Goal: Information Seeking & Learning: Learn about a topic

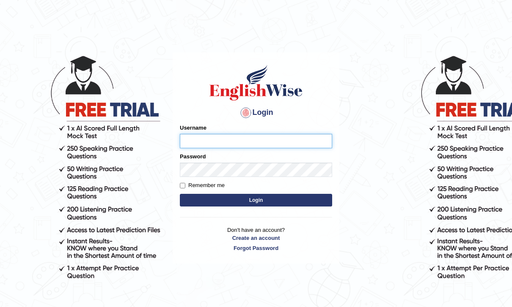
type input "kunwarrupesh"
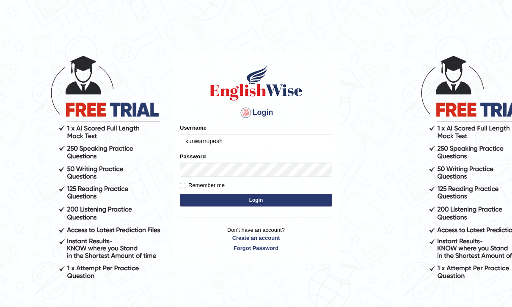
click at [256, 200] on button "Login" at bounding box center [256, 200] width 152 height 13
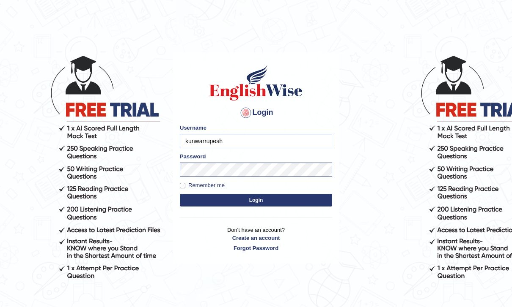
click at [298, 203] on button "Login" at bounding box center [256, 200] width 152 height 13
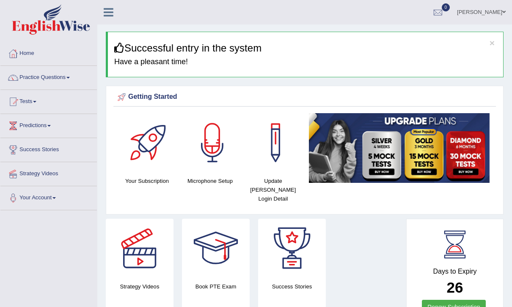
click at [105, 11] on icon at bounding box center [109, 12] width 10 height 11
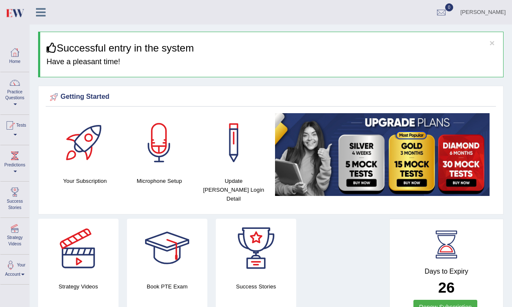
click at [44, 10] on icon at bounding box center [41, 12] width 10 height 11
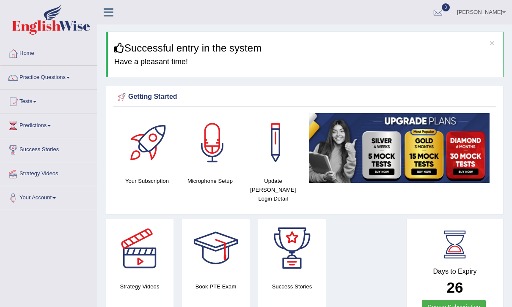
click at [44, 76] on link "Practice Questions" at bounding box center [48, 76] width 96 height 21
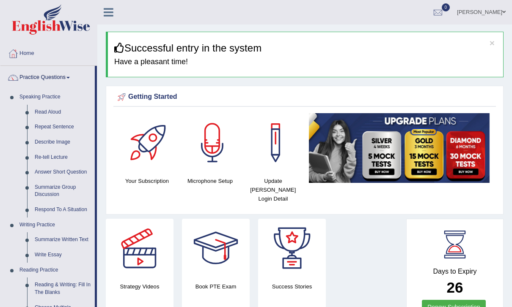
click at [113, 11] on div at bounding box center [256, 153] width 512 height 307
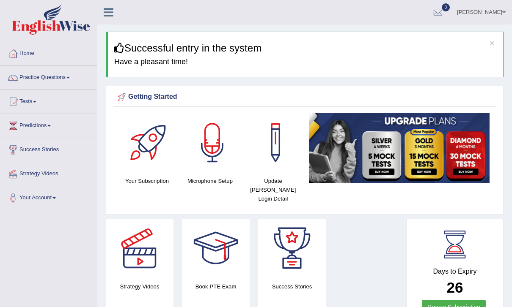
click at [113, 13] on icon at bounding box center [109, 12] width 10 height 11
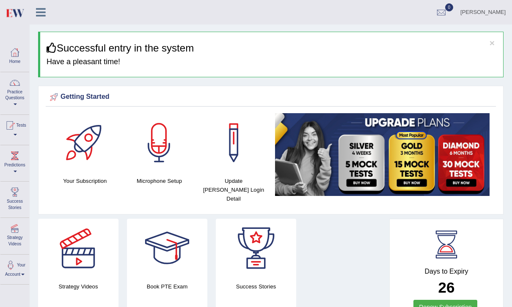
click at [43, 13] on icon at bounding box center [41, 12] width 10 height 11
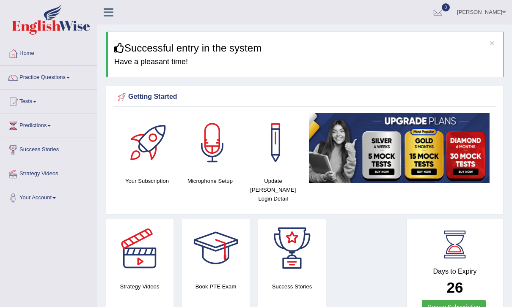
click at [30, 103] on link "Tests" at bounding box center [48, 100] width 96 height 21
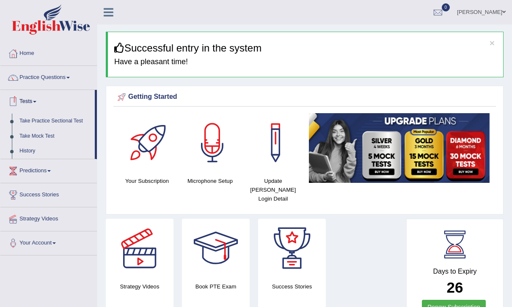
click at [40, 79] on div at bounding box center [256, 153] width 512 height 307
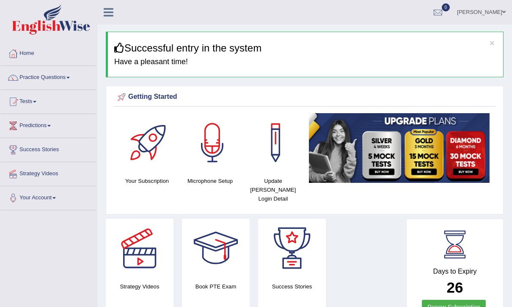
click at [43, 74] on link "Practice Questions" at bounding box center [48, 76] width 96 height 21
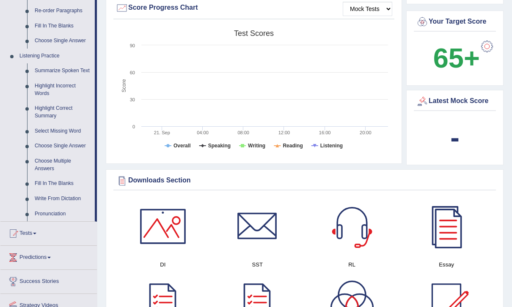
scroll to position [334, 0]
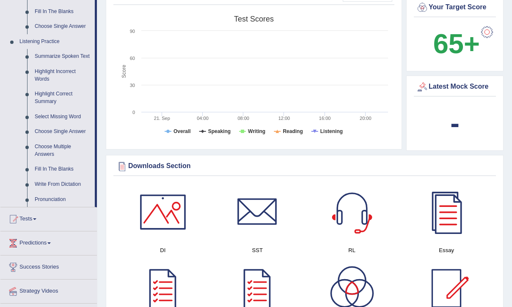
click at [48, 167] on div at bounding box center [256, 153] width 512 height 307
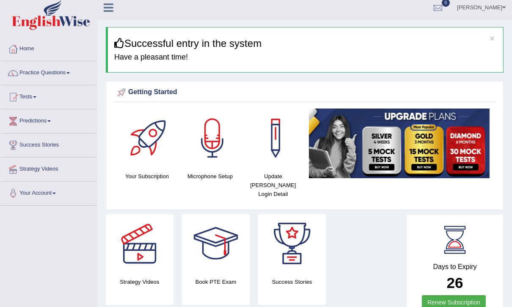
scroll to position [0, 0]
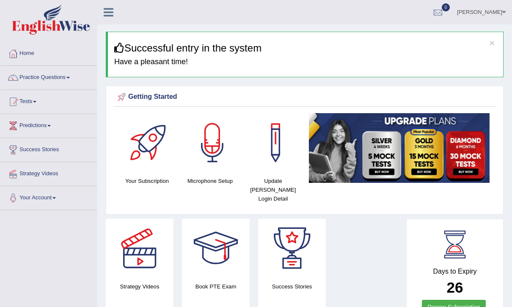
click at [106, 5] on link at bounding box center [108, 11] width 22 height 13
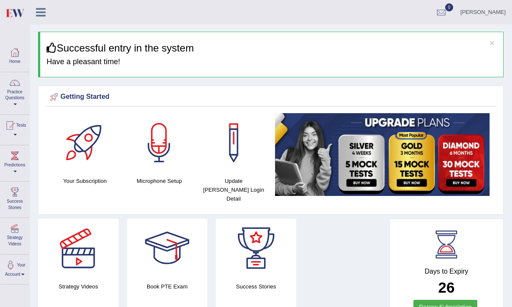
click at [19, 91] on link "Practice Questions" at bounding box center [14, 92] width 29 height 40
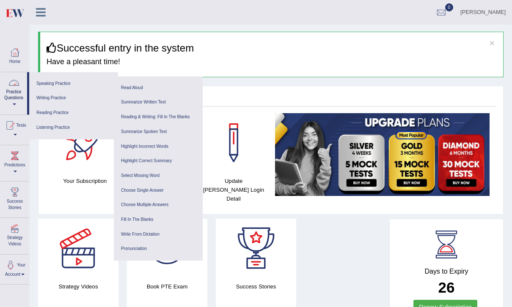
click at [85, 126] on link "Listening Practice" at bounding box center [73, 128] width 80 height 15
click at [157, 214] on link "Fill In The Blanks" at bounding box center [158, 220] width 80 height 15
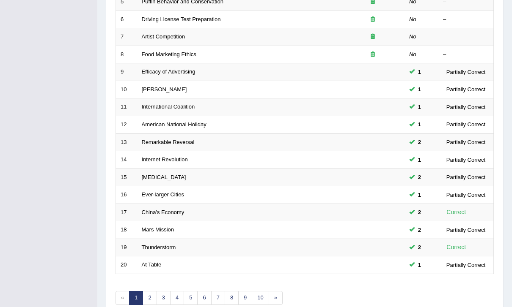
scroll to position [220, 0]
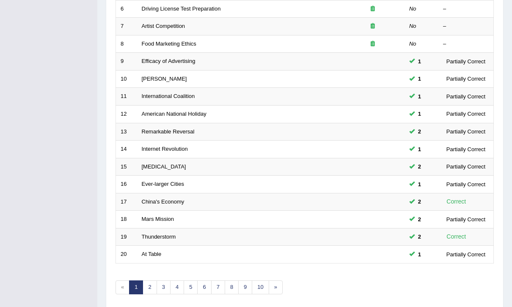
click at [278, 285] on link "»" at bounding box center [276, 288] width 14 height 14
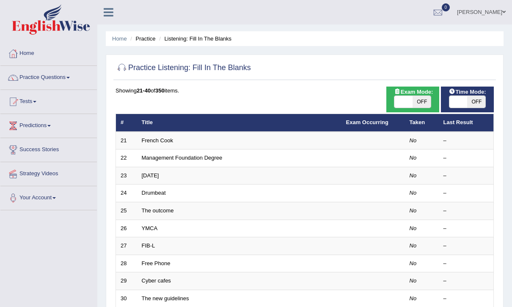
click at [153, 138] on link "French Cook" at bounding box center [157, 140] width 31 height 6
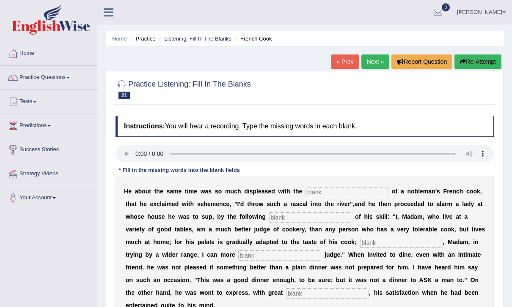
click at [140, 154] on audio at bounding box center [304, 153] width 378 height 17
click at [338, 193] on input "text" at bounding box center [346, 192] width 83 height 10
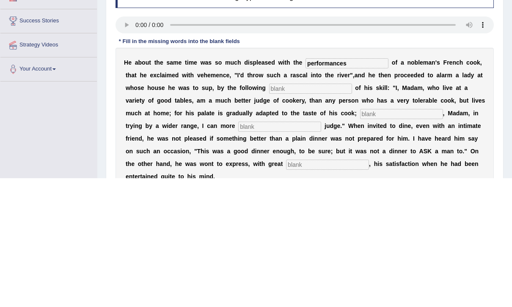
type input "performances"
click at [309, 213] on input "text" at bounding box center [310, 218] width 83 height 10
type input "manufeast"
click at [360, 238] on input "text" at bounding box center [401, 243] width 83 height 10
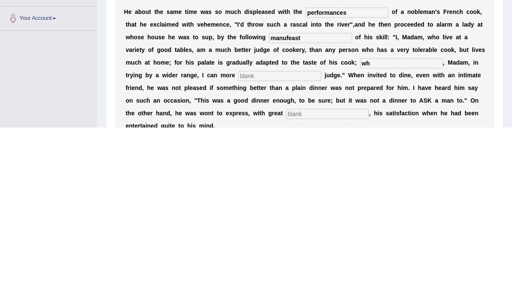
type input "w"
type input "p"
click at [238, 251] on input "text" at bounding box center [279, 256] width 83 height 10
type input "exclusively"
click at [371, 238] on input "p" at bounding box center [401, 243] width 83 height 10
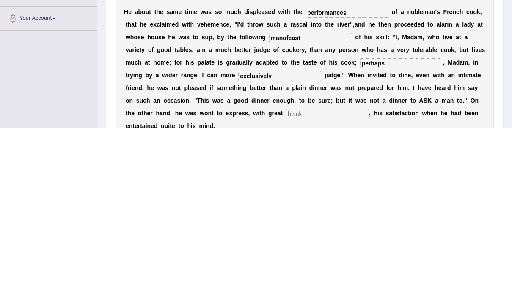
type input "perhaps"
click at [286, 289] on input "text" at bounding box center [327, 294] width 83 height 10
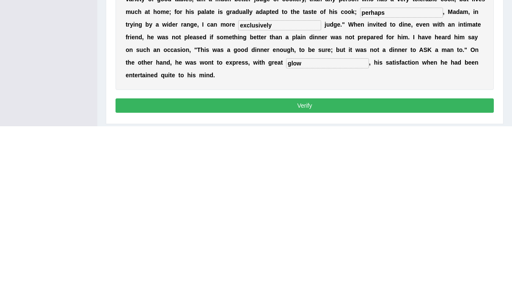
type input "glow"
click at [418, 280] on button "Verify" at bounding box center [304, 287] width 378 height 14
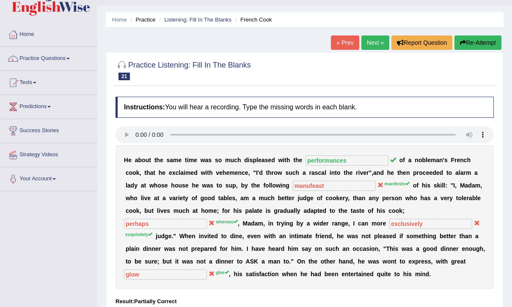
scroll to position [0, 0]
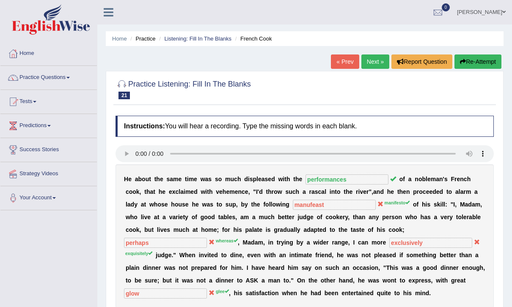
click at [481, 62] on button "Re-Attempt" at bounding box center [477, 62] width 47 height 14
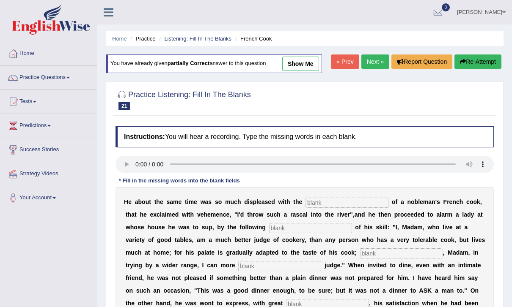
click at [335, 203] on input "text" at bounding box center [346, 203] width 83 height 10
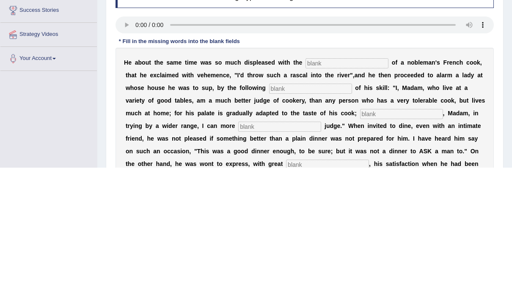
click at [138, 156] on audio at bounding box center [304, 164] width 378 height 17
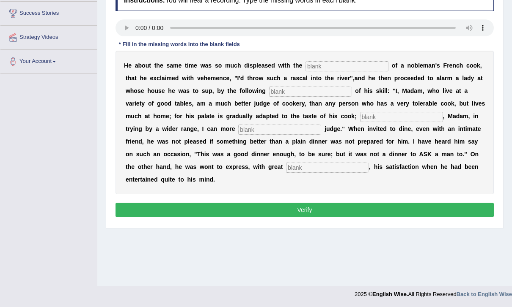
click at [335, 68] on input "text" at bounding box center [346, 66] width 83 height 10
type input "performances"
click at [311, 96] on input "text" at bounding box center [310, 92] width 83 height 10
type input "manifesto"
click at [360, 112] on input "text" at bounding box center [401, 117] width 83 height 10
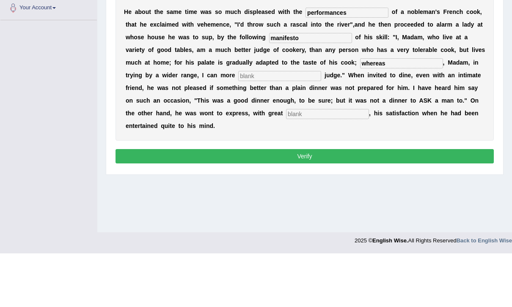
type input "whereas"
click at [251, 125] on input "text" at bounding box center [279, 130] width 83 height 10
type input "exquisitely"
click at [296, 163] on input "text" at bounding box center [327, 168] width 83 height 10
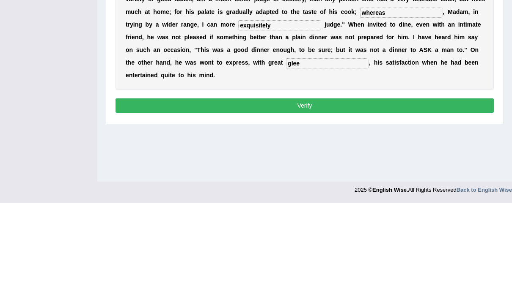
type input "glee"
click at [412, 203] on button "Verify" at bounding box center [304, 210] width 378 height 14
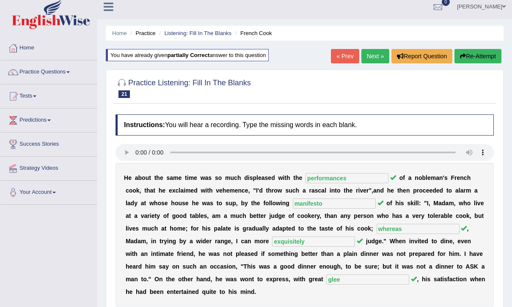
scroll to position [6, 0]
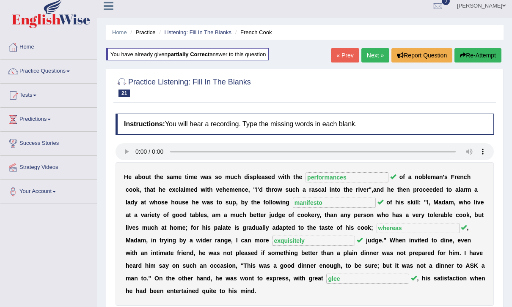
click at [372, 53] on link "Next »" at bounding box center [375, 55] width 28 height 14
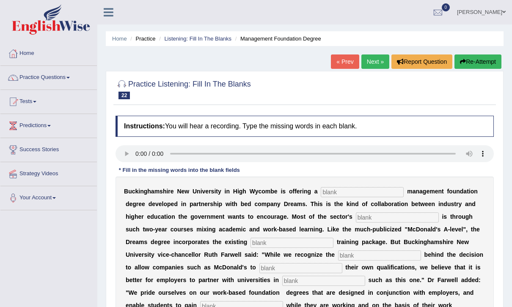
click at [137, 155] on audio at bounding box center [304, 153] width 378 height 17
click at [360, 191] on input "text" at bounding box center [362, 192] width 83 height 10
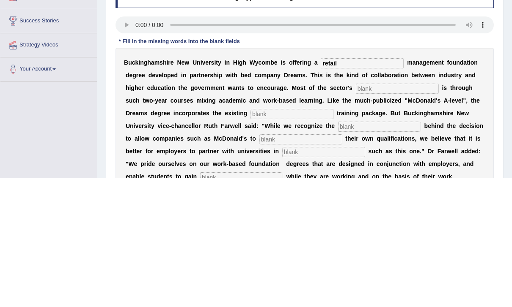
type input "retail"
click at [363, 213] on input "text" at bounding box center [397, 218] width 83 height 10
type input "expension"
click at [250, 238] on input "text" at bounding box center [291, 243] width 83 height 10
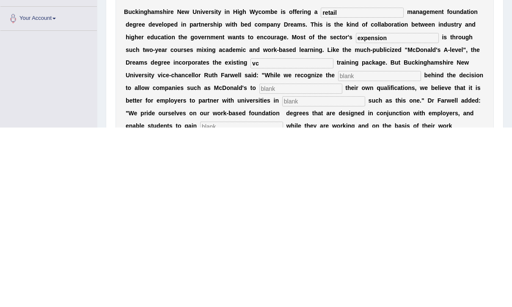
type input "v"
type input "company"
click at [338, 251] on input "text" at bounding box center [379, 256] width 83 height 10
type input "impetites"
click at [259, 263] on input "text" at bounding box center [300, 268] width 83 height 10
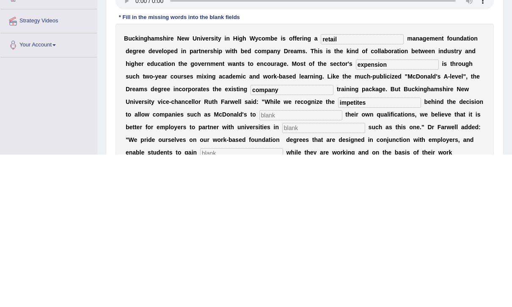
click at [259, 263] on input "text" at bounding box center [300, 268] width 83 height 10
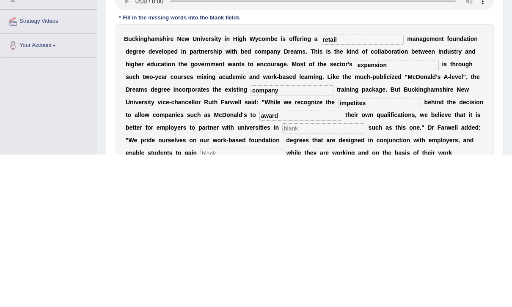
type input "award"
click at [282, 276] on input "text" at bounding box center [323, 281] width 83 height 10
type input "a"
type input "e"
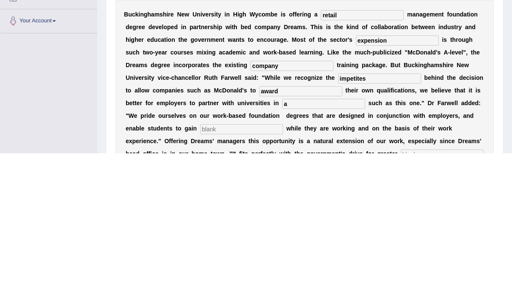
type input "a"
click at [200, 278] on input "text" at bounding box center [241, 283] width 83 height 10
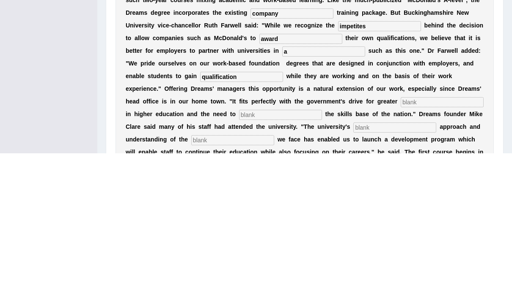
type input "qualification"
click at [401, 251] on input "text" at bounding box center [442, 256] width 83 height 10
type input "participation"
click at [239, 264] on input "text" at bounding box center [280, 269] width 83 height 10
type input "enhance"
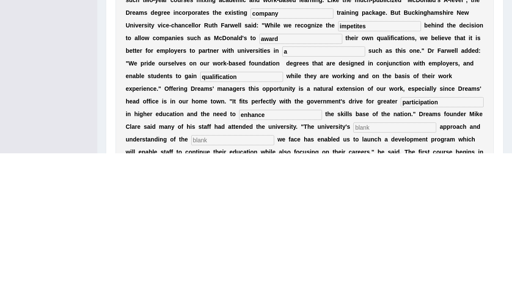
click at [353, 277] on input "text" at bounding box center [394, 282] width 83 height 10
type input "pragmatic"
click at [274, 289] on input "text" at bounding box center [232, 294] width 83 height 10
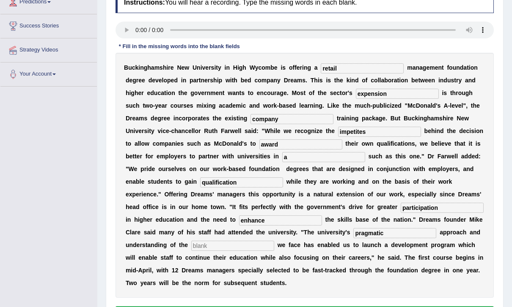
scroll to position [118, 0]
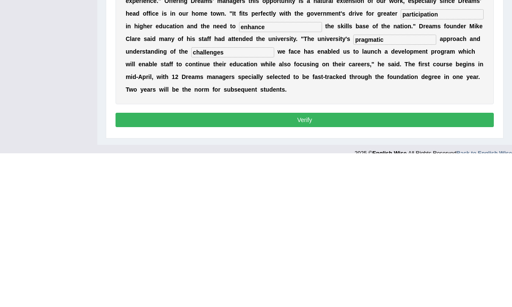
type input "challenges"
click at [439, 267] on button "Verify" at bounding box center [304, 274] width 378 height 14
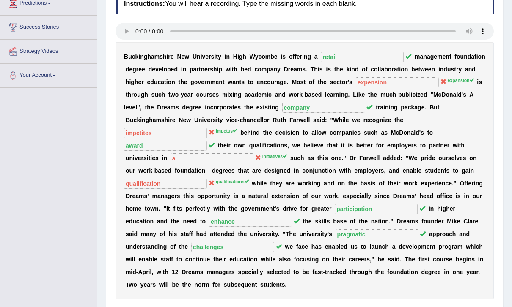
scroll to position [123, 0]
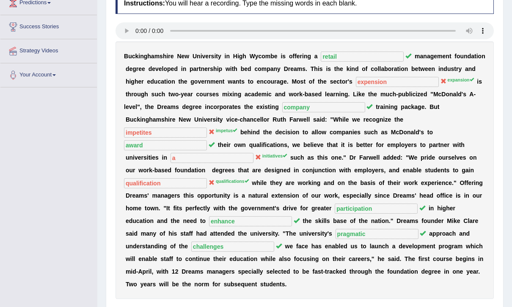
click at [371, 307] on div "Result:" at bounding box center [304, 312] width 378 height 8
click at [375, 292] on div "Instructions: You will hear a recording. Type the missing words in each blank. …" at bounding box center [304, 166] width 382 height 354
click at [382, 307] on div "Result:" at bounding box center [304, 312] width 378 height 8
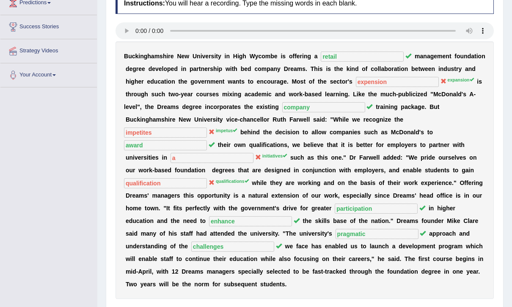
click at [389, 292] on div "Instructions: You will hear a recording. Type the missing words in each blank. …" at bounding box center [304, 166] width 382 height 354
click at [391, 307] on div "Result:" at bounding box center [304, 312] width 378 height 8
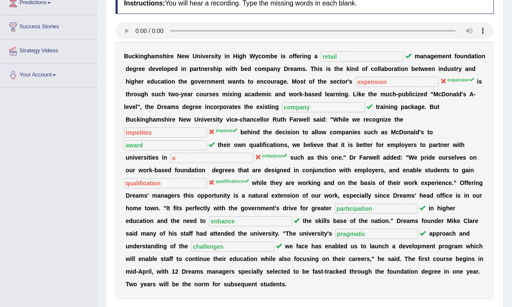
click at [388, 307] on div "Result:" at bounding box center [304, 312] width 378 height 8
click at [389, 307] on div "Result:" at bounding box center [304, 312] width 378 height 8
click at [390, 307] on div "Result:" at bounding box center [304, 312] width 378 height 8
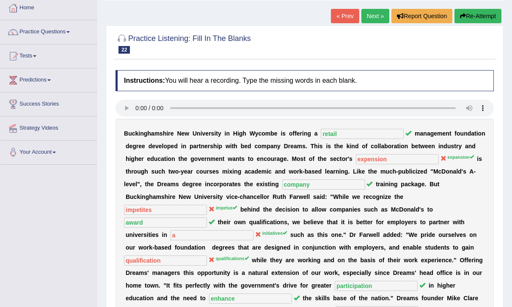
scroll to position [46, 0]
click at [373, 20] on link "Next »" at bounding box center [375, 16] width 28 height 14
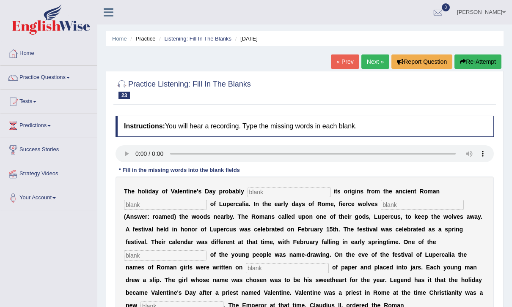
click at [138, 150] on audio at bounding box center [304, 153] width 378 height 17
click at [164, 202] on input "text" at bounding box center [165, 205] width 83 height 10
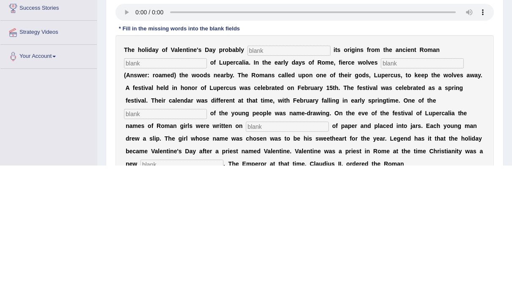
click at [275, 187] on input "text" at bounding box center [288, 192] width 83 height 10
type input "derives"
click at [165, 200] on input "text" at bounding box center [165, 205] width 83 height 10
type input "feast"
click at [386, 200] on input "text" at bounding box center [422, 205] width 83 height 10
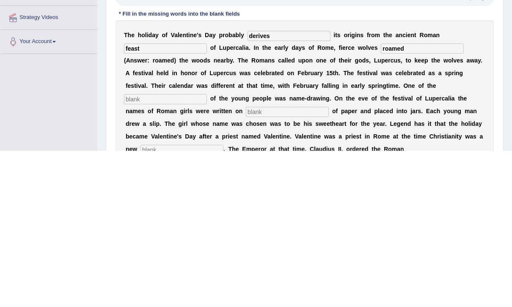
type input "roamed"
click at [159, 251] on input "text" at bounding box center [165, 256] width 83 height 10
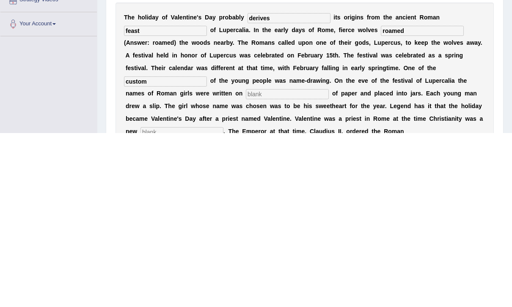
type input "custom"
click at [254, 263] on input "text" at bounding box center [287, 268] width 83 height 10
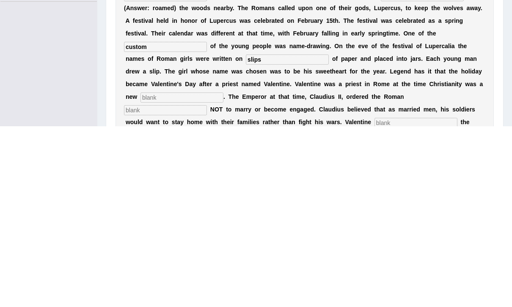
scroll to position [29, 0]
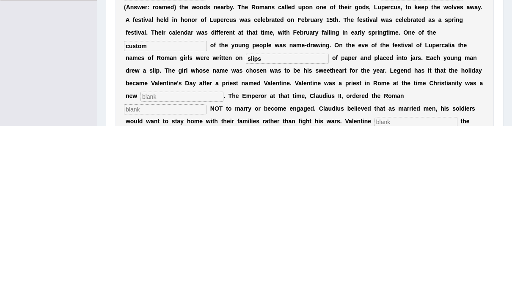
type input "slips"
click at [151, 273] on input "text" at bounding box center [181, 278] width 83 height 10
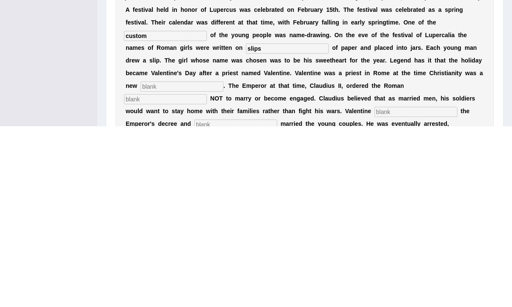
scroll to position [69, 0]
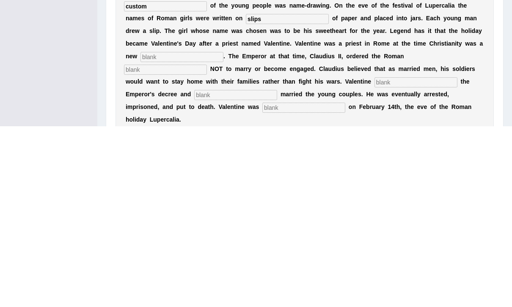
click at [153, 233] on input "text" at bounding box center [181, 238] width 83 height 10
type input "religion"
click at [207, 246] on input "text" at bounding box center [165, 251] width 83 height 10
type input "soldiers"
click at [277, 271] on input "text" at bounding box center [235, 276] width 83 height 10
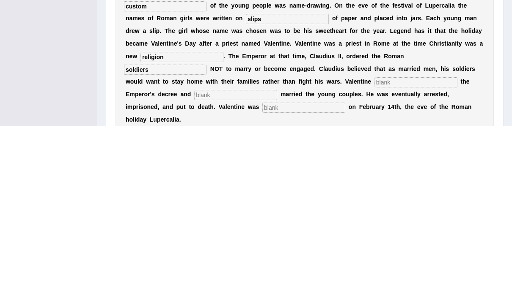
click at [374, 258] on input "text" at bounding box center [415, 263] width 83 height 10
type input "defit"
click at [277, 271] on input "text" at bounding box center [235, 276] width 83 height 10
type input "secreatrly"
click at [345, 284] on input "text" at bounding box center [303, 289] width 83 height 10
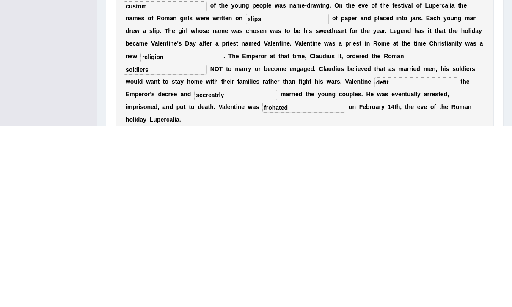
type input "frohated"
click at [277, 271] on input "secreatrly" at bounding box center [235, 276] width 83 height 10
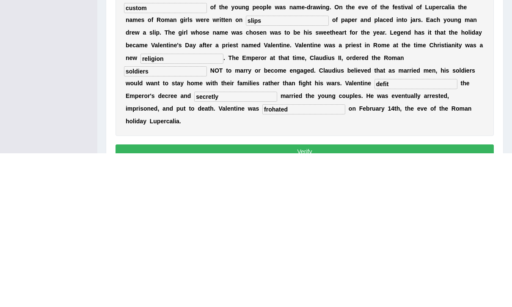
scroll to position [97, 0]
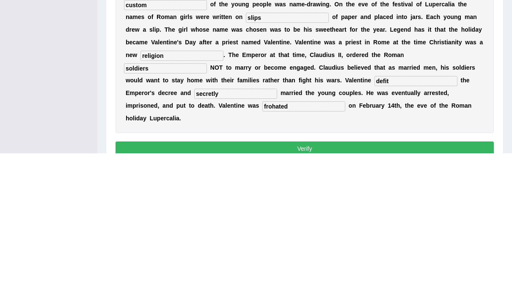
type input "secretly"
click at [420, 296] on button "Verify" at bounding box center [304, 303] width 378 height 14
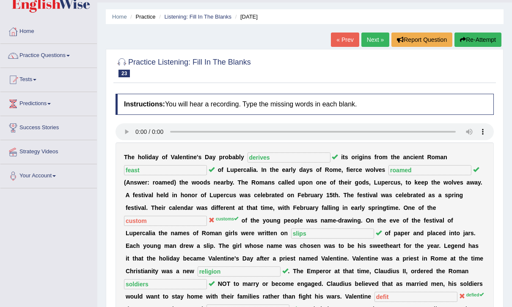
scroll to position [0, 0]
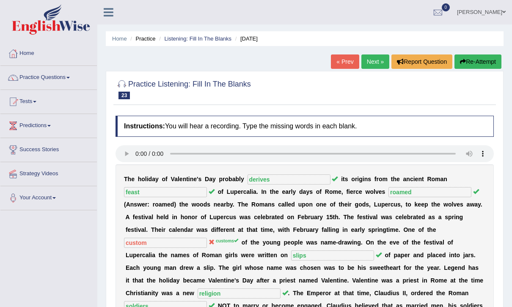
click at [485, 57] on button "Re-Attempt" at bounding box center [477, 62] width 47 height 14
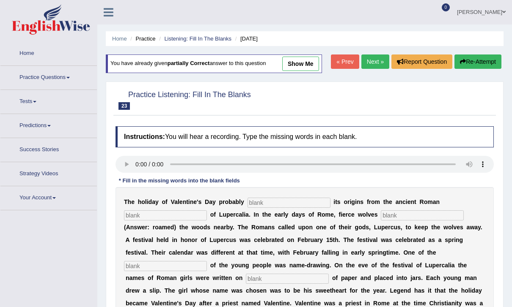
click at [285, 199] on input "text" at bounding box center [288, 203] width 83 height 10
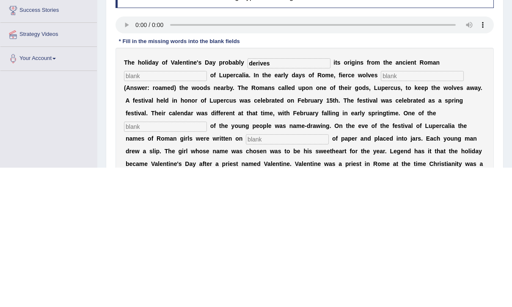
type input "derives"
click at [145, 211] on input "text" at bounding box center [165, 216] width 83 height 10
click at [138, 156] on audio at bounding box center [304, 164] width 378 height 17
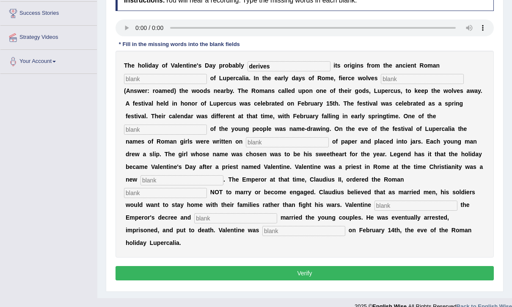
click at [134, 71] on div "T h e h o l i d a y o f V a l e n t i n e ' s D a y p r o b a b l y derives i t…" at bounding box center [304, 154] width 378 height 207
click at [143, 81] on input "text" at bounding box center [165, 79] width 83 height 10
type input "feast"
click at [371, 72] on div "T h e h o l i d a y o f V a l e n t i n e ' s D a y p r o b a b l y derives i t…" at bounding box center [304, 154] width 378 height 207
click at [391, 74] on input "text" at bounding box center [422, 79] width 83 height 10
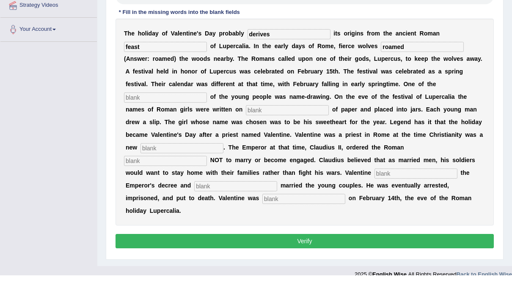
type input "roamed"
click at [156, 125] on input "text" at bounding box center [165, 130] width 83 height 10
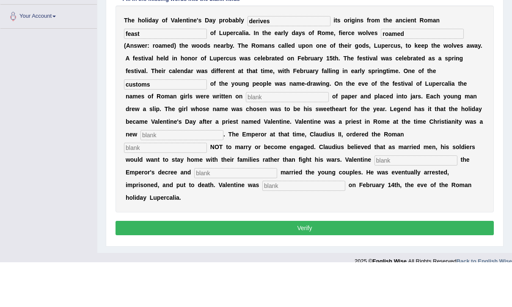
type input "customs"
click at [258, 137] on input "text" at bounding box center [287, 142] width 83 height 10
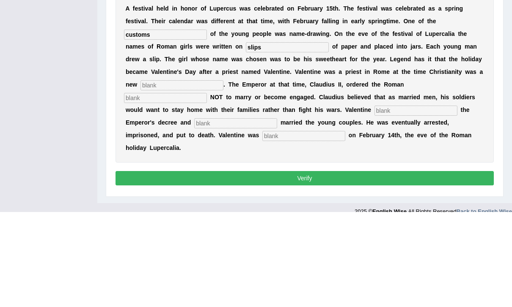
type input "slips"
click at [172, 176] on input "text" at bounding box center [181, 181] width 83 height 10
type input "religion"
click at [207, 188] on input "text" at bounding box center [165, 193] width 83 height 10
type input "soldiers"
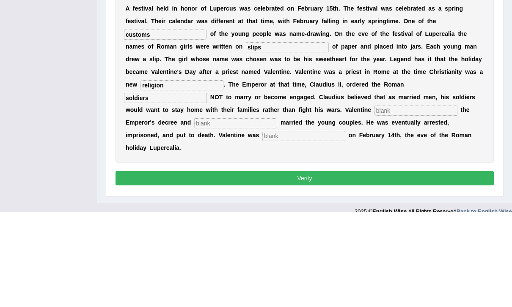
click at [374, 201] on input "text" at bounding box center [415, 206] width 83 height 10
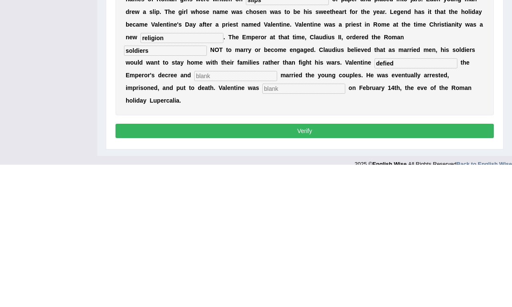
type input "defied"
click at [277, 214] on input "text" at bounding box center [235, 219] width 83 height 10
type input "secretly"
click at [345, 226] on input "text" at bounding box center [303, 231] width 83 height 10
type input "beheaded"
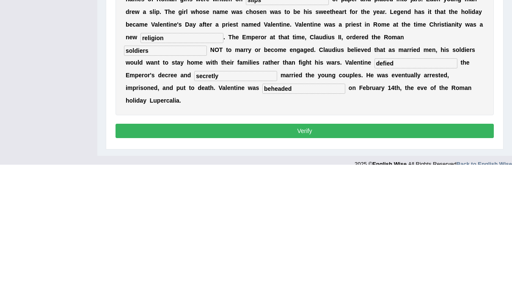
click at [277, 214] on input "secretly" at bounding box center [235, 219] width 83 height 10
click at [374, 201] on input "defied" at bounding box center [415, 206] width 83 height 10
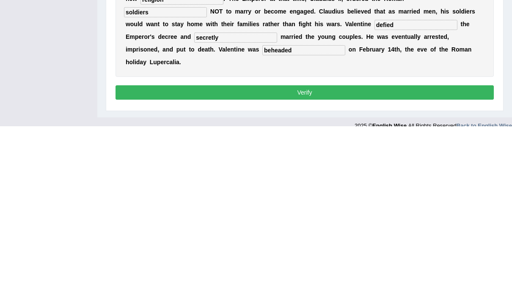
click at [409, 266] on button "Verify" at bounding box center [304, 273] width 378 height 14
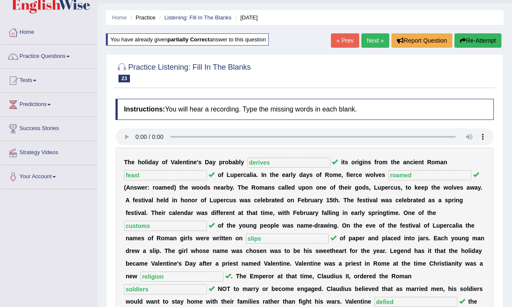
scroll to position [0, 0]
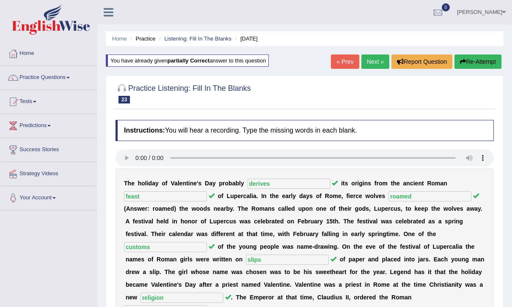
click at [372, 61] on link "Next »" at bounding box center [375, 62] width 28 height 14
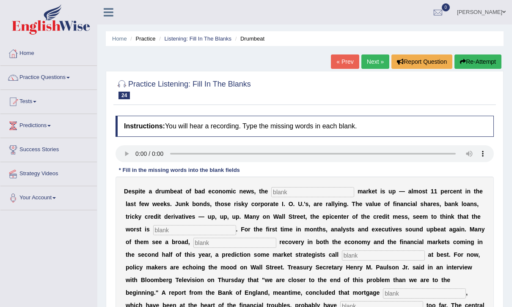
click at [137, 154] on audio at bounding box center [304, 153] width 378 height 17
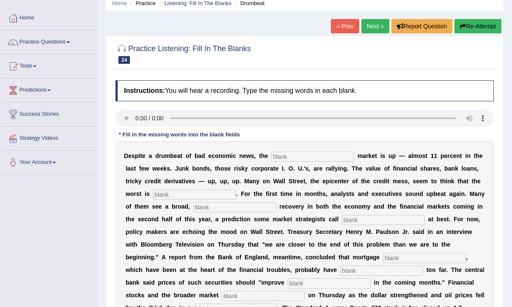
scroll to position [36, 0]
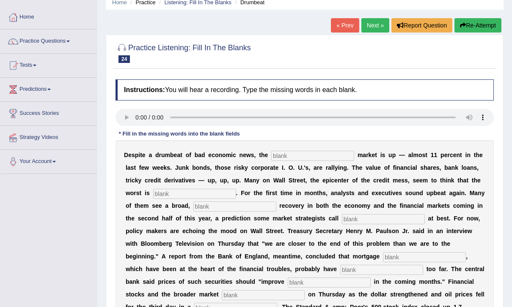
click at [318, 154] on input "text" at bounding box center [312, 156] width 83 height 10
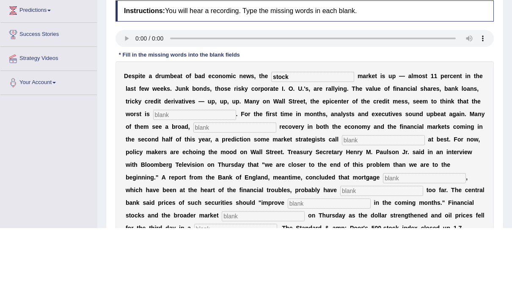
type input "stock"
click at [159, 189] on input "text" at bounding box center [194, 194] width 83 height 10
type input "over"
click at [206, 202] on input "text" at bounding box center [234, 207] width 83 height 10
type input "systance"
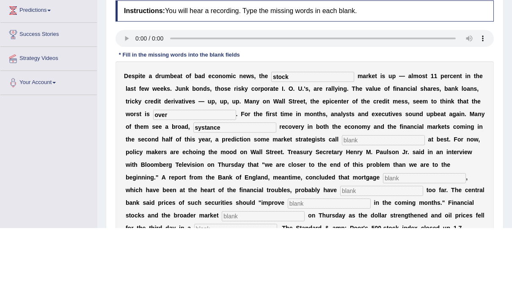
click at [342, 214] on input "text" at bounding box center [383, 219] width 83 height 10
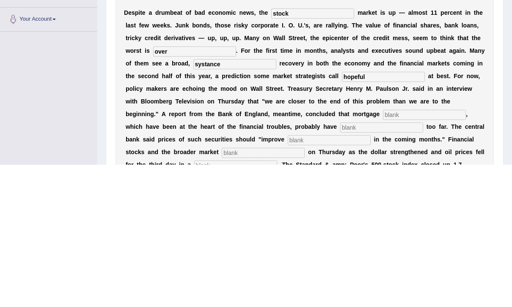
type input "hopeful"
click at [383, 253] on input "text" at bounding box center [424, 258] width 83 height 10
click at [193, 202] on input "systance" at bounding box center [234, 207] width 83 height 10
type input "sustance"
click at [383, 253] on input "text" at bounding box center [424, 258] width 83 height 10
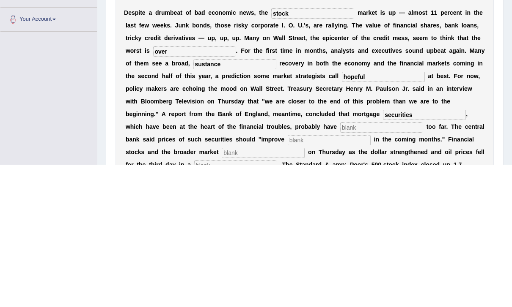
type input "securities"
click at [340, 265] on input "text" at bounding box center [381, 270] width 83 height 10
type input "fallen"
click at [288, 278] on input "text" at bounding box center [329, 283] width 83 height 10
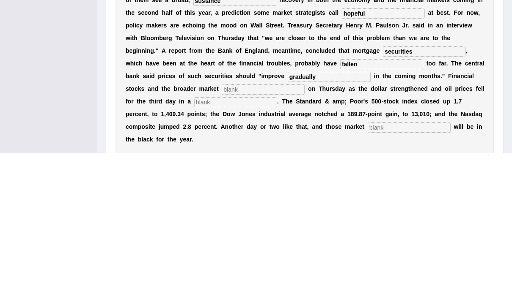
type input "gradually"
click at [305, 239] on input "text" at bounding box center [263, 244] width 83 height 10
type input "searched"
click at [277, 251] on input "text" at bounding box center [235, 256] width 83 height 10
type input "row"
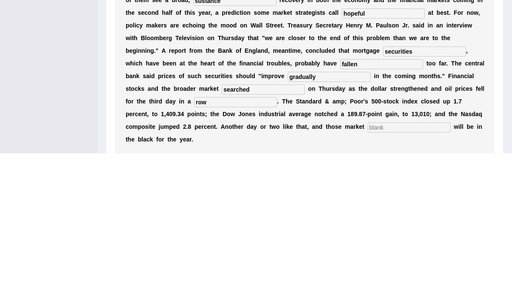
click at [368, 277] on input "text" at bounding box center [409, 282] width 83 height 10
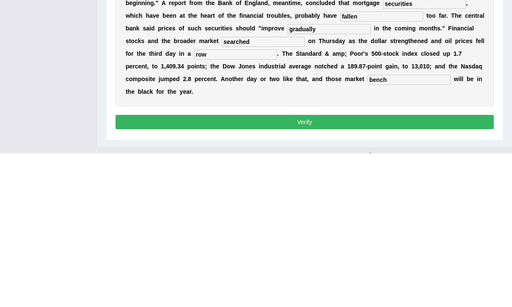
scroll to position [138, 0]
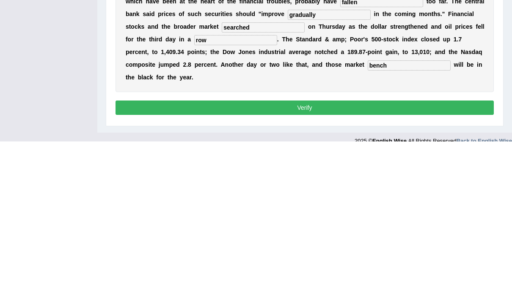
type input "bench"
click at [428, 267] on button "Verify" at bounding box center [304, 274] width 378 height 14
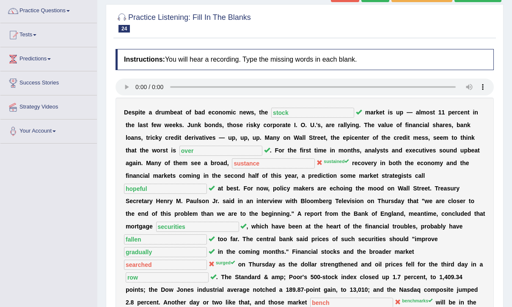
scroll to position [0, 0]
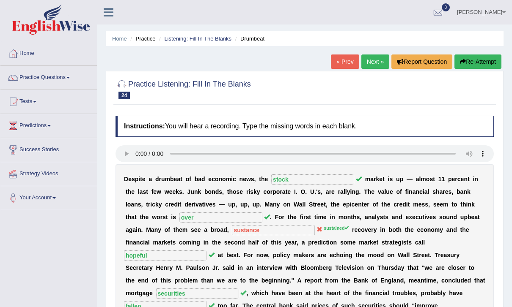
click at [377, 58] on link "Next »" at bounding box center [375, 62] width 28 height 14
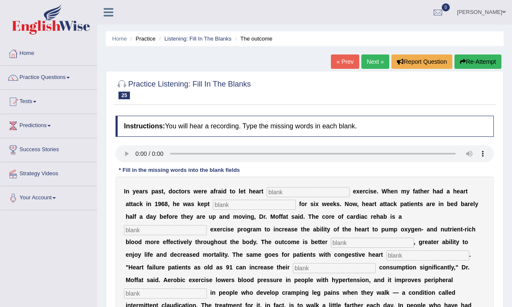
click at [137, 150] on audio at bounding box center [304, 153] width 378 height 17
click at [291, 190] on input "text" at bounding box center [307, 192] width 83 height 10
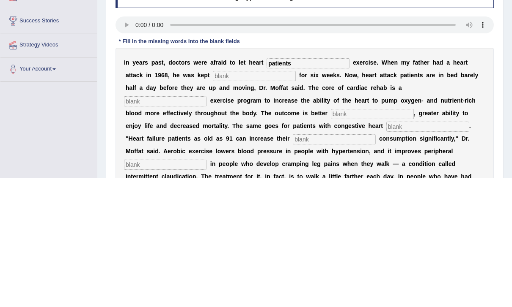
type input "patients"
click at [229, 200] on input "text" at bounding box center [254, 205] width 83 height 10
type input "sedentary"
click at [207, 225] on input "text" at bounding box center [165, 230] width 83 height 10
type input "progressive"
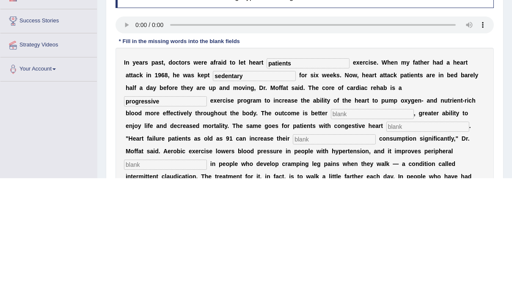
click at [331, 238] on input "text" at bounding box center [372, 243] width 83 height 10
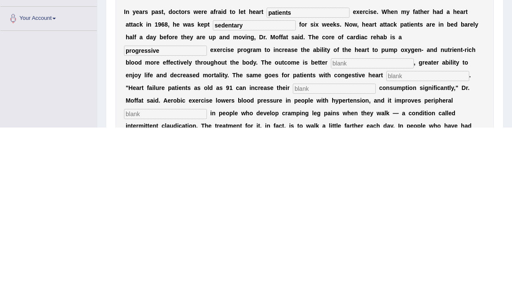
click at [386, 251] on input "text" at bounding box center [427, 256] width 83 height 10
type input "failure"
click at [293, 263] on input "text" at bounding box center [334, 268] width 83 height 10
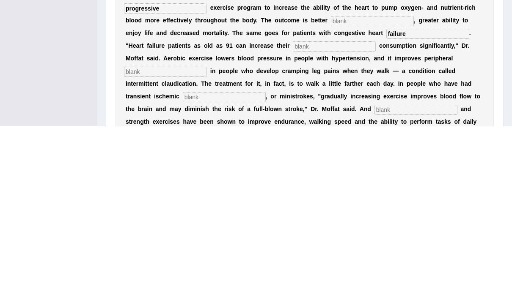
scroll to position [45, 0]
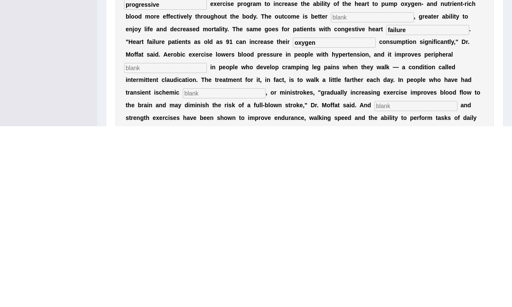
type input "oxygen"
click at [207, 244] on input "text" at bounding box center [165, 249] width 83 height 10
type input "circulation"
click at [266, 269] on input "text" at bounding box center [224, 274] width 83 height 10
type input "attacks"
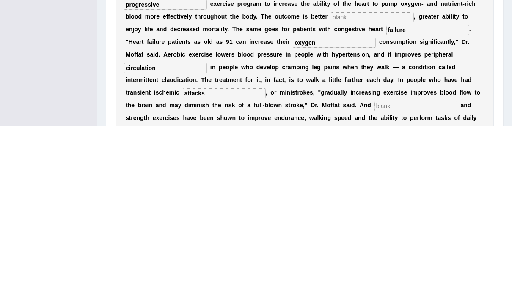
click at [374, 282] on input "text" at bounding box center [415, 287] width 83 height 10
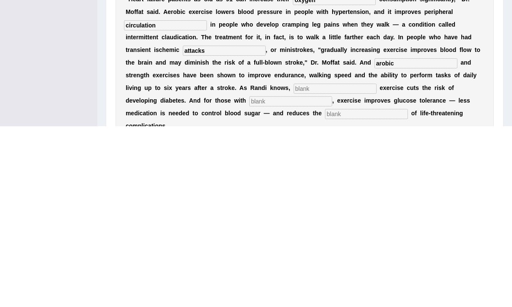
type input "arobic"
click at [376, 265] on input "text" at bounding box center [335, 270] width 83 height 10
type input "moderate"
click at [318, 277] on input "text" at bounding box center [290, 282] width 83 height 10
type input "diabeties"
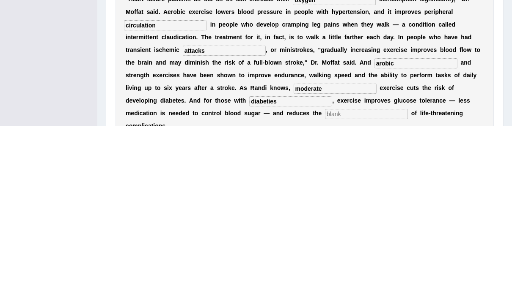
click at [358, 290] on input "text" at bounding box center [366, 295] width 83 height 10
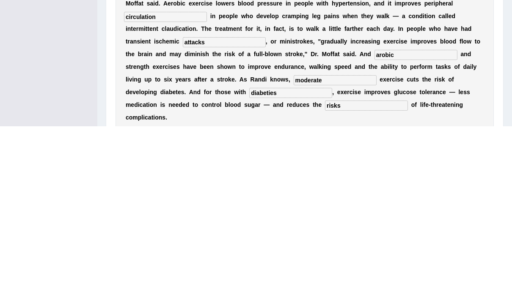
scroll to position [106, 0]
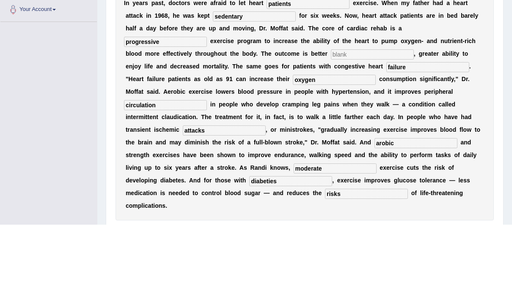
type input "risks"
click at [331, 132] on input "text" at bounding box center [372, 137] width 83 height 10
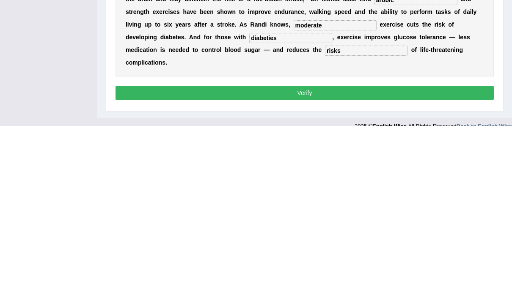
type input "a"
click at [431, 267] on button "Verify" at bounding box center [304, 274] width 378 height 14
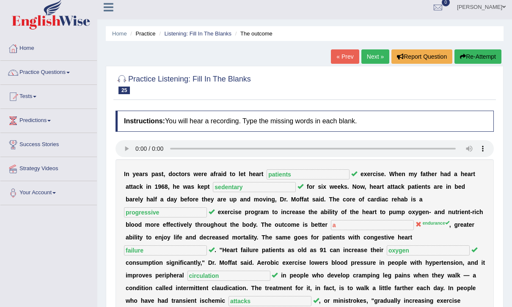
scroll to position [0, 0]
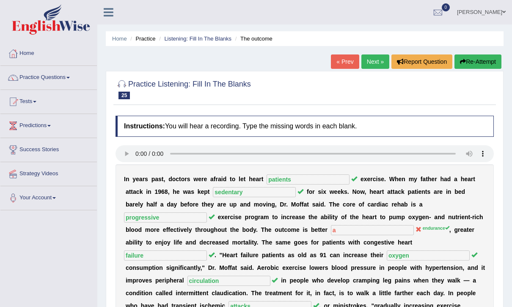
click at [479, 63] on button "Re-Attempt" at bounding box center [477, 62] width 47 height 14
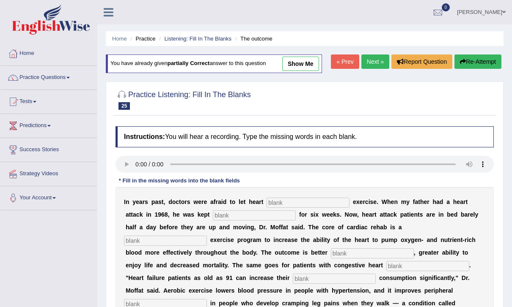
click at [308, 201] on input "text" at bounding box center [307, 203] width 83 height 10
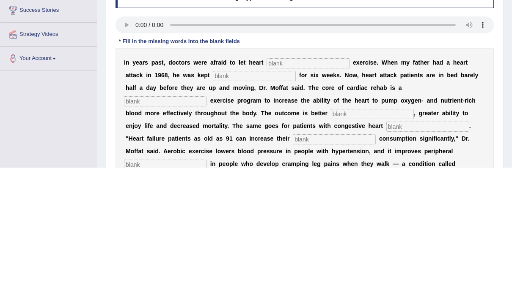
click at [137, 156] on audio at bounding box center [304, 164] width 378 height 17
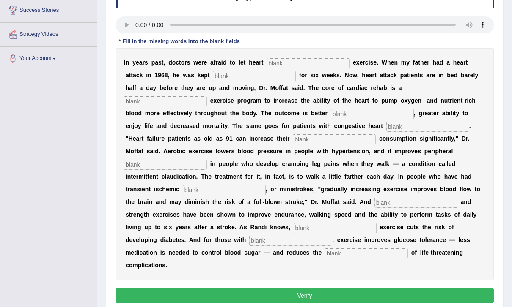
click at [313, 63] on input "text" at bounding box center [307, 63] width 83 height 10
type input "patients"
click at [217, 74] on input "text" at bounding box center [254, 76] width 83 height 10
type input "sedentary"
click at [207, 96] on input "text" at bounding box center [165, 101] width 83 height 10
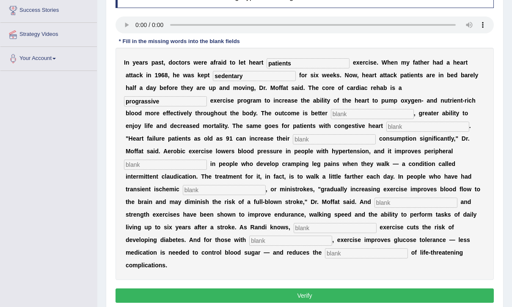
type input "prograssive"
click at [331, 113] on input "text" at bounding box center [372, 114] width 83 height 10
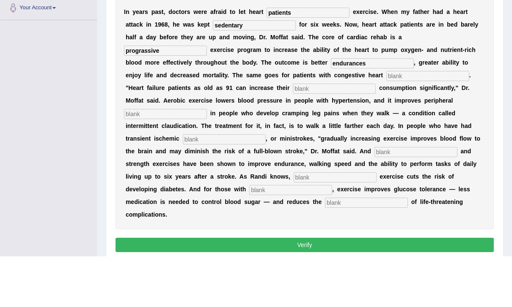
type input "endurances"
click at [386, 122] on input "text" at bounding box center [427, 127] width 83 height 10
type input "failure"
click at [293, 134] on input "text" at bounding box center [334, 139] width 83 height 10
type input "oxygen"
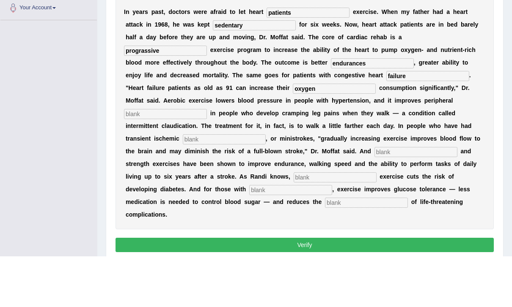
click at [207, 160] on input "text" at bounding box center [165, 165] width 83 height 10
type input "s"
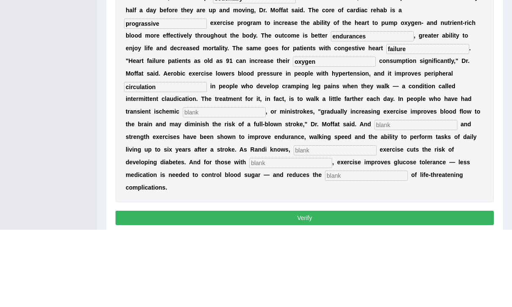
type input "circulation"
click at [266, 185] on input "text" at bounding box center [224, 190] width 83 height 10
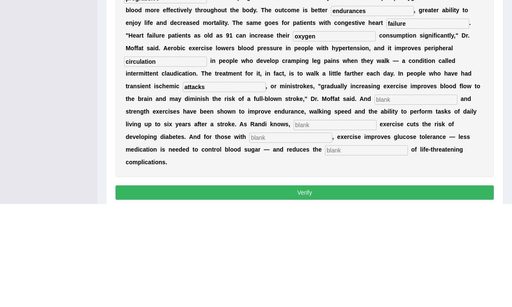
type input "attacks"
click at [374, 198] on input "text" at bounding box center [415, 203] width 83 height 10
type input "aerobi"
click at [376, 223] on input "text" at bounding box center [335, 228] width 83 height 10
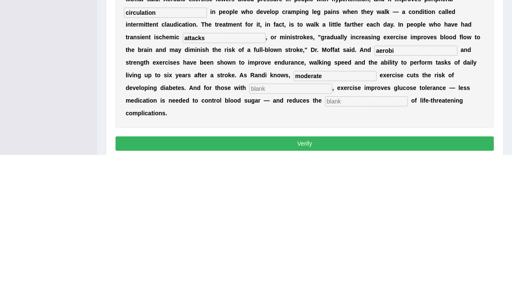
type input "moderate"
click at [309, 236] on input "text" at bounding box center [290, 241] width 83 height 10
click at [360, 109] on div "I n y e a r s p a s t , d o c t o r s w e r e a f r a i d t o l e t h e a r t p…" at bounding box center [304, 164] width 378 height 233
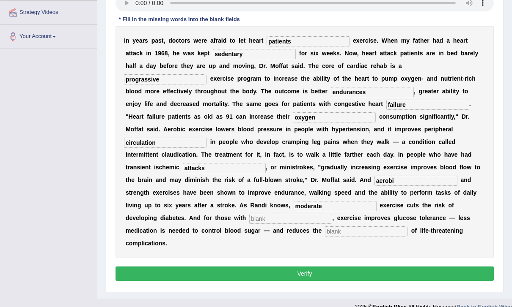
click at [359, 227] on input "text" at bounding box center [366, 232] width 83 height 10
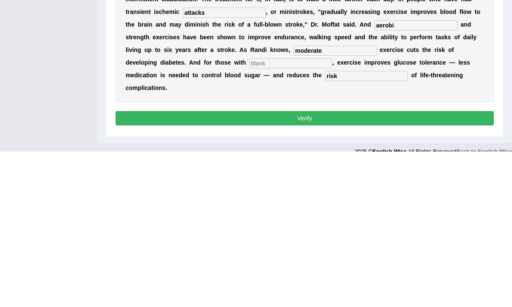
type input "risk"
click at [314, 214] on input "text" at bounding box center [290, 219] width 83 height 10
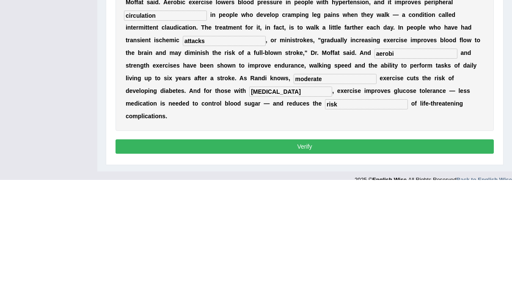
type input "diabetes"
click at [374, 176] on input "aerobi" at bounding box center [415, 181] width 83 height 10
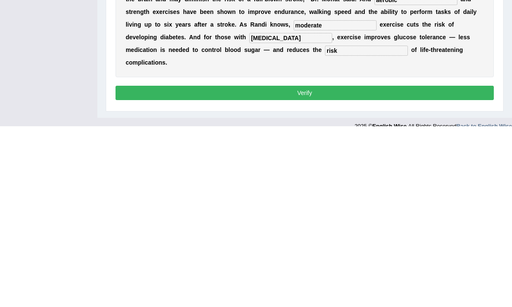
type input "aerobic"
click at [427, 267] on button "Verify" at bounding box center [304, 274] width 378 height 14
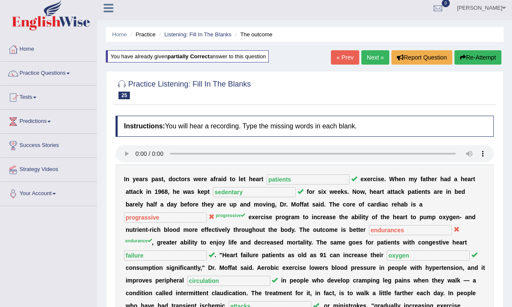
scroll to position [0, 0]
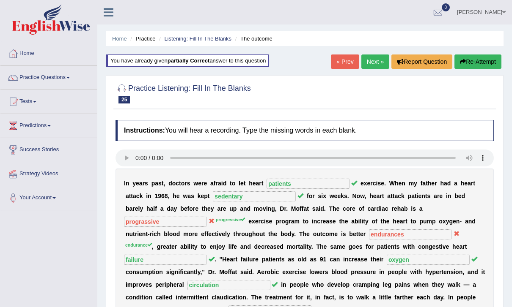
click at [478, 57] on button "Re-Attempt" at bounding box center [477, 62] width 47 height 14
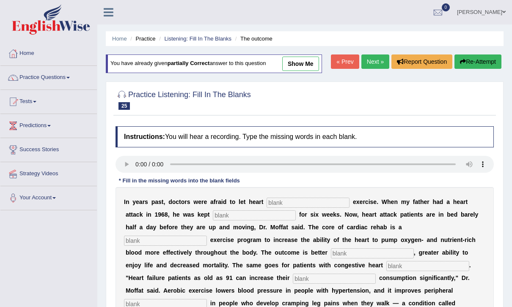
click at [126, 162] on audio at bounding box center [304, 164] width 378 height 17
click at [305, 206] on input "text" at bounding box center [307, 203] width 83 height 10
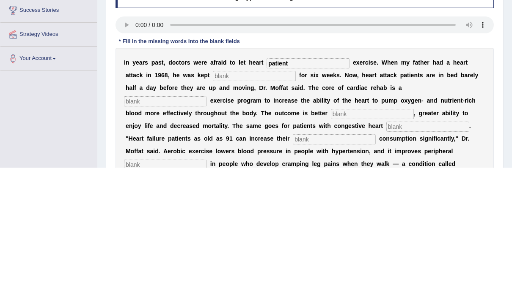
type input "patient"
click at [214, 211] on input "text" at bounding box center [254, 216] width 83 height 10
type input "se"
click at [294, 198] on input "patient" at bounding box center [307, 203] width 83 height 10
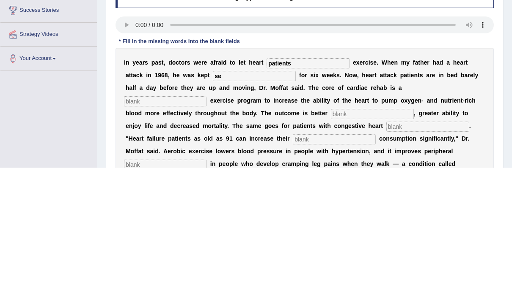
type input "patients"
click at [220, 211] on input "se" at bounding box center [254, 216] width 83 height 10
type input "sedentary"
click at [207, 236] on input "text" at bounding box center [165, 241] width 83 height 10
type input "progressive"
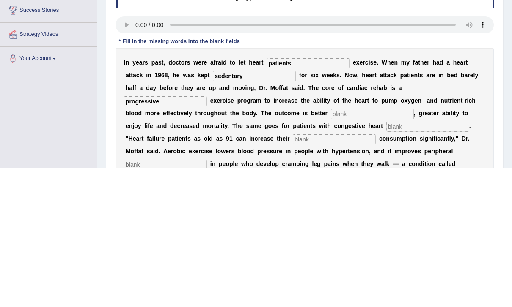
click at [331, 249] on input "text" at bounding box center [372, 254] width 83 height 10
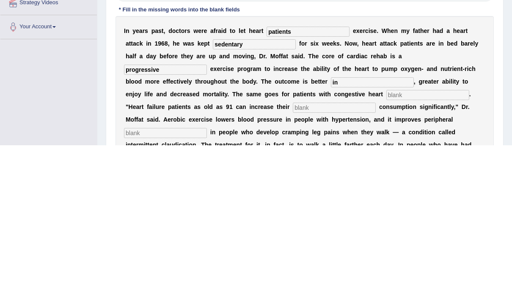
type input "i"
type input "endurance"
click at [386, 252] on input "text" at bounding box center [427, 257] width 83 height 10
type input "failure"
click at [293, 265] on input "text" at bounding box center [334, 270] width 83 height 10
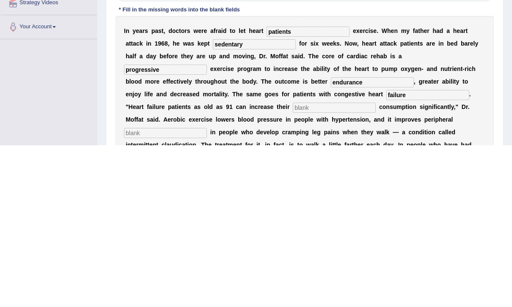
scroll to position [35, 0]
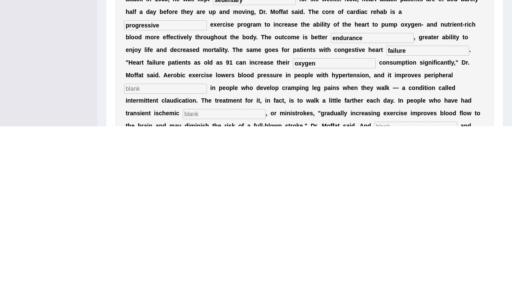
type input "oxygen"
click at [207, 265] on input "text" at bounding box center [165, 270] width 83 height 10
type input "circulation"
click at [318, 153] on div "I n y e a r s p a s t , d o c t o r s w e r e a f r a i d t o l e t h e a r t p…" at bounding box center [304, 269] width 378 height 233
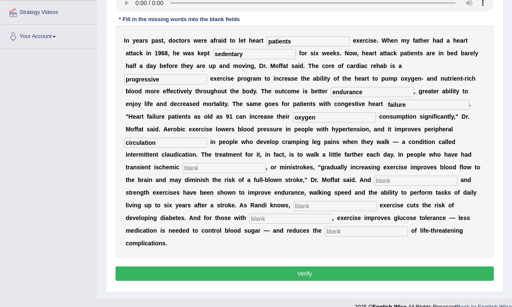
click at [266, 163] on input "text" at bounding box center [224, 168] width 83 height 10
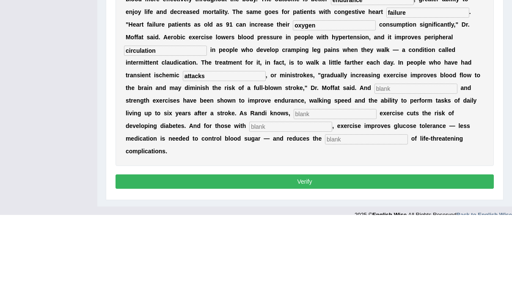
type input "attacks"
click at [374, 176] on input "text" at bounding box center [415, 181] width 83 height 10
type input "aerobic"
click at [376, 201] on input "text" at bounding box center [335, 206] width 83 height 10
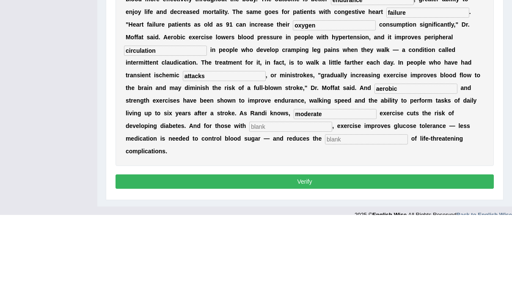
type input "moderate"
click at [319, 214] on input "text" at bounding box center [290, 219] width 83 height 10
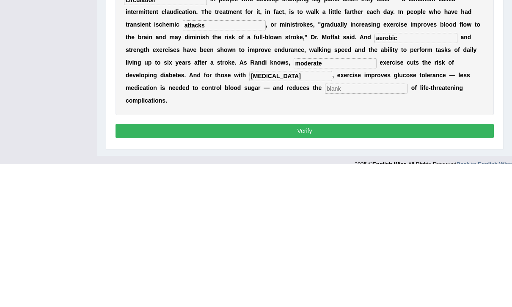
type input "[MEDICAL_DATA]"
click at [362, 227] on input "text" at bounding box center [366, 232] width 83 height 10
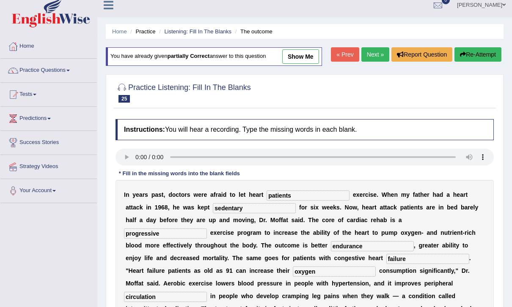
scroll to position [0, 0]
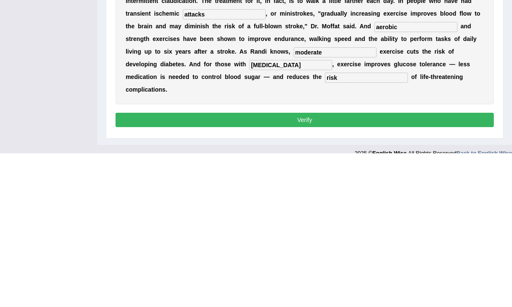
type input "risk"
click at [407, 267] on button "Verify" at bounding box center [304, 274] width 378 height 14
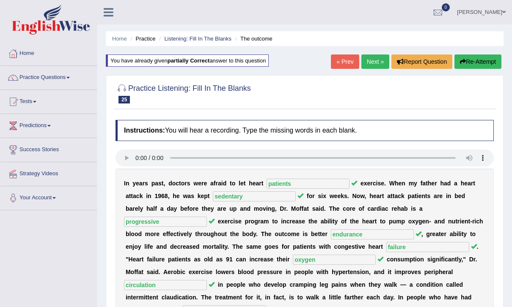
click at [375, 63] on link "Next »" at bounding box center [375, 62] width 28 height 14
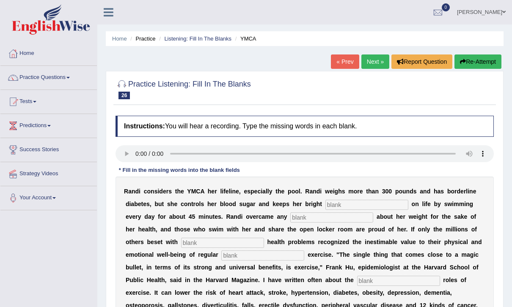
click at [126, 154] on audio at bounding box center [304, 153] width 378 height 17
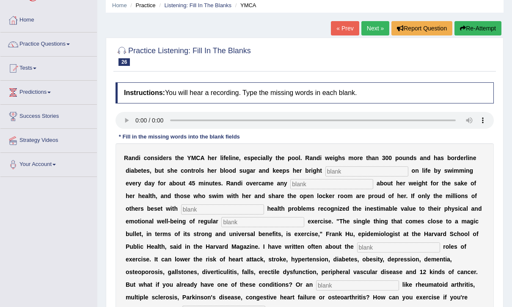
scroll to position [34, 0]
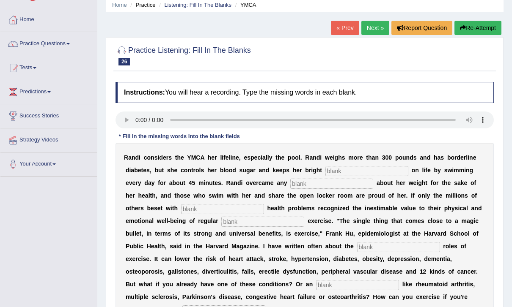
click at [359, 162] on div "R a n d i c o n s i d e r s t h e Y M C A h e r l i f e l i n e , e s p e c i a…" at bounding box center [304, 259] width 378 height 233
click at [349, 175] on input "text" at bounding box center [366, 171] width 83 height 10
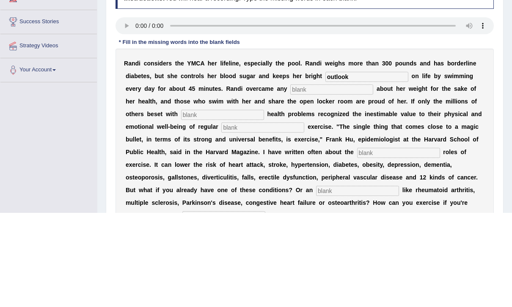
type input "outlook"
click at [290, 179] on input "text" at bounding box center [331, 184] width 83 height 10
type input "selfconsiness"
click at [181, 204] on input "text" at bounding box center [222, 209] width 83 height 10
type input "chronic"
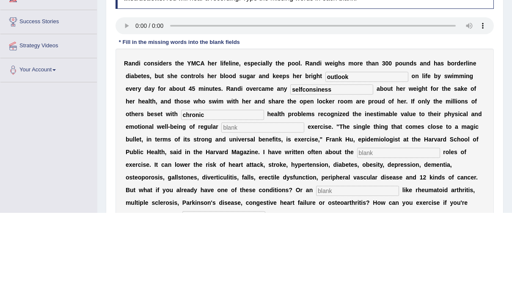
click at [221, 217] on input "text" at bounding box center [262, 222] width 83 height 10
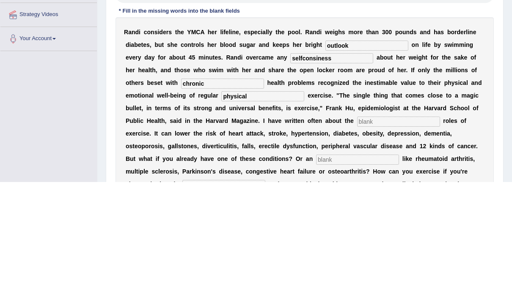
type input "physical"
click at [357, 242] on input "text" at bounding box center [398, 247] width 83 height 10
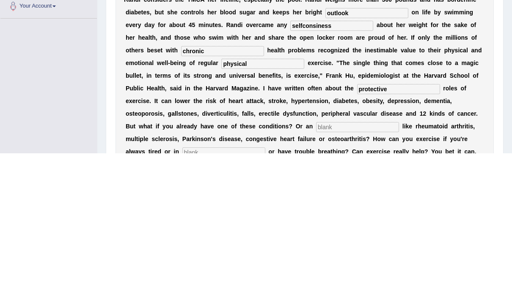
scroll to position [44, 0]
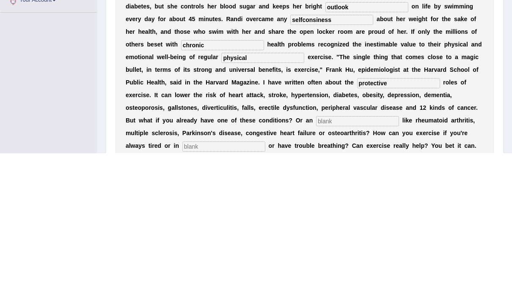
type input "protective"
click at [316, 270] on input "text" at bounding box center [357, 275] width 83 height 10
type input "element"
click at [265, 296] on input "text" at bounding box center [223, 301] width 83 height 10
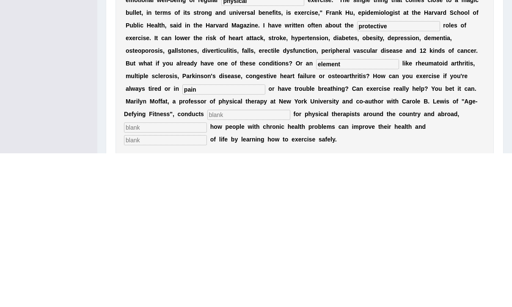
type input "pain"
click at [290, 264] on input "text" at bounding box center [248, 269] width 83 height 10
type input "workshops"
click at [207, 277] on input "text" at bounding box center [165, 282] width 83 height 10
click at [207, 289] on input "text" at bounding box center [165, 294] width 83 height 10
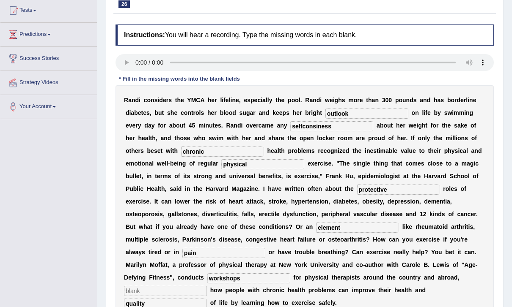
scroll to position [89, 0]
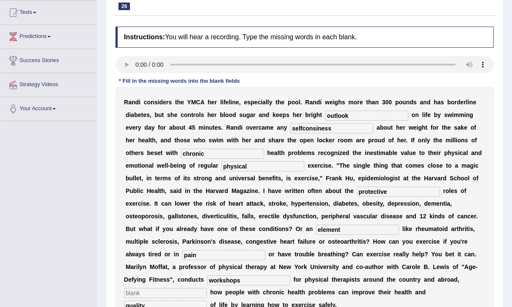
type input "quality"
click at [144, 61] on audio at bounding box center [304, 64] width 378 height 17
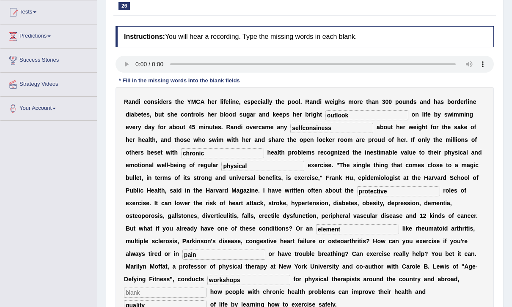
click at [137, 65] on audio at bounding box center [304, 64] width 378 height 17
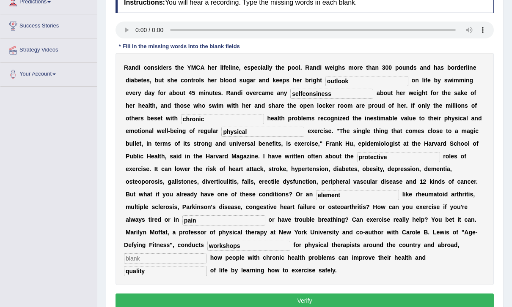
click at [207, 254] on input "text" at bounding box center [165, 259] width 83 height 10
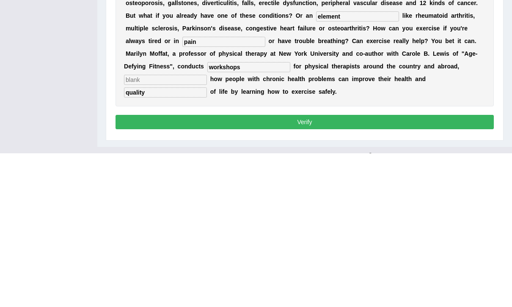
scroll to position [151, 0]
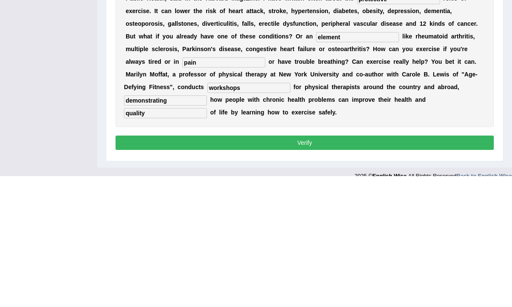
type input "demonstrating"
click at [424, 267] on button "Verify" at bounding box center [304, 274] width 378 height 14
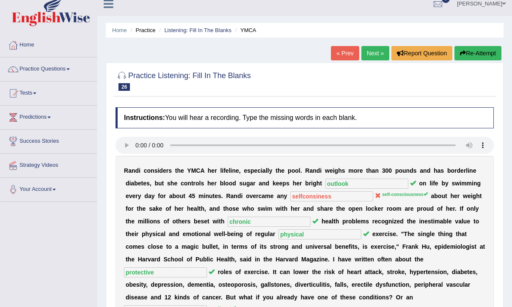
scroll to position [0, 0]
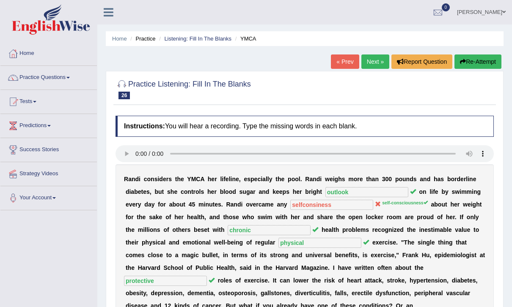
click at [382, 59] on link "Next »" at bounding box center [375, 62] width 28 height 14
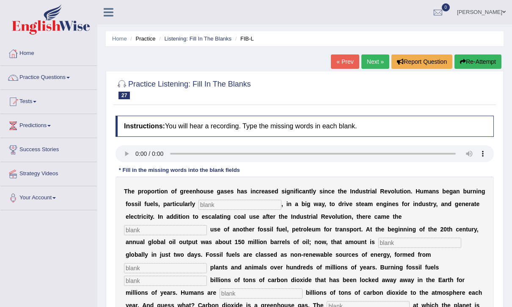
click at [135, 155] on audio at bounding box center [304, 153] width 378 height 17
click at [235, 207] on input "text" at bounding box center [239, 205] width 83 height 10
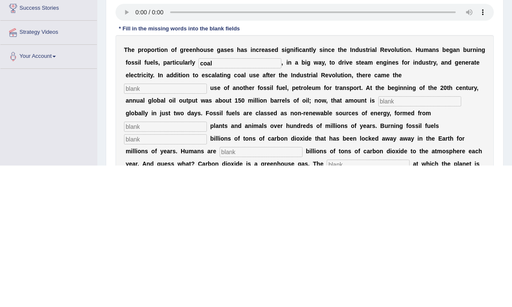
type input "coal"
click at [207, 225] on input "text" at bounding box center [165, 230] width 83 height 10
type input "widespread"
click at [378, 238] on input "text" at bounding box center [419, 243] width 83 height 10
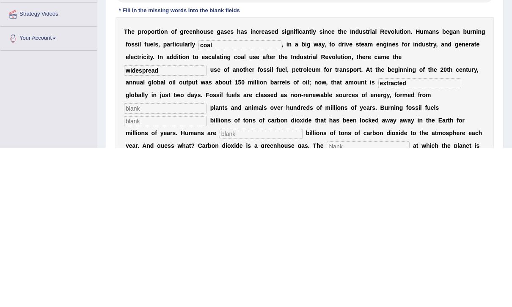
type input "extracted"
click at [207, 263] on input "text" at bounding box center [165, 268] width 83 height 10
type input "decades"
click at [207, 276] on input "text" at bounding box center [165, 281] width 83 height 10
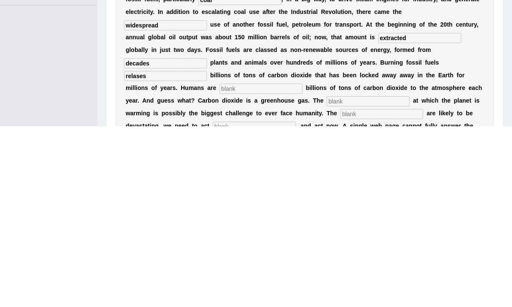
type input "relases"
click at [302, 265] on input "text" at bounding box center [261, 270] width 83 height 10
type input "adding"
click at [409, 277] on input "text" at bounding box center [368, 282] width 83 height 10
type input "rate"
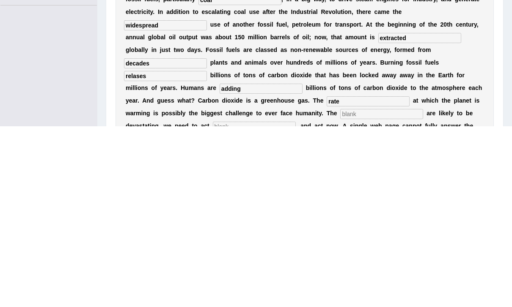
click at [413, 290] on input "text" at bounding box center [381, 295] width 83 height 10
type input "impacts"
click at [269, 303] on input "text" at bounding box center [254, 308] width 83 height 10
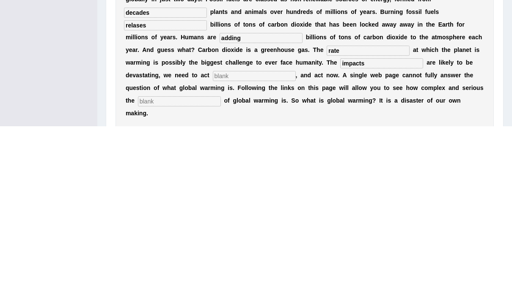
click at [170, 277] on input "text" at bounding box center [179, 282] width 83 height 10
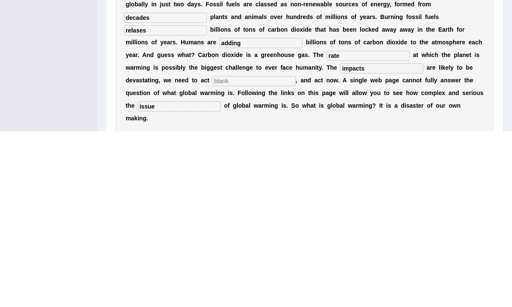
type input "issue"
click at [272, 252] on input "text" at bounding box center [254, 257] width 83 height 10
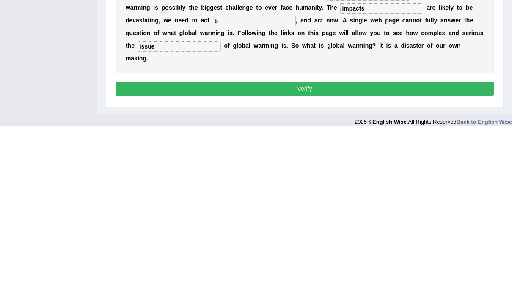
type input "b"
click at [447, 263] on button "Verify" at bounding box center [304, 270] width 378 height 14
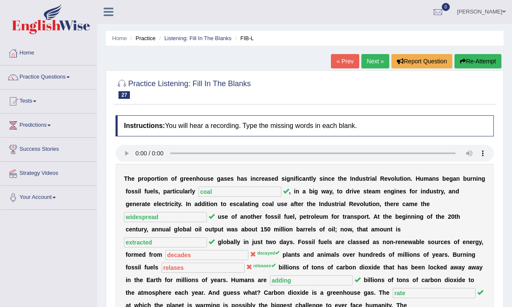
scroll to position [0, 0]
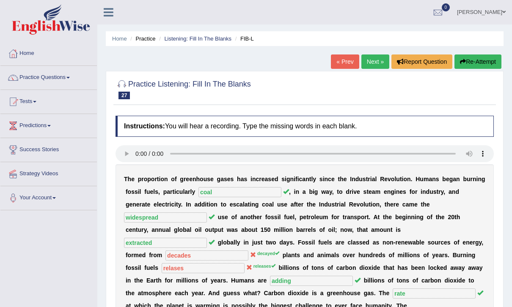
click at [371, 60] on link "Next »" at bounding box center [375, 62] width 28 height 14
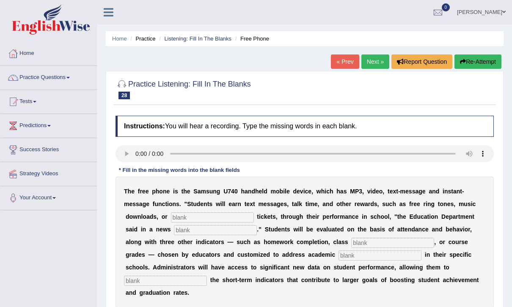
click at [376, 63] on link "Next »" at bounding box center [375, 62] width 28 height 14
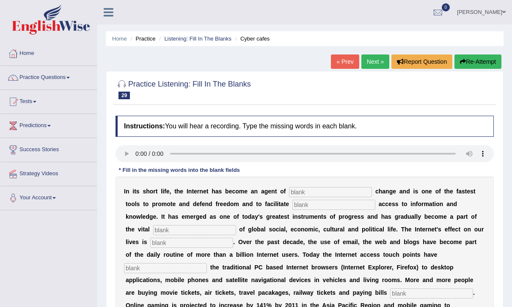
click at [137, 153] on audio at bounding box center [304, 153] width 378 height 17
click at [327, 187] on input "text" at bounding box center [330, 192] width 83 height 10
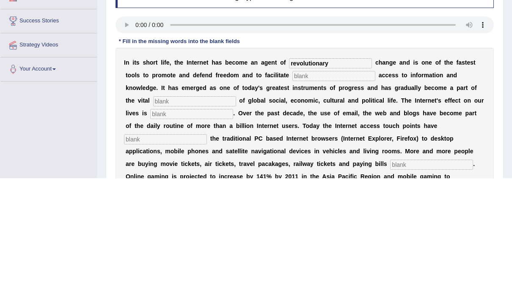
type input "revolutionary"
click at [315, 200] on input "text" at bounding box center [333, 205] width 83 height 10
type input "democratic"
click at [176, 225] on input "text" at bounding box center [194, 230] width 83 height 10
type input "infrastructure"
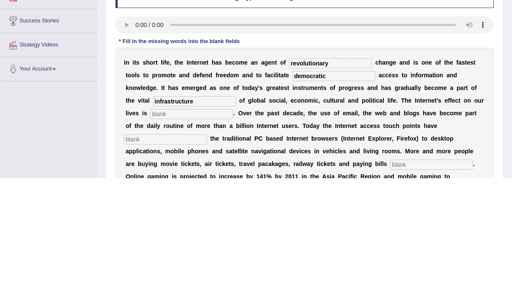
click at [153, 238] on input "text" at bounding box center [191, 243] width 83 height 10
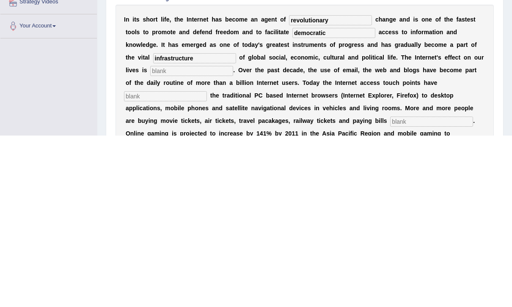
click at [207, 263] on input "text" at bounding box center [165, 268] width 83 height 10
type input "a"
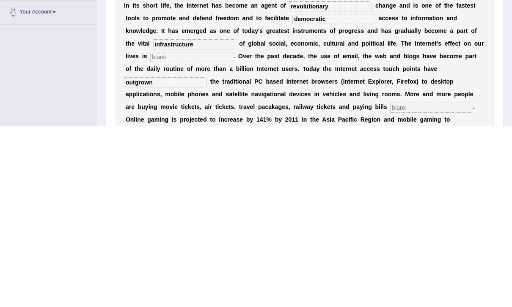
type input "outgrown"
click at [390, 284] on input "text" at bounding box center [431, 289] width 83 height 10
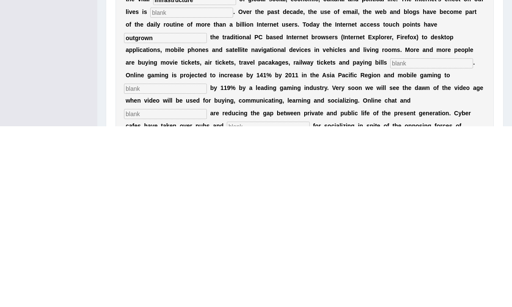
scroll to position [137, 0]
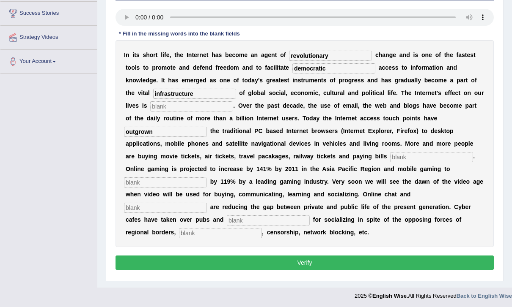
click at [390, 155] on input "text" at bounding box center [431, 157] width 83 height 10
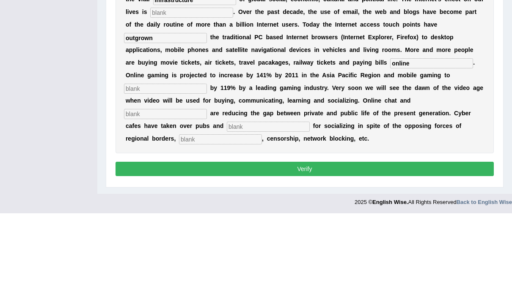
type input "online"
click at [207, 178] on input "text" at bounding box center [165, 183] width 83 height 10
type input "increase"
click at [207, 203] on input "text" at bounding box center [165, 208] width 83 height 10
type input "b"
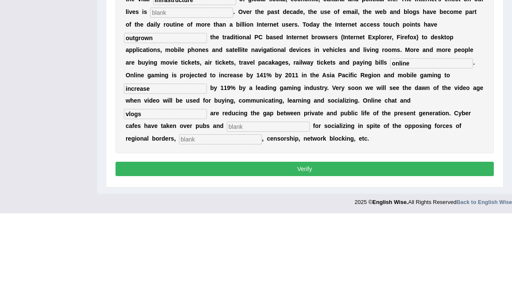
type input "vlogs"
click at [305, 105] on div "I n i t s s h o r t l i f e , t h e I n t e r n e t h a s b e c o m e a n a g e…" at bounding box center [304, 143] width 378 height 207
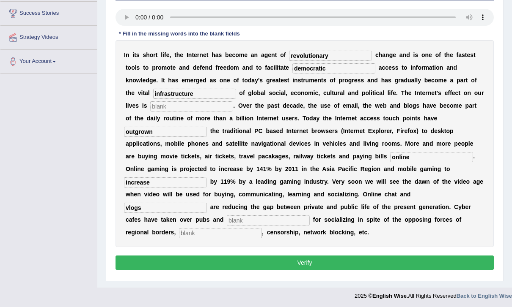
click at [310, 216] on input "text" at bounding box center [268, 221] width 83 height 10
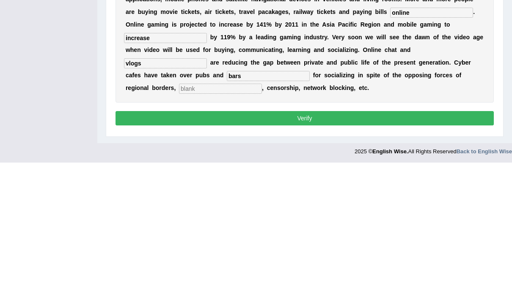
type input "bars"
click at [258, 228] on input "text" at bounding box center [220, 233] width 83 height 10
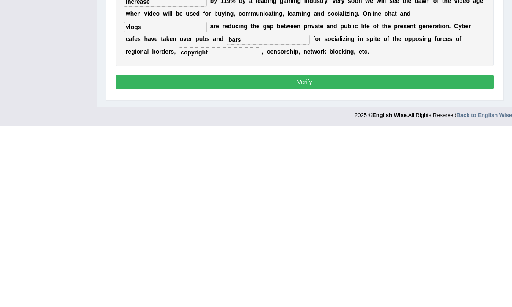
type input "copyright"
click at [415, 256] on button "Verify" at bounding box center [304, 263] width 378 height 14
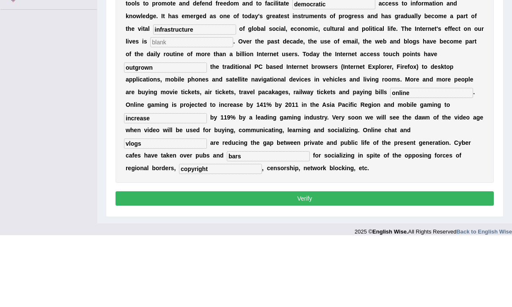
click at [150, 109] on input "text" at bounding box center [191, 114] width 83 height 10
type input "b"
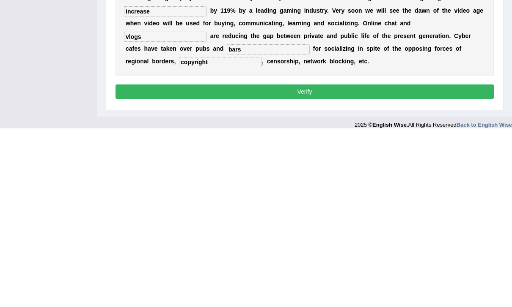
scroll to position [137, 0]
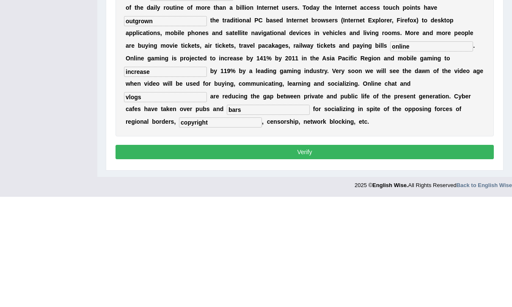
type input "a"
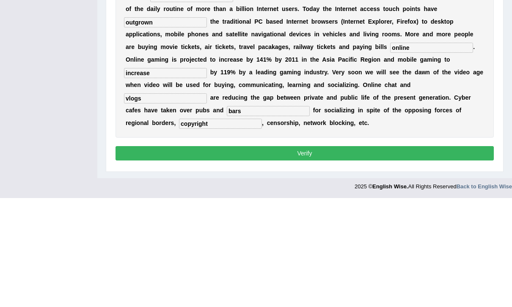
click at [447, 256] on button "Verify" at bounding box center [304, 263] width 378 height 14
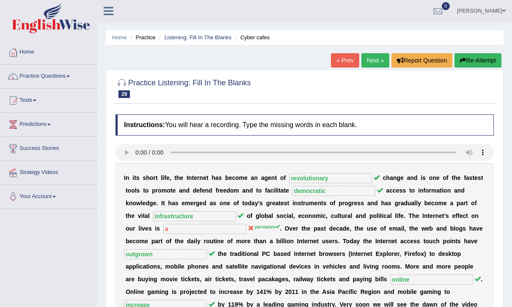
scroll to position [1, 0]
click at [371, 63] on link "Next »" at bounding box center [375, 60] width 28 height 14
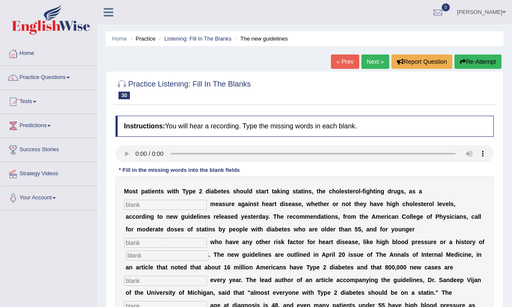
click at [138, 154] on audio at bounding box center [304, 153] width 378 height 17
click at [169, 203] on input "text" at bounding box center [165, 205] width 83 height 10
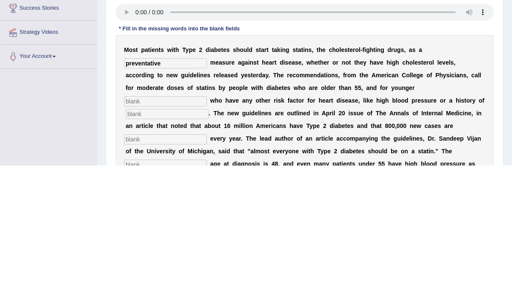
type input "preventative"
click at [207, 238] on input "text" at bounding box center [165, 243] width 83 height 10
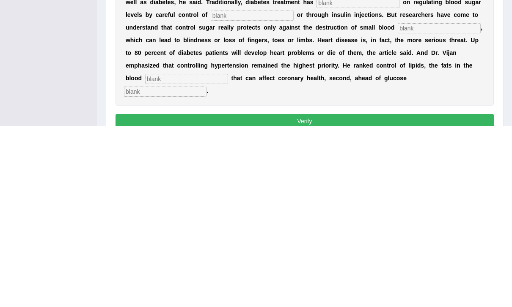
scroll to position [157, 0]
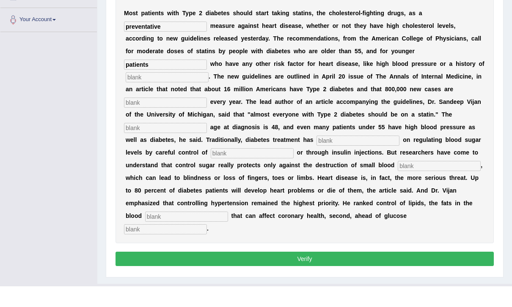
type input "patients"
click at [209, 93] on input "text" at bounding box center [167, 98] width 83 height 10
type input "smoking"
click at [207, 119] on input "text" at bounding box center [165, 124] width 83 height 10
type input "diagnosed"
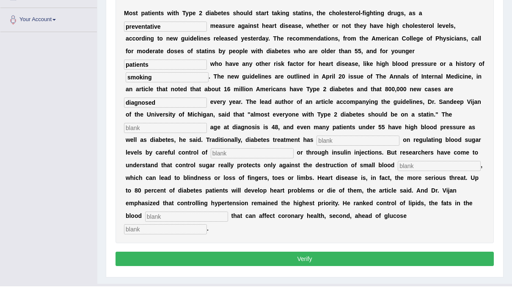
click at [365, 107] on div "M o s t p a t i e n t s w i t h T y p e 2 d i a b e t e s s h o u l d s t a r t…" at bounding box center [304, 141] width 378 height 245
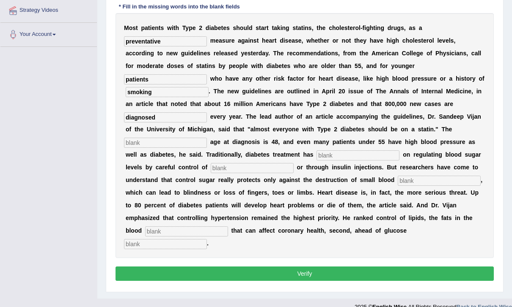
click at [207, 138] on input "text" at bounding box center [165, 143] width 83 height 10
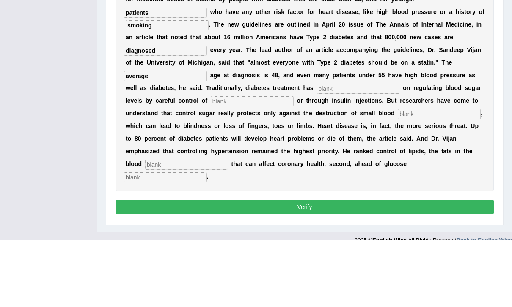
type input "average"
click at [316, 151] on input "text" at bounding box center [357, 156] width 83 height 10
type input "d"
type input "focused"
click at [294, 163] on input "text" at bounding box center [252, 168] width 83 height 10
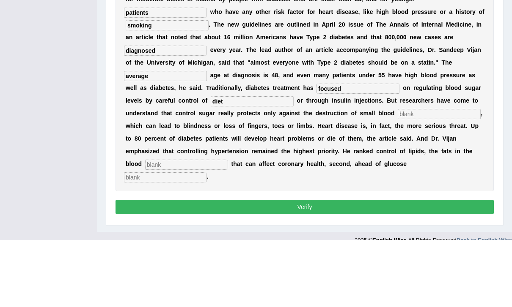
type input "diet"
click at [398, 176] on input "text" at bounding box center [439, 181] width 83 height 10
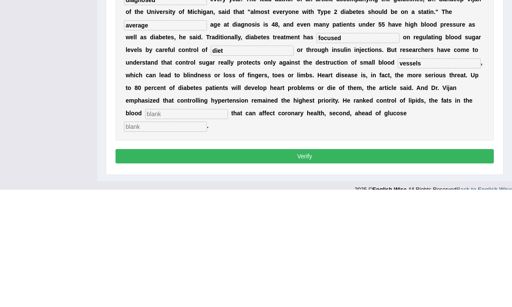
type input "vessels"
click at [228, 227] on input "text" at bounding box center [186, 232] width 83 height 10
type input "streams"
click at [167, 239] on input "text" at bounding box center [165, 244] width 83 height 10
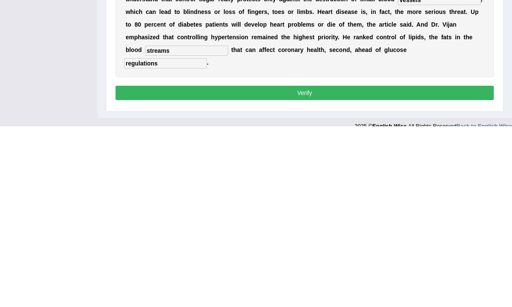
type input "regulations"
click at [406, 267] on button "Verify" at bounding box center [304, 274] width 378 height 14
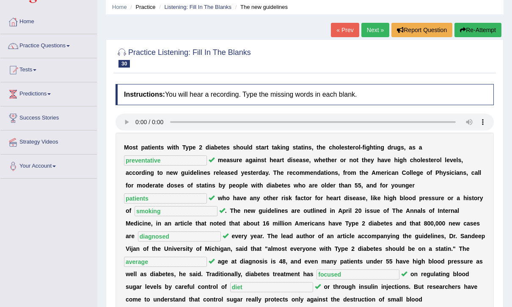
scroll to position [0, 0]
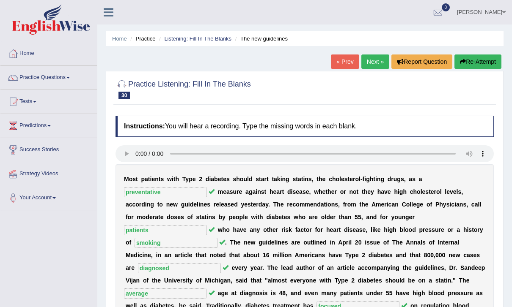
click at [376, 61] on link "Next »" at bounding box center [375, 62] width 28 height 14
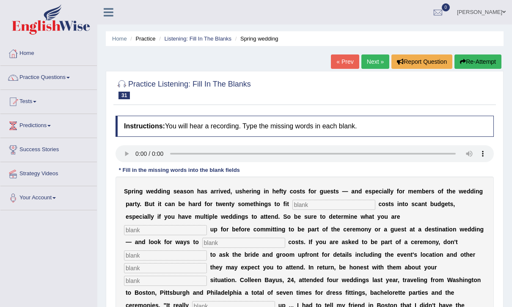
click at [139, 152] on audio at bounding box center [304, 153] width 378 height 17
click at [333, 203] on input "text" at bounding box center [333, 205] width 83 height 10
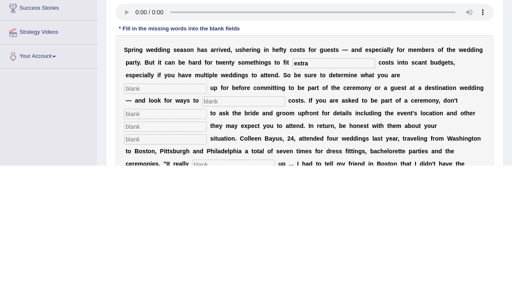
type input "extra"
click at [207, 225] on input "text" at bounding box center [165, 230] width 83 height 10
click at [202, 238] on input "text" at bounding box center [243, 243] width 83 height 10
click at [207, 225] on input "sighning" at bounding box center [165, 230] width 83 height 10
type input "signing"
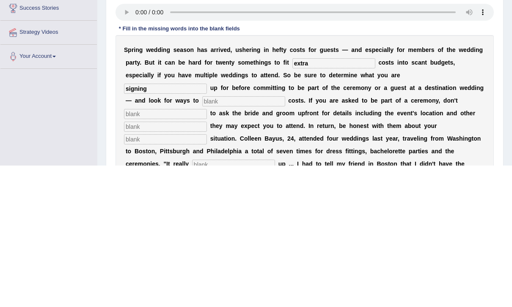
click at [202, 238] on input "text" at bounding box center [243, 243] width 83 height 10
click at [158, 177] on div "S p r i n g w e d d i n g s e a s o n h a s a r r i v e d , u s h e r i n g i n…" at bounding box center [304, 280] width 378 height 207
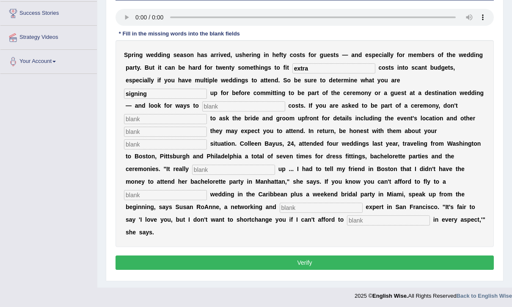
click at [202, 108] on input "text" at bounding box center [243, 107] width 83 height 10
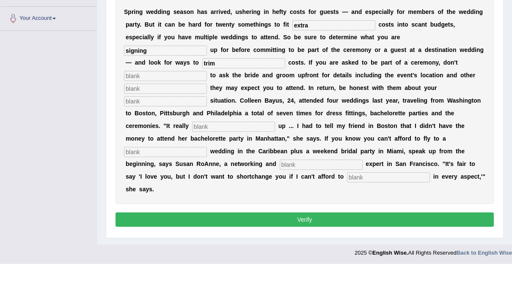
type input "trim"
click at [207, 114] on input "text" at bounding box center [165, 119] width 83 height 10
type input "hesitate"
click at [207, 127] on input "text" at bounding box center [165, 132] width 83 height 10
type input "functions"
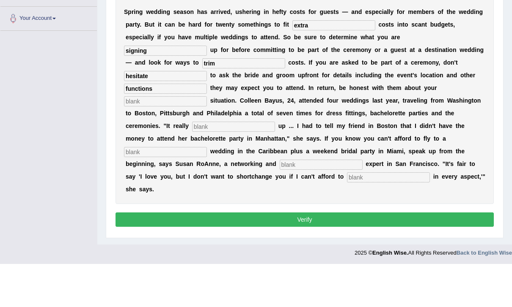
click at [207, 140] on input "text" at bounding box center [165, 145] width 83 height 10
type input "financial"
click at [275, 165] on input "text" at bounding box center [233, 170] width 83 height 10
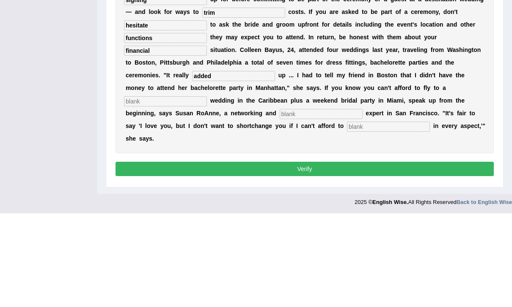
type input "added"
click at [207, 190] on input "text" at bounding box center [165, 195] width 83 height 10
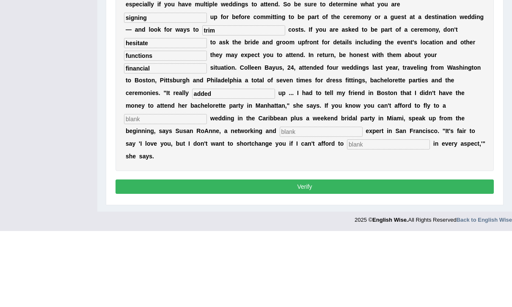
click at [207, 190] on input "text" at bounding box center [165, 195] width 83 height 10
click at [327, 203] on input "text" at bounding box center [321, 208] width 83 height 10
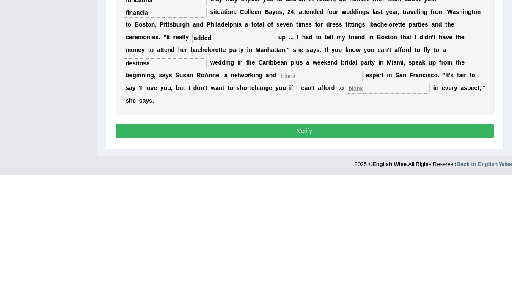
click at [207, 190] on input "destinsa" at bounding box center [165, 195] width 83 height 10
type input "destination"
click at [339, 203] on input "text" at bounding box center [321, 208] width 83 height 10
click at [376, 216] on input "text" at bounding box center [388, 221] width 83 height 10
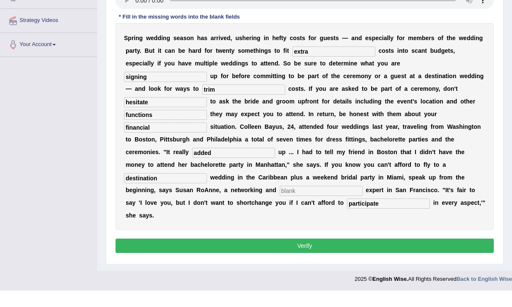
type input "participate"
click at [207, 114] on input "hesitate" at bounding box center [165, 119] width 83 height 10
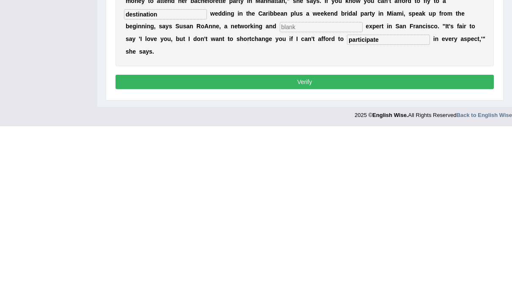
click at [349, 203] on input "text" at bounding box center [321, 208] width 83 height 10
type input "c"
click at [378, 256] on button "Verify" at bounding box center [304, 263] width 378 height 14
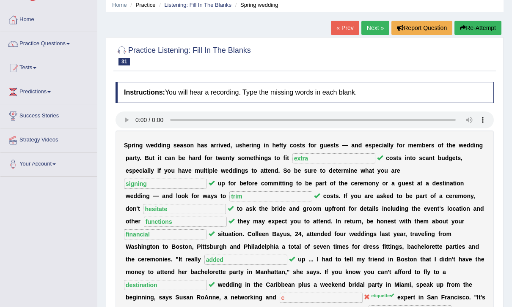
scroll to position [0, 0]
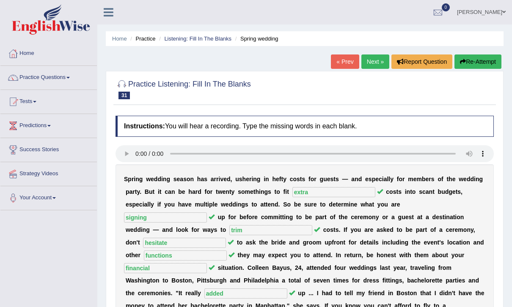
click at [371, 61] on link "Next »" at bounding box center [375, 62] width 28 height 14
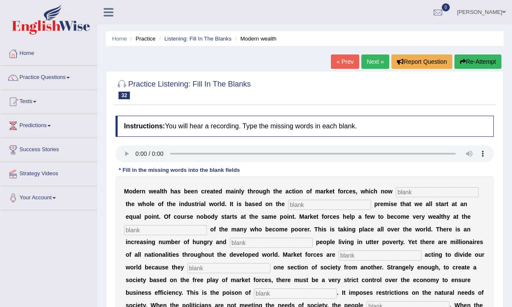
click at [430, 187] on input "text" at bounding box center [436, 192] width 83 height 10
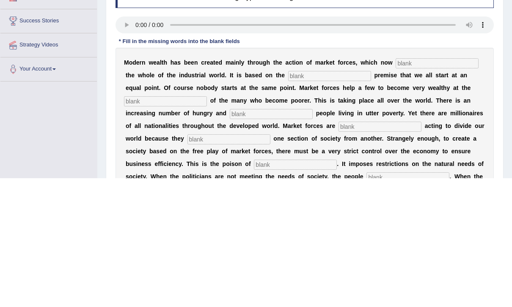
click at [142, 145] on audio at bounding box center [304, 153] width 378 height 17
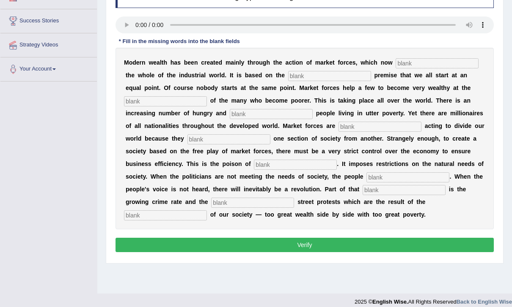
click at [434, 63] on input "text" at bounding box center [436, 63] width 83 height 10
type input "dominate"
click at [308, 79] on input "text" at bounding box center [329, 76] width 83 height 10
type input "false"
click at [166, 100] on input "text" at bounding box center [165, 101] width 83 height 10
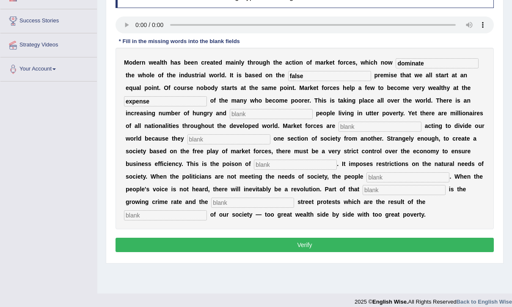
type input "expense"
click at [233, 111] on input "text" at bounding box center [271, 114] width 83 height 10
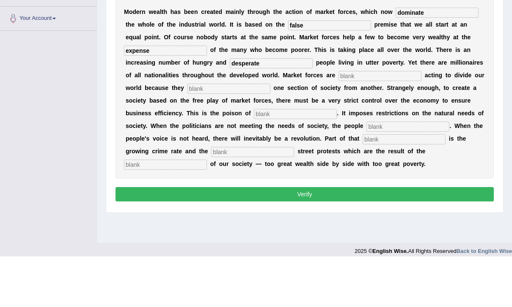
type input "desperate"
click at [355, 122] on input "text" at bounding box center [379, 127] width 83 height 10
click at [215, 134] on input "text" at bounding box center [228, 139] width 83 height 10
type input "seperate"
click at [254, 160] on input "text" at bounding box center [295, 165] width 83 height 10
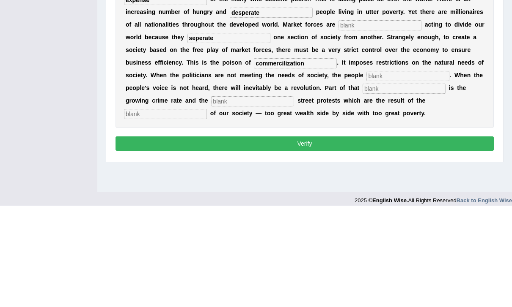
type input "commercilization"
click at [366, 173] on input "text" at bounding box center [407, 178] width 83 height 10
type input "revoult"
click at [362, 185] on input "text" at bounding box center [403, 190] width 83 height 10
type input "revolu"
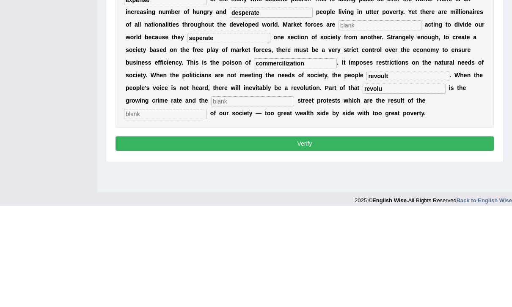
click at [211, 198] on input "text" at bounding box center [252, 203] width 83 height 10
type input "c"
type input "violent"
click at [207, 211] on input "text" at bounding box center [165, 216] width 83 height 10
click at [362, 185] on input "revolu" at bounding box center [403, 190] width 83 height 10
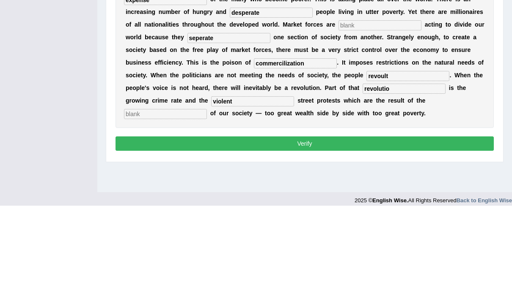
type input "revolution"
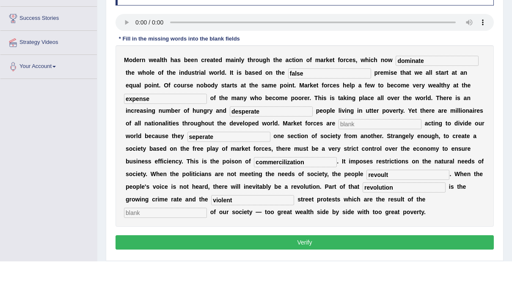
scroll to position [84, 0]
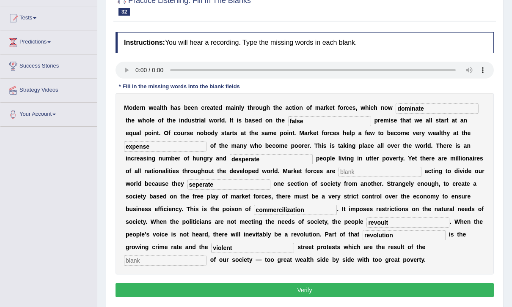
type input "revolution"
click at [134, 71] on audio at bounding box center [304, 70] width 378 height 17
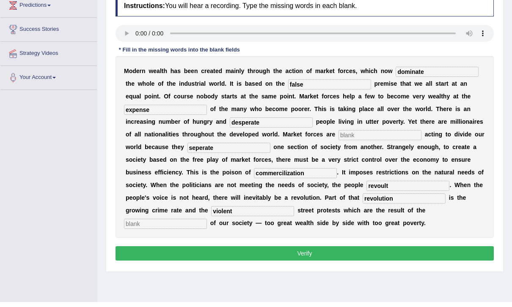
scroll to position [110, 0]
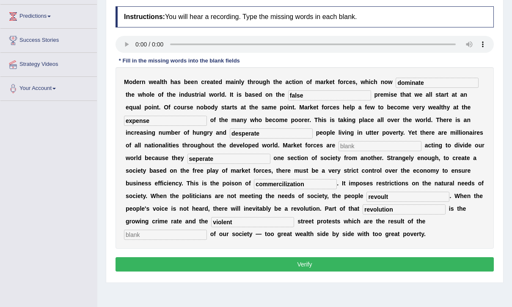
click at [207, 230] on input "text" at bounding box center [165, 235] width 83 height 10
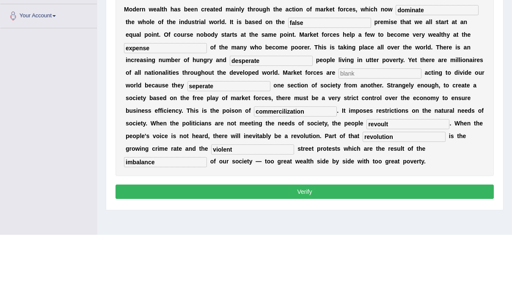
type input "imbalance"
click at [354, 141] on input "text" at bounding box center [379, 146] width 83 height 10
type input "v"
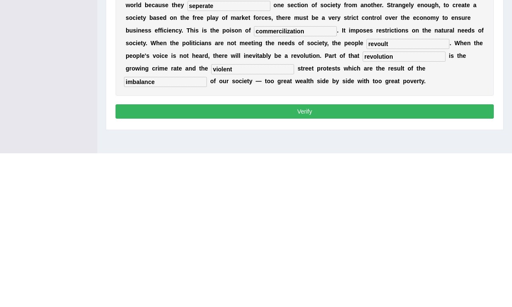
scroll to position [113, 0]
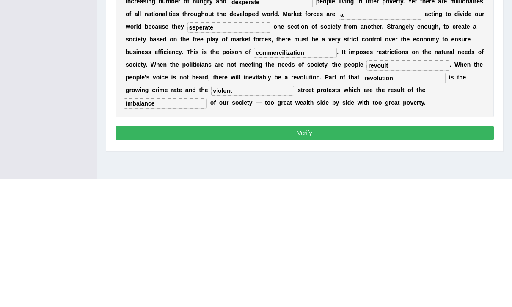
type input "a"
click at [404, 254] on button "Verify" at bounding box center [304, 261] width 378 height 14
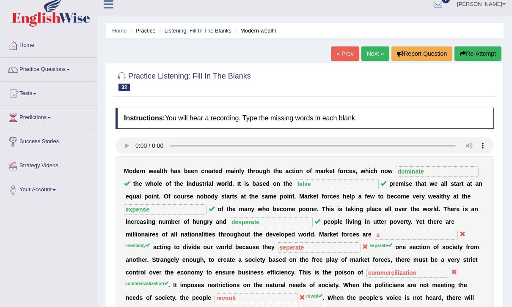
scroll to position [0, 0]
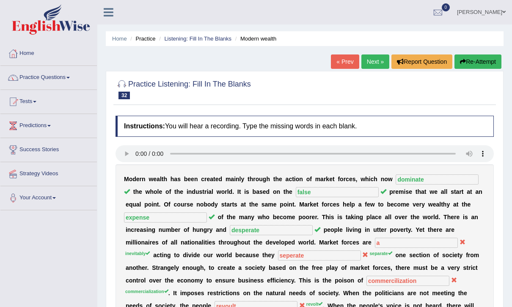
click at [54, 80] on link "Practice Questions" at bounding box center [48, 76] width 96 height 21
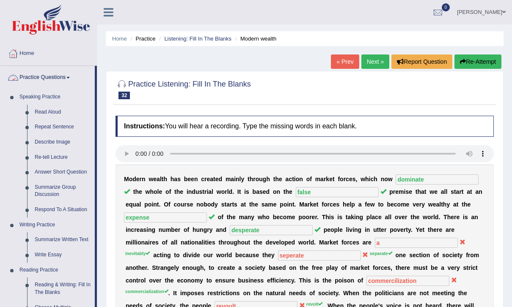
click at [55, 80] on div at bounding box center [256, 153] width 512 height 307
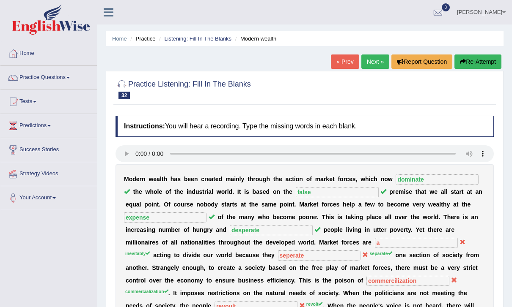
click at [108, 7] on icon at bounding box center [109, 12] width 10 height 11
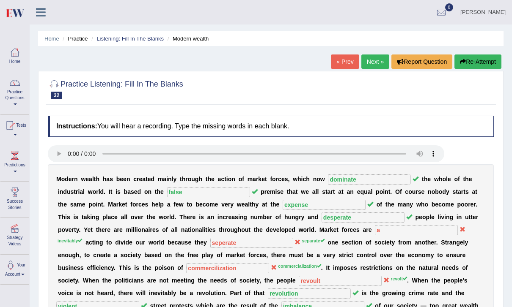
click at [60, 35] on ul "Home Practice Listening: Fill In The Blanks Modern wealth" at bounding box center [270, 38] width 465 height 15
click at [40, 5] on link at bounding box center [41, 11] width 22 height 13
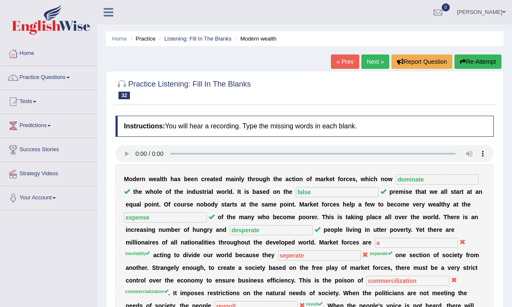
click at [72, 99] on link "Tests" at bounding box center [48, 100] width 96 height 21
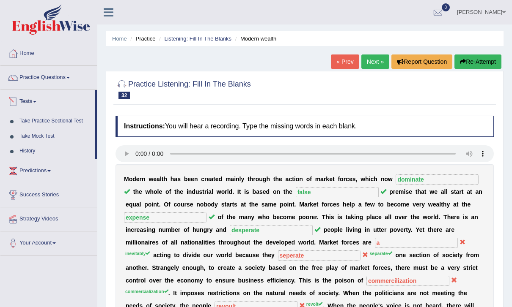
click at [67, 77] on div at bounding box center [256, 153] width 512 height 307
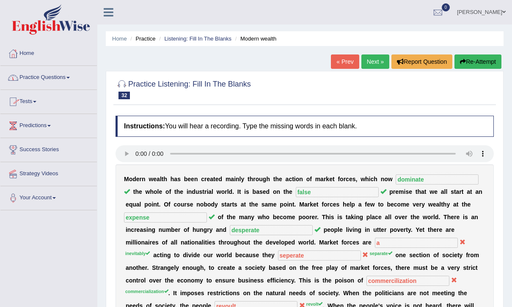
click at [63, 73] on link "Practice Questions" at bounding box center [48, 76] width 96 height 21
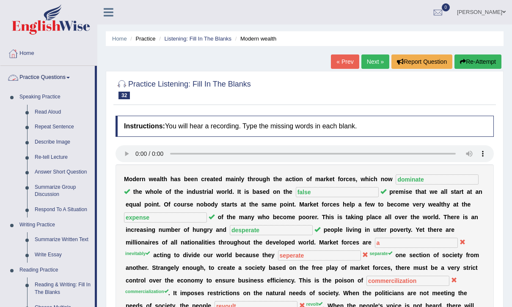
click at [168, 30] on div at bounding box center [256, 153] width 512 height 307
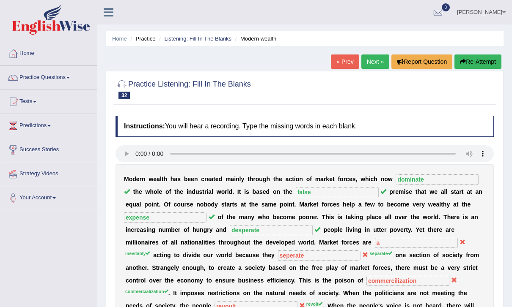
click at [125, 38] on link "Home" at bounding box center [119, 39] width 15 height 6
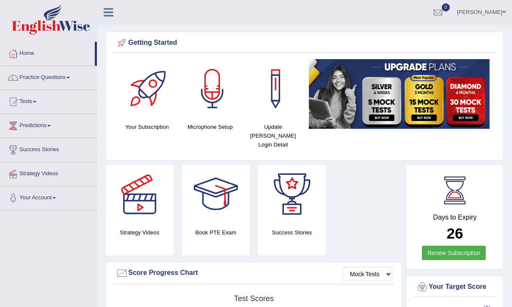
click at [119, 8] on link at bounding box center [108, 11] width 22 height 13
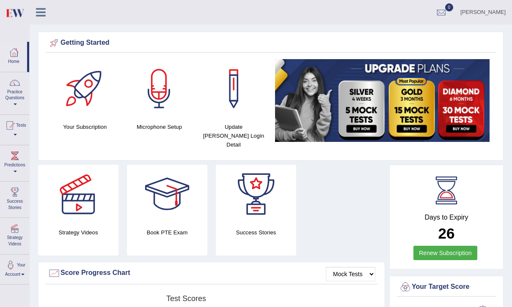
click at [45, 13] on icon at bounding box center [41, 12] width 10 height 11
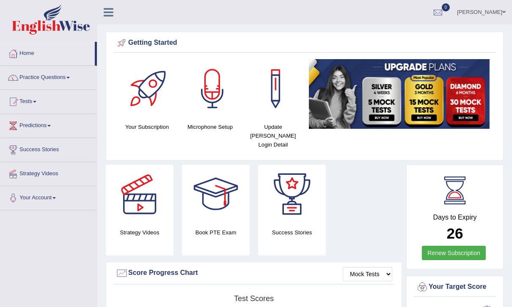
click at [77, 78] on link "Practice Questions" at bounding box center [48, 76] width 96 height 21
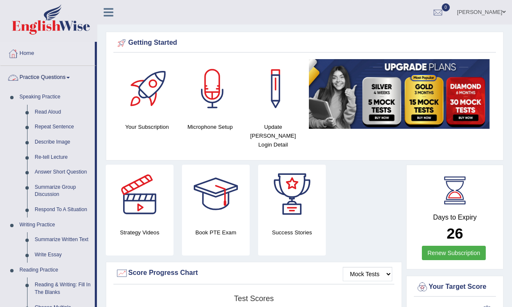
click at [236, 27] on div at bounding box center [256, 153] width 512 height 307
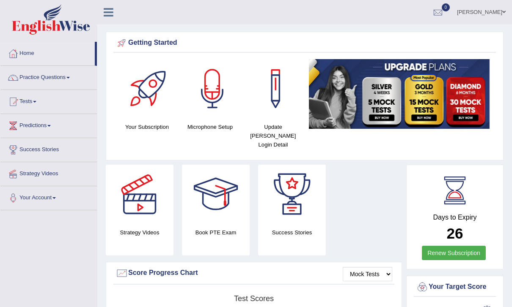
click at [117, 15] on link at bounding box center [108, 11] width 22 height 13
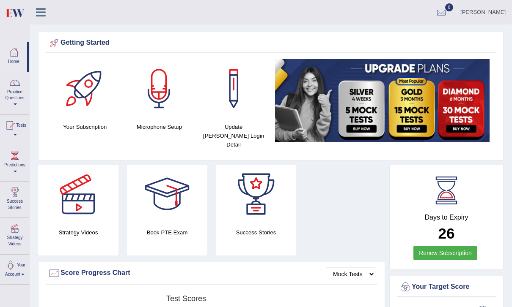
click at [42, 17] on icon at bounding box center [41, 12] width 10 height 11
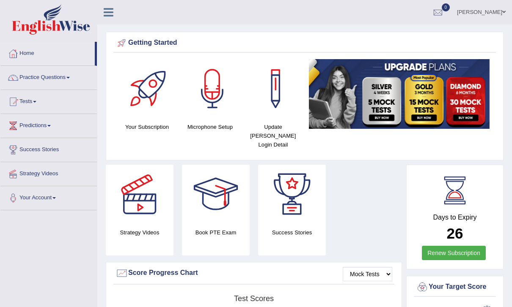
click at [105, 9] on icon at bounding box center [109, 12] width 10 height 11
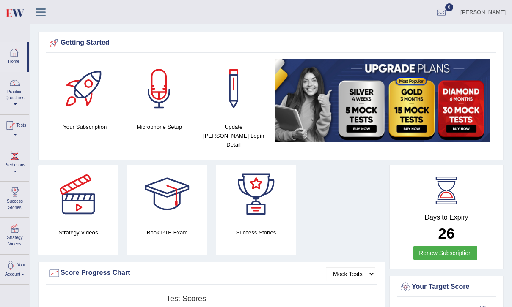
click at [13, 88] on div at bounding box center [14, 83] width 13 height 13
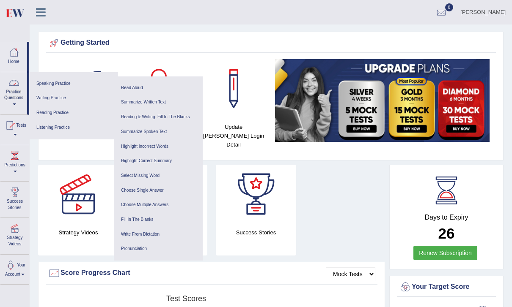
click at [71, 127] on link "Listening Practice" at bounding box center [73, 128] width 80 height 15
click at [162, 217] on link "Fill In The Blanks" at bounding box center [158, 220] width 80 height 15
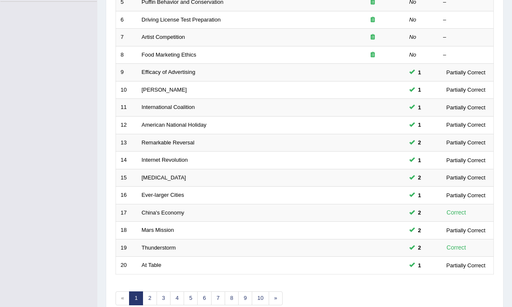
scroll to position [220, 0]
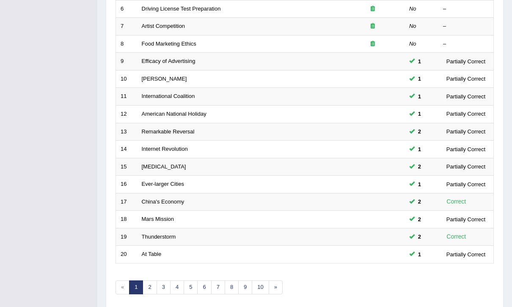
click at [148, 283] on link "2" at bounding box center [150, 288] width 14 height 14
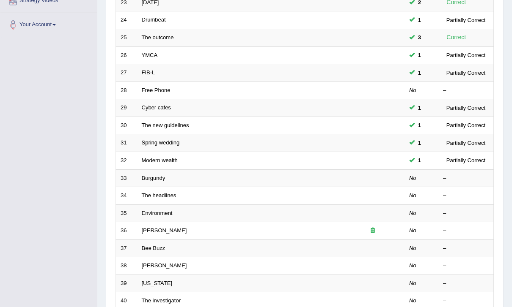
scroll to position [247, 0]
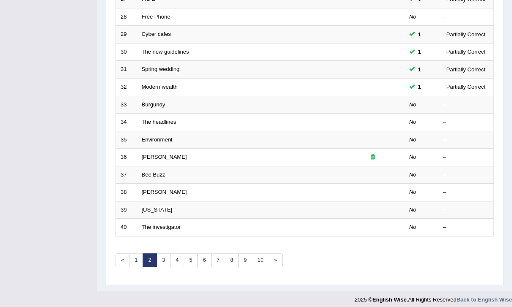
click at [137, 257] on link "1" at bounding box center [136, 261] width 14 height 14
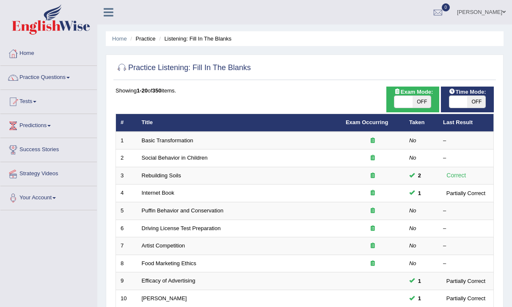
click at [400, 138] on td at bounding box center [372, 141] width 63 height 18
click at [215, 145] on td "Basic Transformation" at bounding box center [239, 141] width 204 height 18
click at [219, 139] on td "Basic Transformation" at bounding box center [239, 141] width 204 height 18
click at [168, 140] on link "Basic Transformation" at bounding box center [168, 140] width 52 height 6
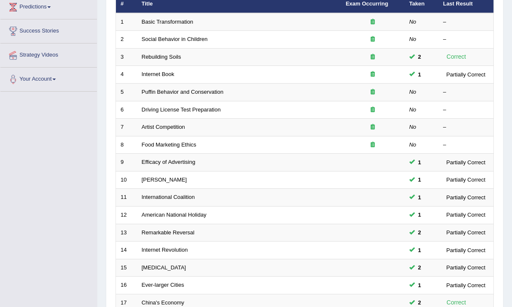
scroll to position [220, 0]
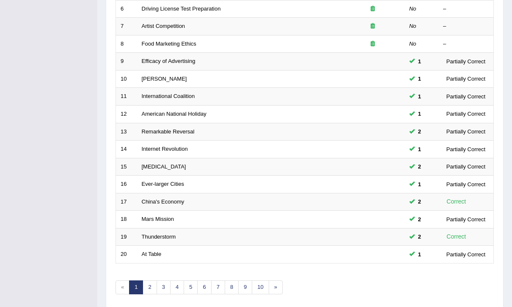
click at [151, 281] on link "2" at bounding box center [150, 288] width 14 height 14
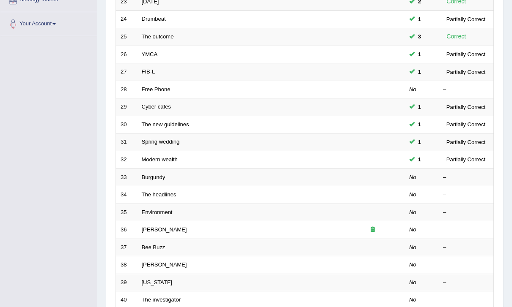
scroll to position [173, 0]
click at [155, 222] on td "Curie" at bounding box center [239, 231] width 204 height 18
click at [162, 175] on link "Burgundy" at bounding box center [154, 178] width 24 height 6
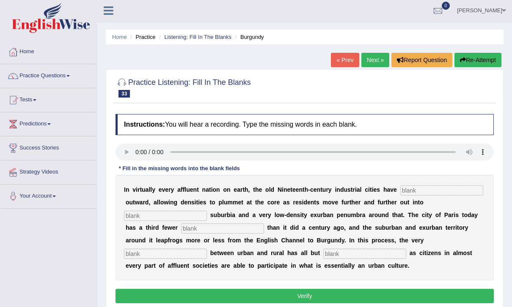
scroll to position [2, 0]
click at [367, 61] on link "Next »" at bounding box center [375, 60] width 28 height 14
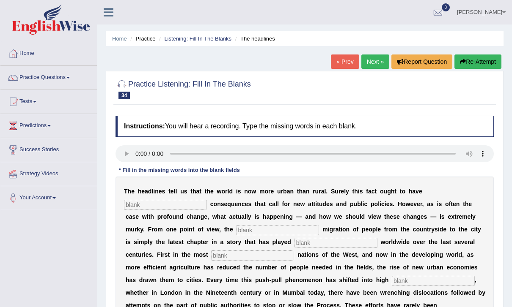
click at [374, 65] on link "Next »" at bounding box center [375, 62] width 28 height 14
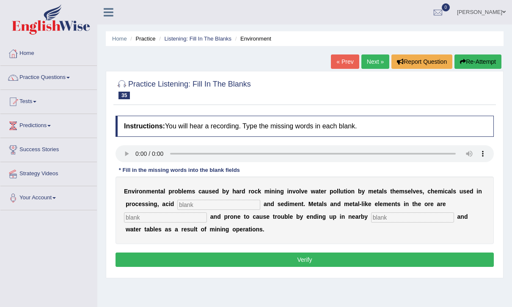
click at [134, 156] on audio at bounding box center [304, 153] width 378 height 17
click at [211, 205] on input "text" at bounding box center [218, 205] width 83 height 10
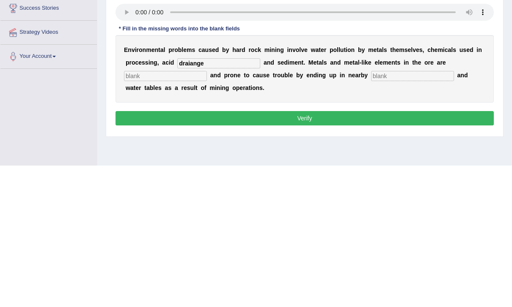
type input "draiange"
click at [165, 213] on input "text" at bounding box center [165, 218] width 83 height 10
type input "tos"
click at [387, 213] on input "text" at bounding box center [412, 218] width 83 height 10
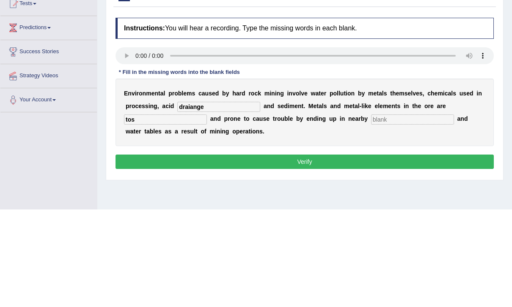
click at [132, 145] on audio at bounding box center [304, 153] width 378 height 17
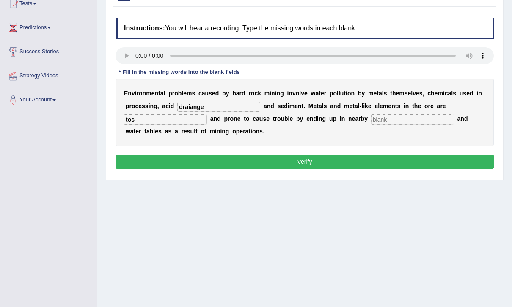
click at [388, 118] on input "text" at bounding box center [412, 120] width 83 height 10
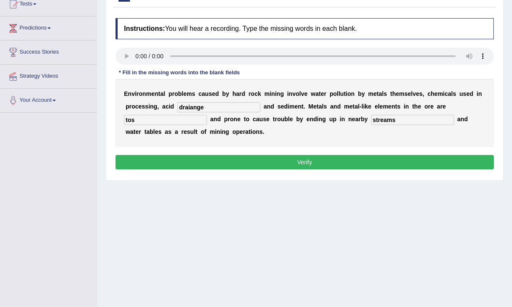
type input "streams"
click at [158, 122] on input "tos" at bounding box center [165, 120] width 83 height 10
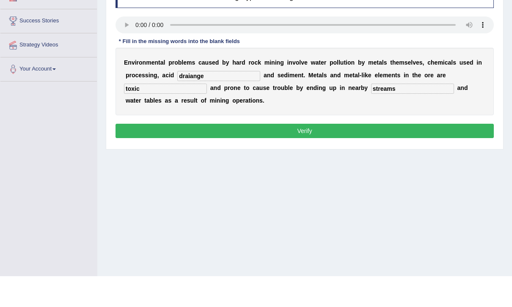
type input "toxic"
click at [464, 155] on button "Verify" at bounding box center [304, 162] width 378 height 14
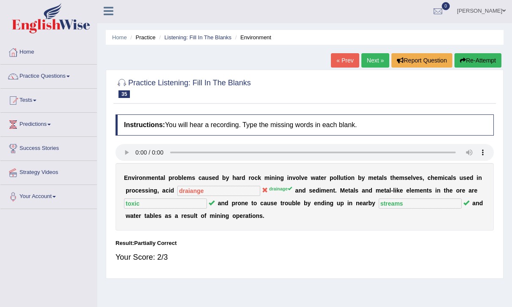
scroll to position [0, 0]
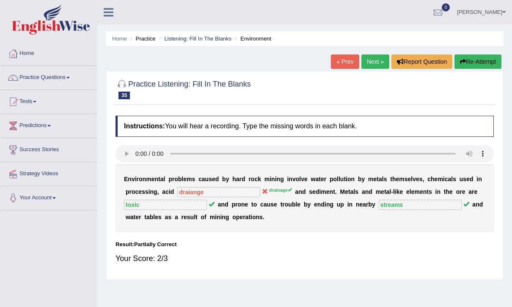
click at [469, 58] on button "Re-Attempt" at bounding box center [477, 62] width 47 height 14
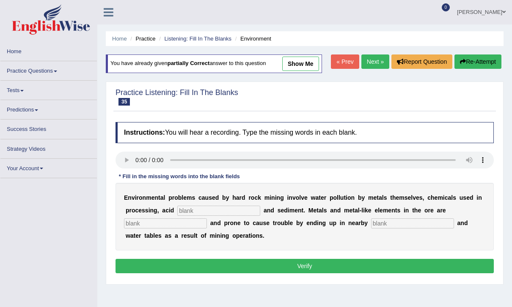
click at [214, 210] on input "text" at bounding box center [218, 211] width 83 height 10
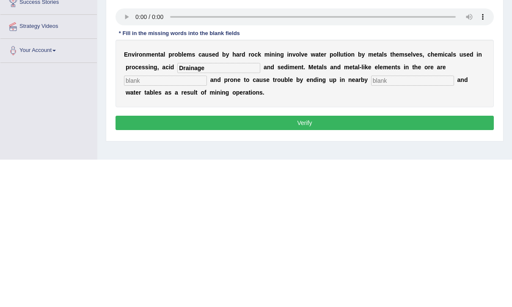
type input "Drainage"
click at [165, 223] on input "text" at bounding box center [165, 228] width 83 height 10
type input "toxic"
click at [396, 223] on input "text" at bounding box center [412, 228] width 83 height 10
type input "stream"
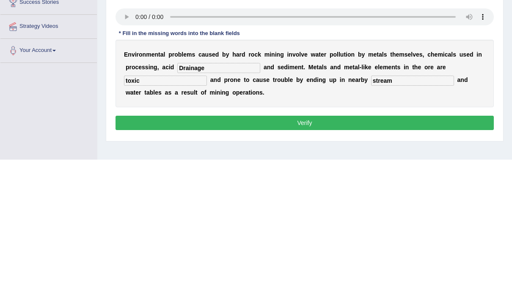
click at [403, 263] on button "Verify" at bounding box center [304, 270] width 378 height 14
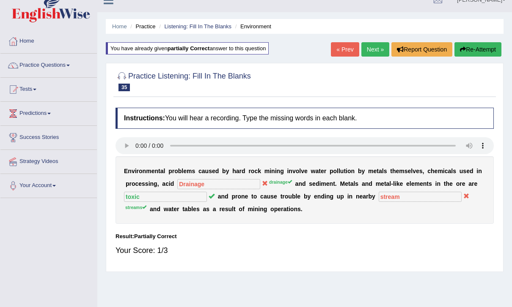
scroll to position [12, 0]
click at [487, 49] on button "Re-Attempt" at bounding box center [477, 50] width 47 height 14
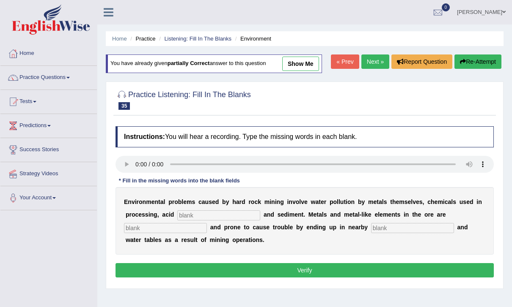
click at [212, 218] on input "text" at bounding box center [218, 216] width 83 height 10
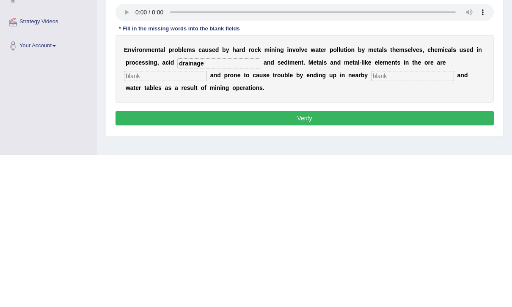
type input "drainage"
click at [391, 223] on input "text" at bounding box center [412, 228] width 83 height 10
type input "streams"
click at [163, 223] on input "text" at bounding box center [165, 228] width 83 height 10
type input "toxic"
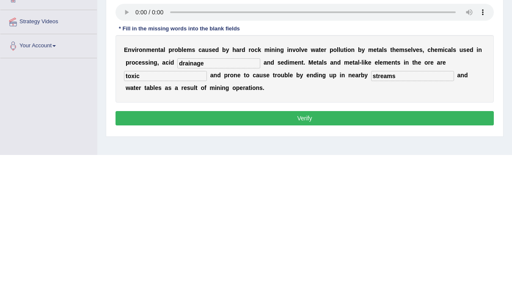
click at [402, 263] on button "Verify" at bounding box center [304, 270] width 378 height 14
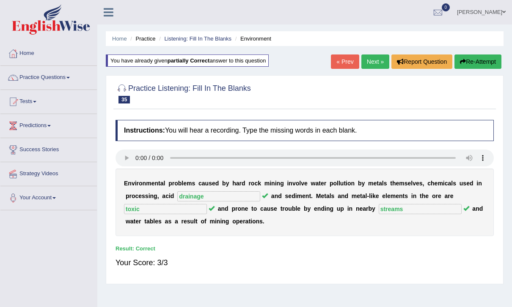
click at [376, 63] on link "Next »" at bounding box center [375, 62] width 28 height 14
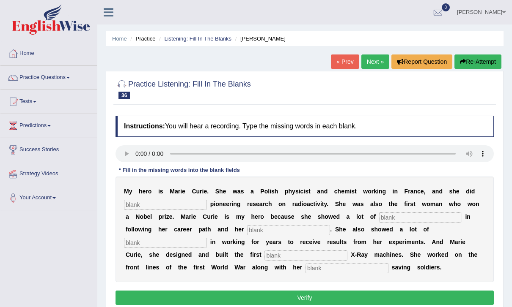
click at [140, 154] on audio at bounding box center [304, 153] width 378 height 17
click at [159, 203] on input "text" at bounding box center [165, 205] width 83 height 10
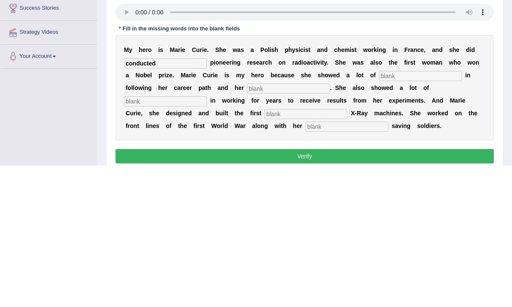
type input "conducted"
click at [400, 213] on input "text" at bounding box center [420, 218] width 83 height 10
type input "determiation"
click at [254, 225] on input "text" at bounding box center [288, 230] width 83 height 10
click at [207, 238] on input "text" at bounding box center [165, 243] width 83 height 10
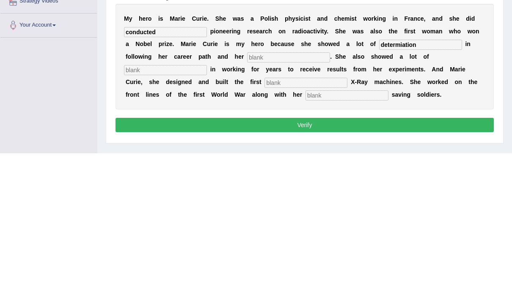
scroll to position [54, 0]
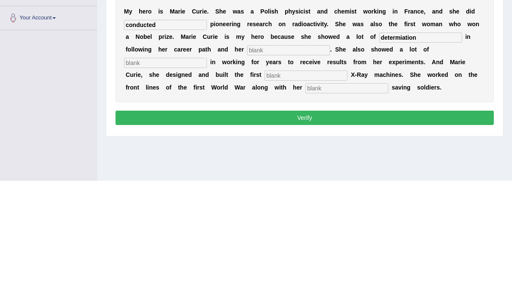
click at [262, 172] on input "text" at bounding box center [288, 177] width 83 height 10
type input "passion"
click at [207, 184] on input "text" at bounding box center [165, 189] width 83 height 10
type input "patient"
click at [264, 197] on input "text" at bounding box center [305, 202] width 83 height 10
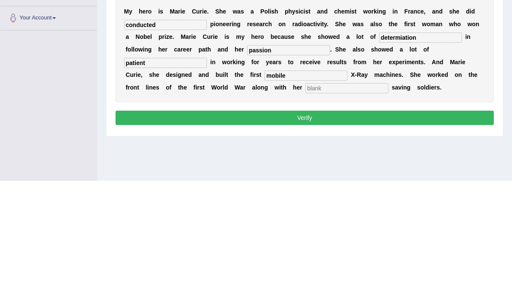
type input "mobile"
click at [305, 210] on input "text" at bounding box center [346, 215] width 83 height 10
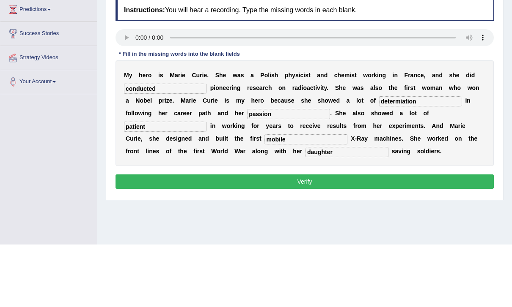
type input "daughter"
click at [136, 92] on audio at bounding box center [304, 100] width 378 height 17
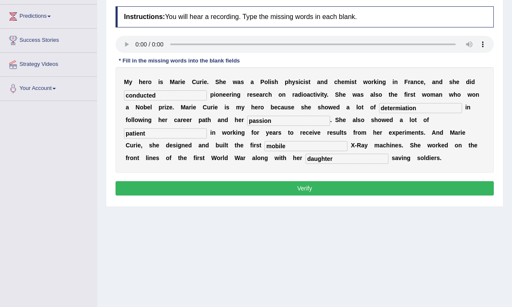
click at [389, 189] on button "Verify" at bounding box center [304, 188] width 378 height 14
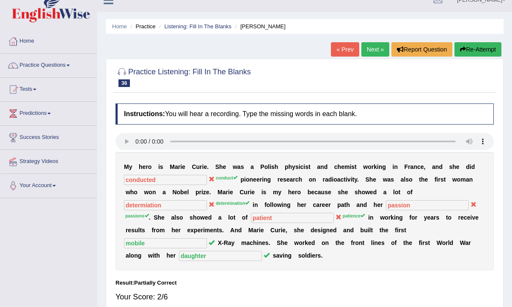
scroll to position [12, 0]
click at [481, 48] on button "Re-Attempt" at bounding box center [477, 50] width 47 height 14
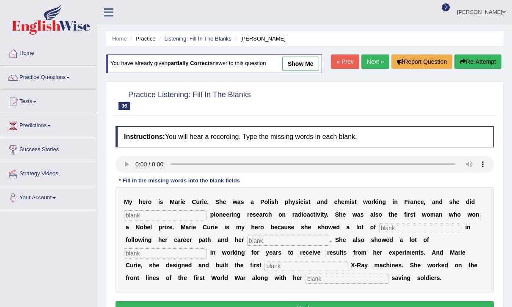
click at [168, 208] on div "M y h e r o i s M a r i e C u r i e . S h e w a s a P o l i s h p h y s i c i s…" at bounding box center [304, 240] width 378 height 106
click at [174, 214] on input "text" at bounding box center [165, 216] width 83 height 10
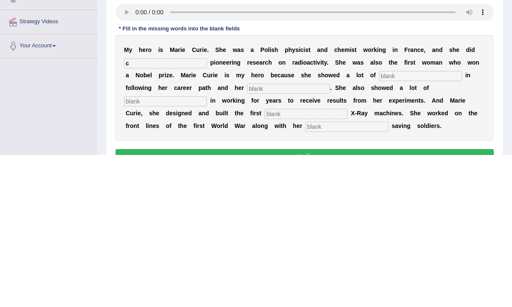
click at [138, 156] on audio at bounding box center [304, 164] width 378 height 17
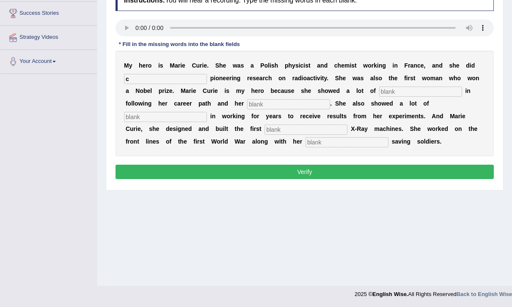
click at [162, 79] on input "c" at bounding box center [165, 79] width 83 height 10
type input "conduct"
click at [403, 90] on input "text" at bounding box center [420, 92] width 83 height 10
click at [404, 91] on input "text" at bounding box center [420, 92] width 83 height 10
type input "determination"
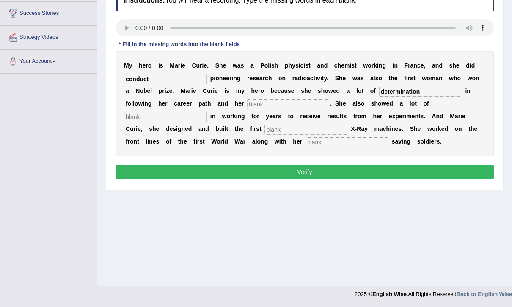
click at [255, 102] on input "text" at bounding box center [288, 104] width 83 height 10
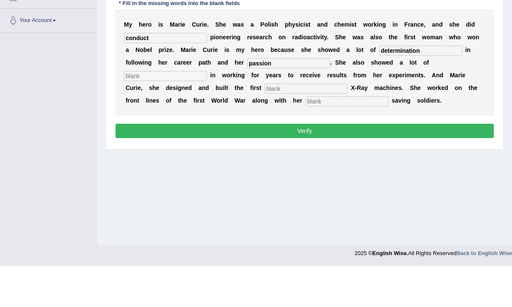
type input "passion"
click at [207, 112] on input "text" at bounding box center [165, 117] width 83 height 10
click at [264, 125] on input "text" at bounding box center [305, 130] width 83 height 10
type input "mobile"
click at [305, 137] on input "text" at bounding box center [346, 142] width 83 height 10
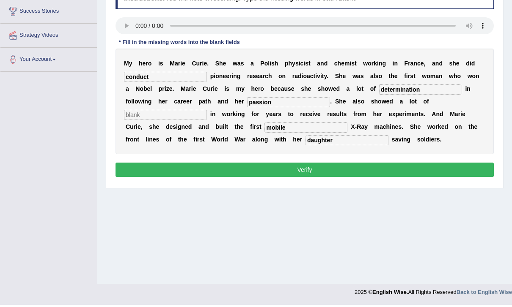
scroll to position [133, 0]
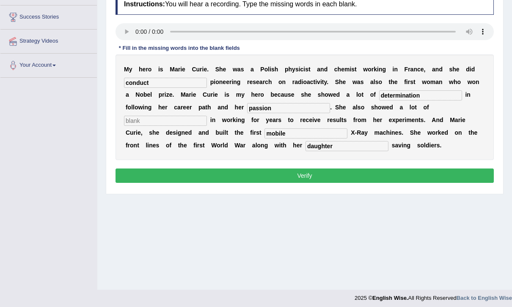
type input "daughter"
click at [141, 36] on audio at bounding box center [304, 31] width 378 height 17
click at [207, 116] on input "text" at bounding box center [165, 121] width 83 height 10
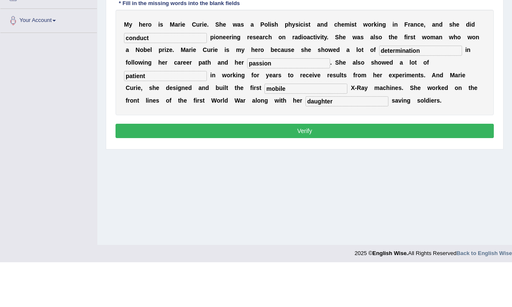
type input "patient"
click at [256, 103] on input "passion" at bounding box center [288, 108] width 83 height 10
type input "passions"
click at [207, 116] on input "patient" at bounding box center [165, 121] width 83 height 10
type input "p"
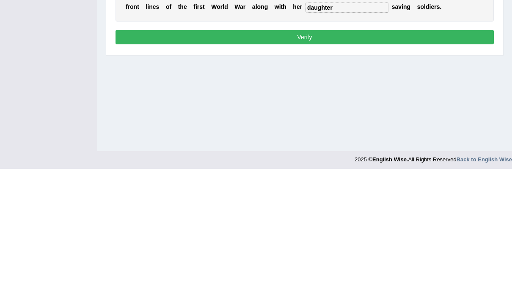
click at [428, 169] on button "Verify" at bounding box center [304, 176] width 378 height 14
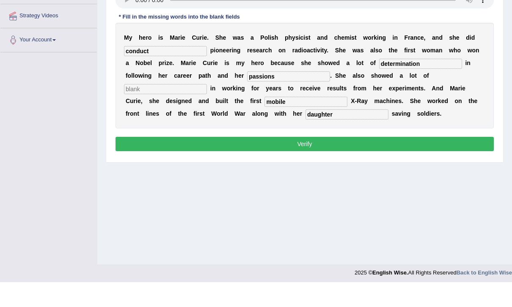
click at [478, 52] on div "M y h e r o i s M a r i e C u r i e . S h e w a s a P o l i s h p h y s i c i s…" at bounding box center [304, 101] width 378 height 106
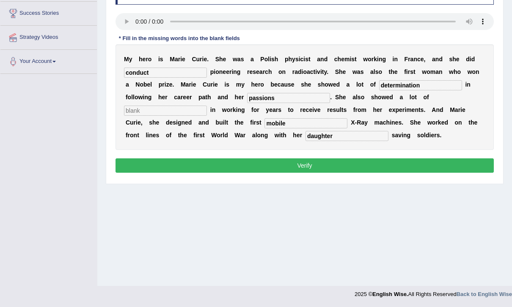
click at [207, 106] on input "text" at bounding box center [165, 111] width 83 height 10
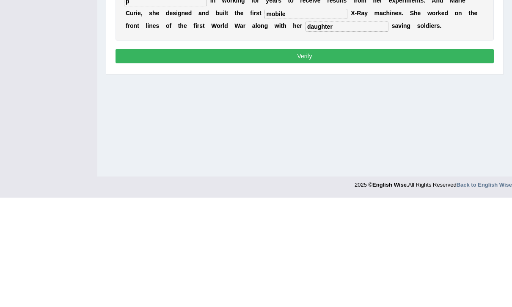
type input "p"
click at [475, 159] on button "Verify" at bounding box center [304, 166] width 378 height 14
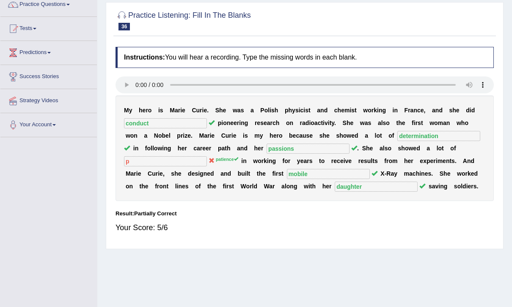
scroll to position [0, 0]
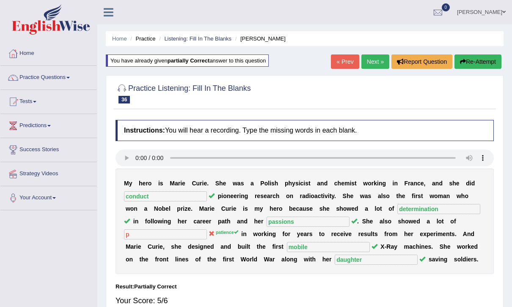
click at [119, 38] on link "Home" at bounding box center [119, 39] width 15 height 6
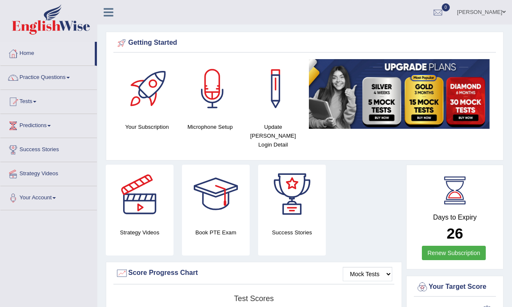
click at [104, 15] on icon at bounding box center [109, 12] width 10 height 11
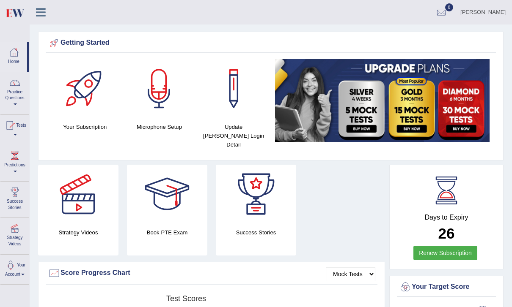
click at [8, 94] on link "Practice Questions" at bounding box center [14, 92] width 29 height 40
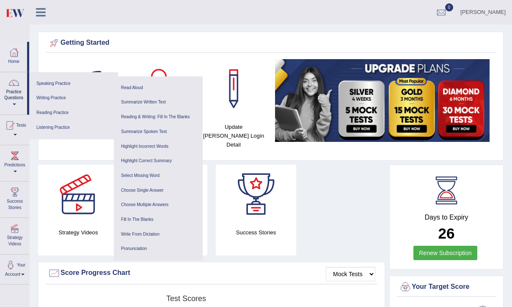
click at [50, 125] on link "Listening Practice" at bounding box center [73, 128] width 80 height 15
click at [156, 169] on link "Select Missing Word" at bounding box center [158, 176] width 80 height 15
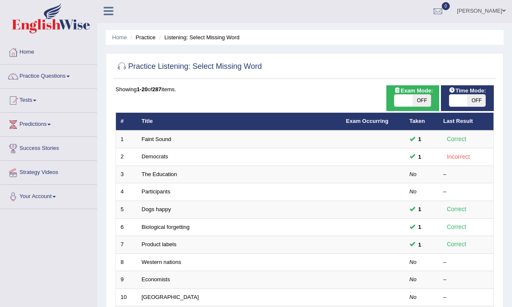
scroll to position [1, 0]
click at [157, 158] on link "Democrats" at bounding box center [155, 157] width 27 height 6
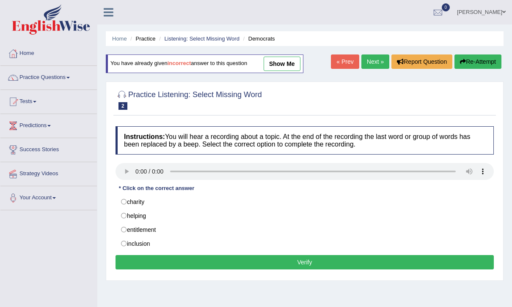
click at [113, 227] on div "Instructions: You will hear a recording about a topic. At the end of the record…" at bounding box center [304, 199] width 382 height 154
click at [128, 226] on label "entitlement" at bounding box center [304, 230] width 378 height 14
radio input "true"
click at [406, 264] on button "Verify" at bounding box center [304, 262] width 378 height 14
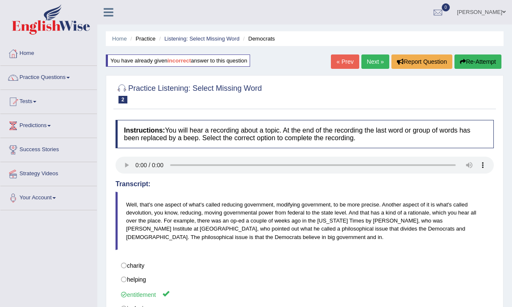
click at [480, 63] on button "Re-Attempt" at bounding box center [477, 62] width 47 height 14
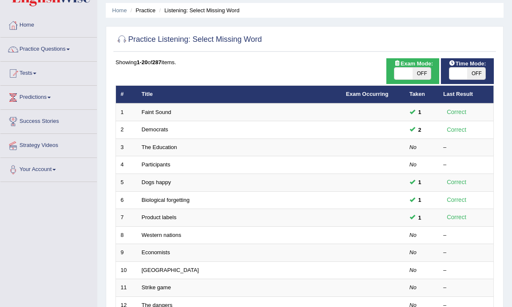
click at [159, 144] on link "The Education" at bounding box center [160, 147] width 36 height 6
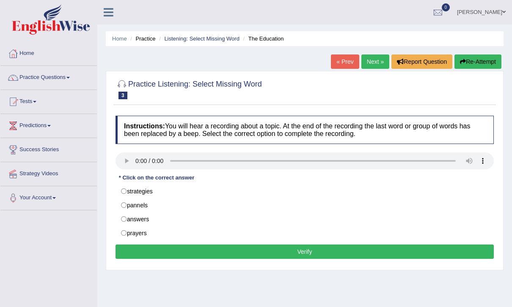
click at [135, 163] on audio at bounding box center [304, 161] width 378 height 17
click at [124, 221] on label "answers" at bounding box center [304, 219] width 378 height 14
radio input "true"
click at [213, 250] on button "Verify" at bounding box center [304, 252] width 378 height 14
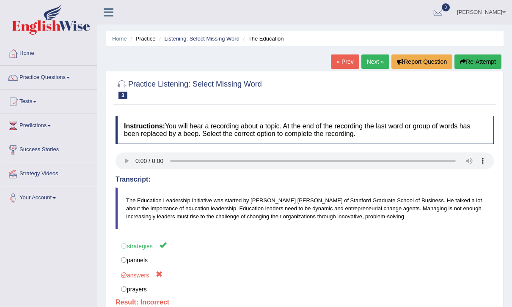
click at [220, 222] on blockquote "The Education Leadership Initiative was started by [PERSON_NAME] [PERSON_NAME] …" at bounding box center [304, 209] width 378 height 42
click at [479, 61] on button "Re-Attempt" at bounding box center [477, 62] width 47 height 14
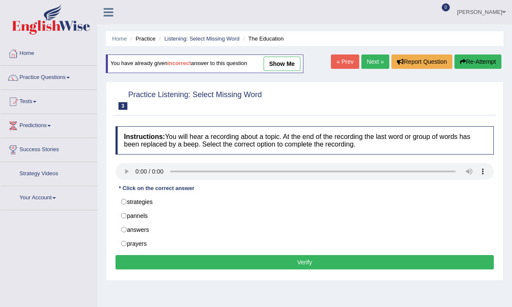
click at [154, 197] on label "strategies" at bounding box center [304, 202] width 378 height 14
radio input "true"
click at [219, 267] on button "Verify" at bounding box center [304, 262] width 378 height 14
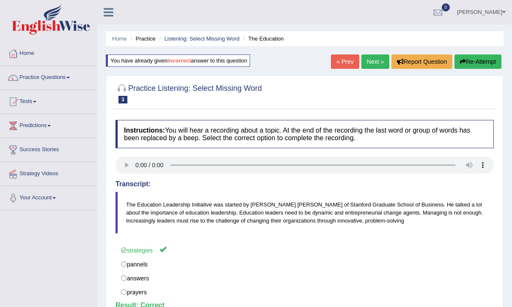
click at [374, 61] on link "Next »" at bounding box center [375, 62] width 28 height 14
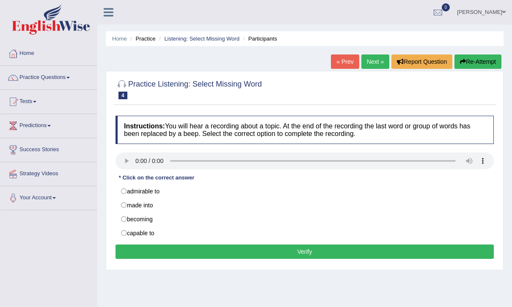
click at [126, 166] on audio at bounding box center [304, 161] width 378 height 17
click at [130, 225] on label "becoming" at bounding box center [304, 219] width 378 height 14
radio input "true"
click at [121, 231] on label "capable to" at bounding box center [304, 233] width 378 height 14
radio input "true"
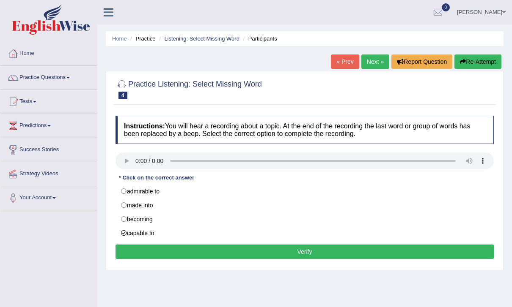
click at [129, 223] on label "becoming" at bounding box center [304, 219] width 378 height 14
radio input "true"
click at [128, 231] on label "capable to" at bounding box center [304, 233] width 378 height 14
radio input "true"
click at [201, 250] on button "Verify" at bounding box center [304, 252] width 378 height 14
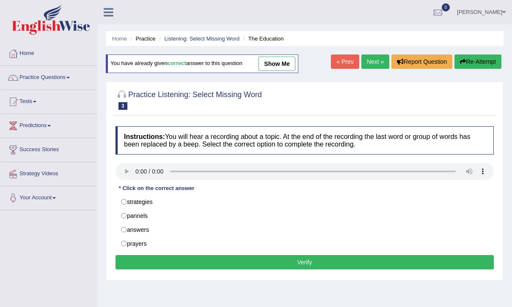
click at [123, 40] on link "Home" at bounding box center [119, 39] width 15 height 6
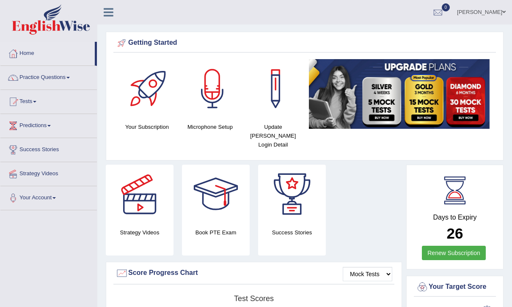
click at [95, 7] on span at bounding box center [50, 19] width 91 height 30
click at [108, 11] on icon at bounding box center [109, 12] width 10 height 11
click at [103, 16] on link at bounding box center [108, 11] width 22 height 13
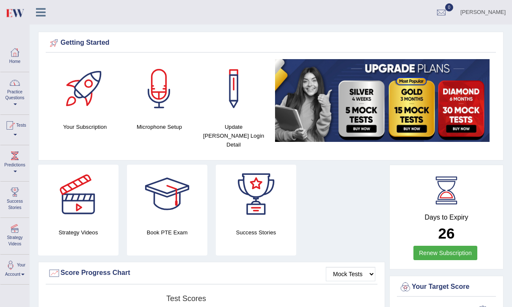
click at [6, 97] on link "Practice Questions" at bounding box center [14, 92] width 29 height 40
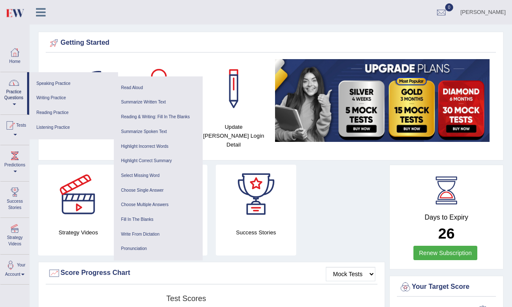
click at [85, 131] on link "Listening Practice" at bounding box center [73, 128] width 80 height 15
click at [157, 177] on link "Select Missing Word" at bounding box center [158, 176] width 80 height 15
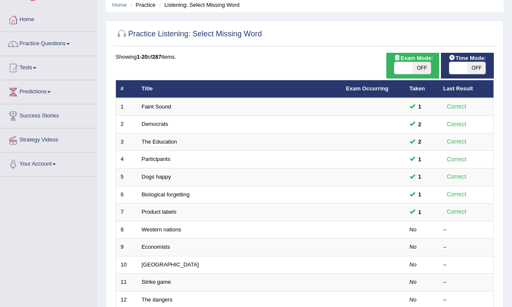
scroll to position [35, 0]
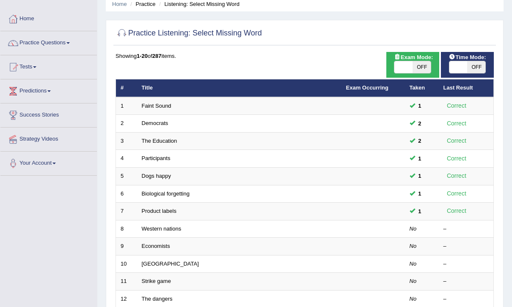
click at [162, 228] on link "Western nations" at bounding box center [162, 229] width 40 height 6
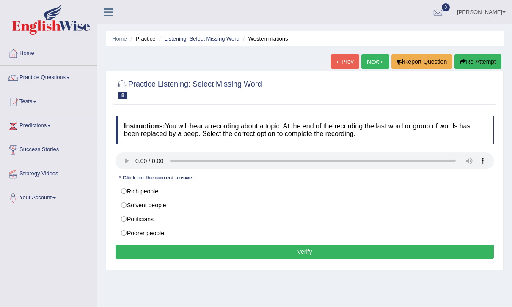
click at [136, 161] on audio at bounding box center [304, 161] width 378 height 17
click at [129, 196] on label "Rich people" at bounding box center [304, 191] width 378 height 14
radio input "true"
click at [251, 250] on button "Verify" at bounding box center [304, 252] width 378 height 14
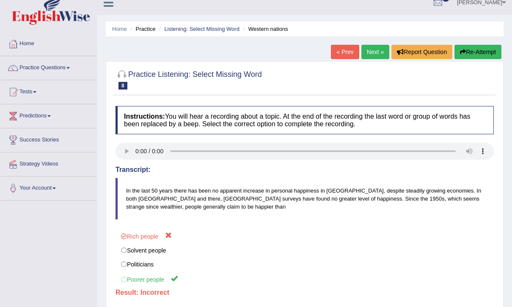
scroll to position [10, 0]
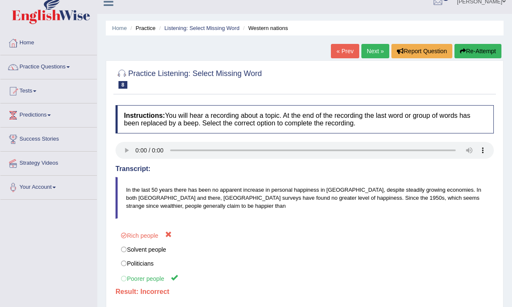
click at [475, 52] on button "Re-Attempt" at bounding box center [477, 51] width 47 height 14
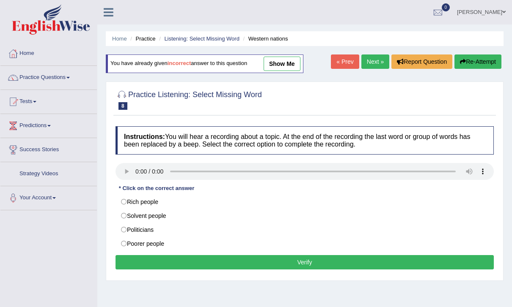
click at [267, 244] on label "Poorer people" at bounding box center [304, 244] width 378 height 14
radio input "true"
click at [260, 265] on button "Verify" at bounding box center [304, 262] width 378 height 14
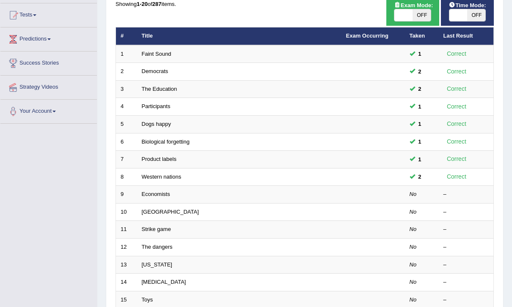
scroll to position [87, 0]
click at [159, 191] on link "Economists" at bounding box center [156, 194] width 28 height 6
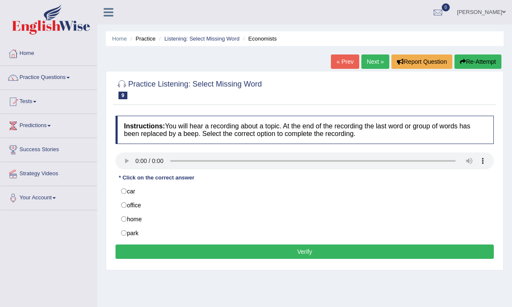
click at [133, 161] on audio at bounding box center [304, 161] width 378 height 17
click at [132, 159] on audio at bounding box center [304, 161] width 378 height 17
click at [127, 233] on label "park" at bounding box center [304, 233] width 378 height 14
radio input "true"
click at [161, 256] on button "Verify" at bounding box center [304, 252] width 378 height 14
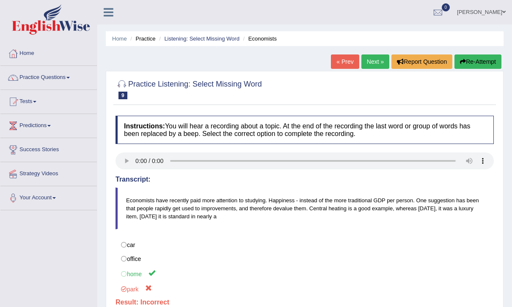
click at [371, 64] on link "Next »" at bounding box center [375, 62] width 28 height 14
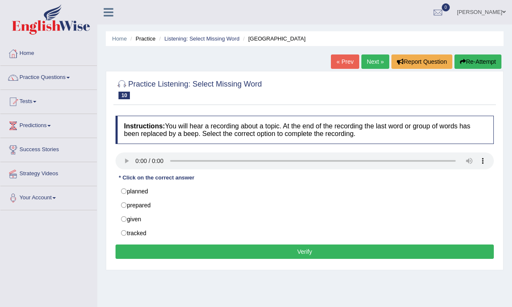
click at [130, 161] on audio at bounding box center [304, 161] width 378 height 17
click at [141, 158] on audio at bounding box center [304, 161] width 378 height 17
click at [223, 194] on label "planned" at bounding box center [304, 191] width 378 height 14
radio input "true"
click at [240, 247] on button "Verify" at bounding box center [304, 252] width 378 height 14
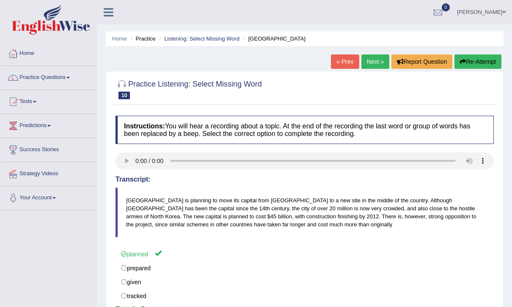
click at [377, 60] on link "Next »" at bounding box center [375, 62] width 28 height 14
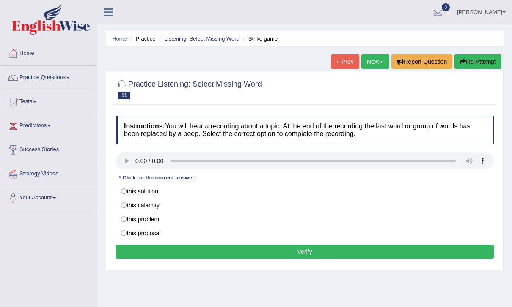
click at [138, 159] on audio at bounding box center [304, 161] width 378 height 17
click at [162, 234] on label "this proposal" at bounding box center [304, 233] width 378 height 14
radio input "true"
click at [168, 217] on label "this problem" at bounding box center [304, 219] width 378 height 14
radio input "true"
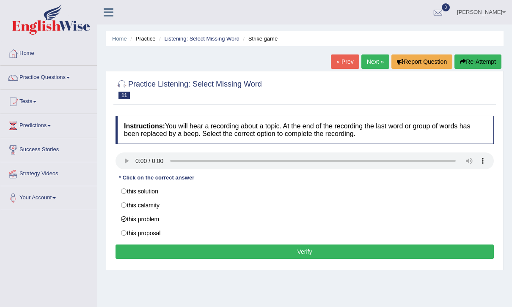
click at [317, 247] on button "Verify" at bounding box center [304, 252] width 378 height 14
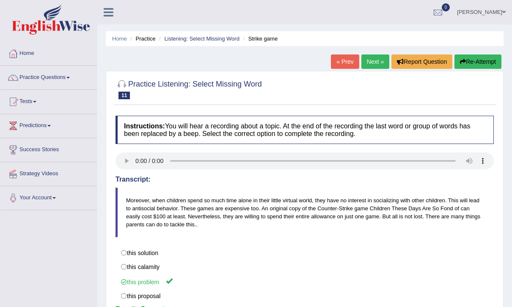
click at [376, 59] on link "Next »" at bounding box center [375, 62] width 28 height 14
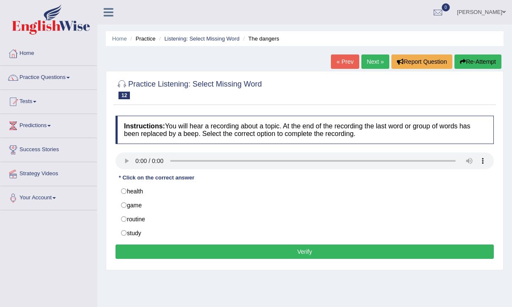
click at [126, 158] on audio at bounding box center [304, 161] width 378 height 17
click at [138, 161] on audio at bounding box center [304, 161] width 378 height 17
click at [173, 231] on label "study" at bounding box center [304, 233] width 378 height 14
radio input "true"
click at [323, 247] on button "Verify" at bounding box center [304, 252] width 378 height 14
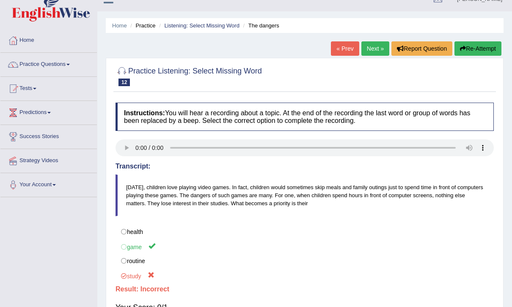
scroll to position [13, 0]
click at [376, 45] on link "Next »" at bounding box center [375, 48] width 28 height 14
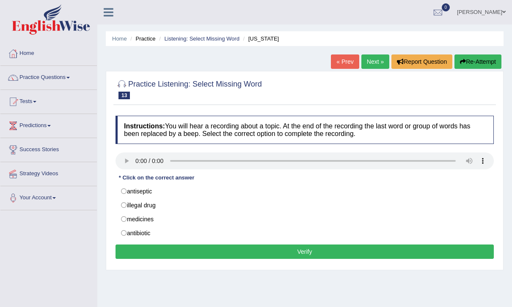
click at [140, 155] on audio at bounding box center [304, 161] width 378 height 17
click at [232, 199] on label "illegal drug" at bounding box center [304, 205] width 378 height 14
radio input "true"
click at [353, 246] on button "Verify" at bounding box center [304, 252] width 378 height 14
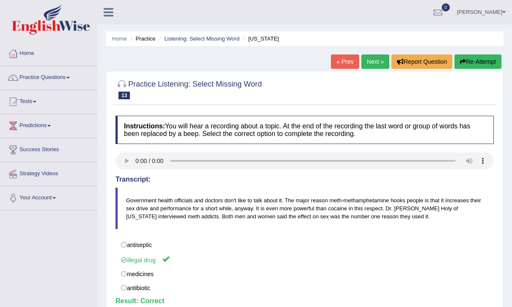
click at [376, 58] on link "Next »" at bounding box center [375, 62] width 28 height 14
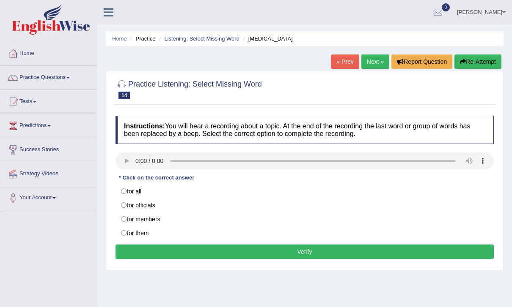
click at [141, 154] on audio at bounding box center [304, 161] width 378 height 17
click at [252, 229] on label "for them" at bounding box center [304, 233] width 378 height 14
radio input "true"
click at [285, 184] on label "for all" at bounding box center [304, 191] width 378 height 14
radio input "true"
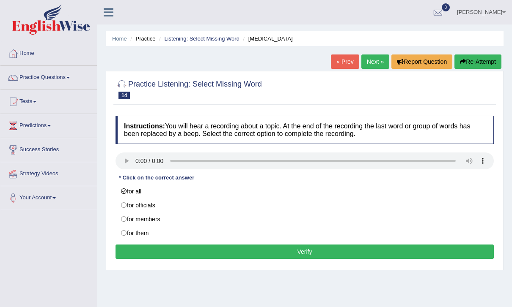
click at [139, 158] on audio at bounding box center [304, 161] width 378 height 17
click at [343, 249] on button "Verify" at bounding box center [304, 252] width 378 height 14
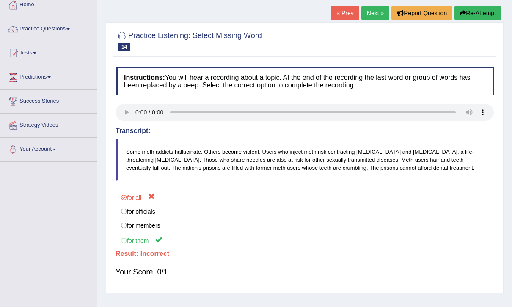
scroll to position [49, 0]
click at [399, 184] on div "Instructions: You will hear a recording about a topic. At the end of the record…" at bounding box center [304, 176] width 382 height 226
click at [488, 14] on button "Re-Attempt" at bounding box center [477, 13] width 47 height 14
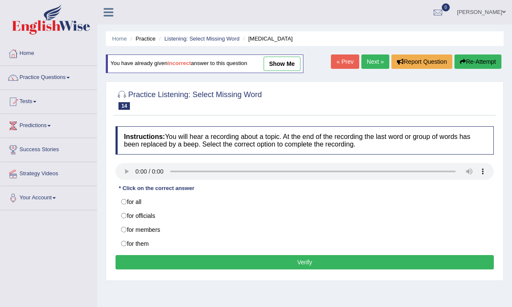
scroll to position [76, 0]
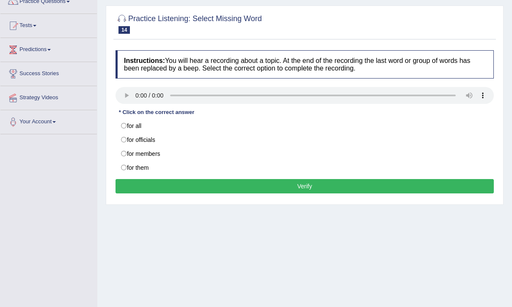
click at [220, 170] on label "for them" at bounding box center [304, 168] width 378 height 14
radio input "true"
click at [248, 262] on div "Home Practice Listening: Select Missing Word [MEDICAL_DATA] You have already gi…" at bounding box center [304, 135] width 414 height 423
click at [305, 179] on button "Verify" at bounding box center [304, 186] width 378 height 14
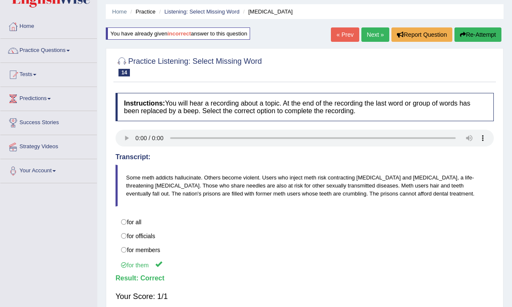
scroll to position [0, 0]
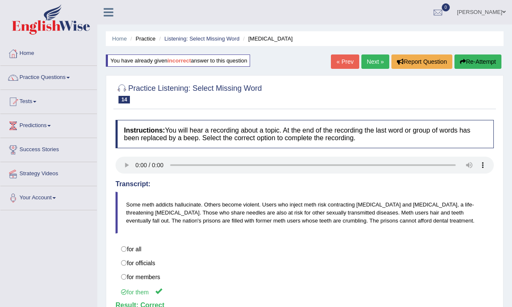
click at [375, 65] on link "Next »" at bounding box center [375, 62] width 28 height 14
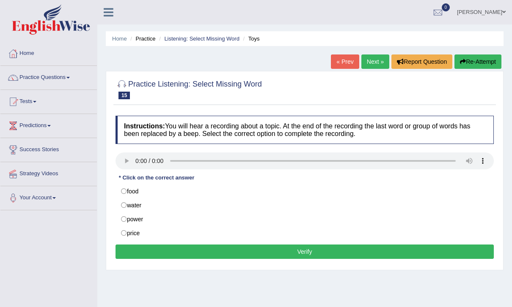
click at [129, 160] on audio at bounding box center [304, 161] width 378 height 17
click at [137, 159] on audio at bounding box center [304, 161] width 378 height 17
click at [148, 214] on label "power" at bounding box center [304, 219] width 378 height 14
click at [139, 160] on audio at bounding box center [304, 161] width 378 height 17
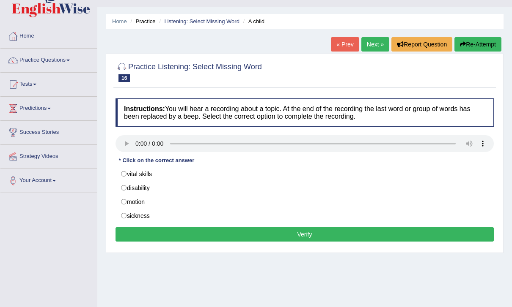
scroll to position [14, 0]
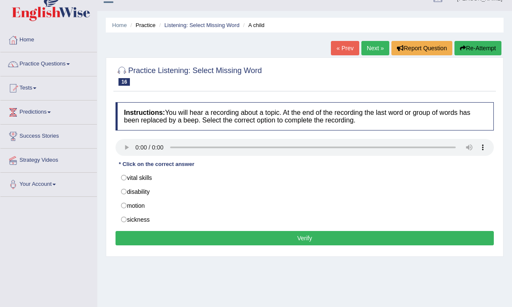
click at [139, 149] on audio at bounding box center [304, 147] width 378 height 17
click at [262, 171] on label "vital skills" at bounding box center [304, 178] width 378 height 14
radio input "true"
click at [423, 232] on button "Verify" at bounding box center [304, 238] width 378 height 14
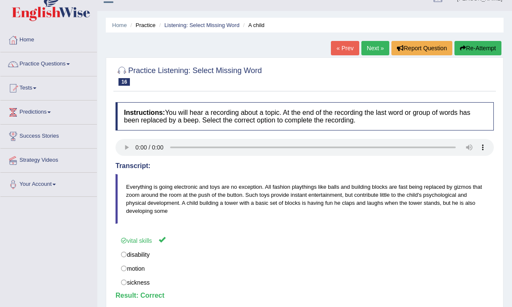
click at [372, 46] on link "Next »" at bounding box center [375, 48] width 28 height 14
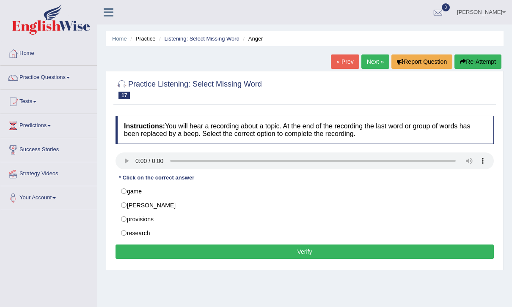
click at [137, 159] on audio at bounding box center [304, 161] width 378 height 17
click at [134, 162] on audio at bounding box center [304, 161] width 378 height 17
click at [212, 237] on label "research" at bounding box center [304, 233] width 378 height 14
radio input "true"
click at [458, 249] on button "Verify" at bounding box center [304, 252] width 378 height 14
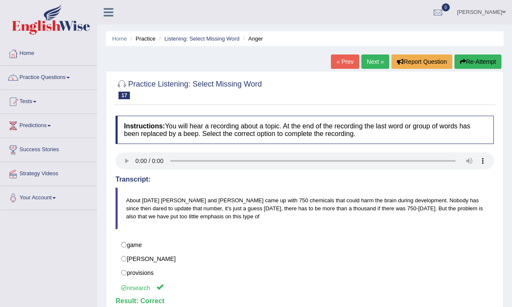
click at [371, 60] on link "Next »" at bounding box center [375, 62] width 28 height 14
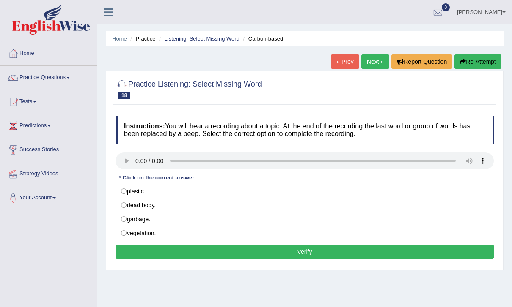
click at [124, 161] on audio at bounding box center [304, 161] width 378 height 17
click at [128, 158] on audio at bounding box center [304, 161] width 378 height 17
click at [378, 53] on div "Home Practice Listening: Select Missing Word Carbon-based « Prev Next » Report …" at bounding box center [304, 211] width 414 height 423
click at [372, 62] on link "Next »" at bounding box center [375, 62] width 28 height 14
click at [373, 55] on link "Next »" at bounding box center [375, 62] width 28 height 14
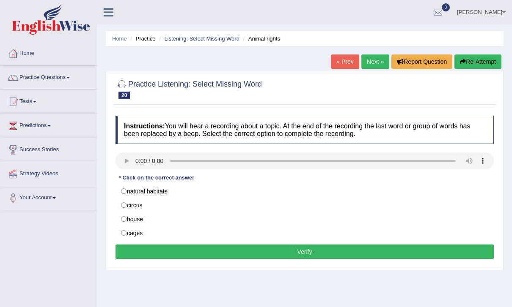
click at [368, 56] on link "Next »" at bounding box center [375, 62] width 28 height 14
click at [140, 155] on audio at bounding box center [304, 161] width 378 height 17
click at [331, 199] on label "time" at bounding box center [304, 205] width 378 height 14
radio input "true"
click at [339, 216] on label "crown" at bounding box center [304, 219] width 378 height 14
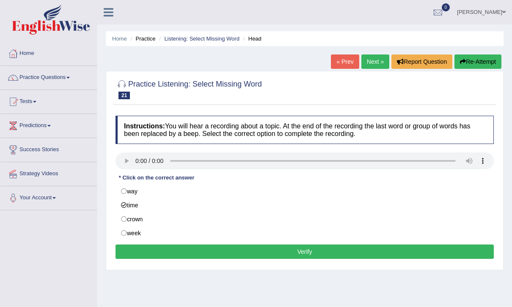
radio input "true"
click at [357, 249] on button "Verify" at bounding box center [304, 252] width 378 height 14
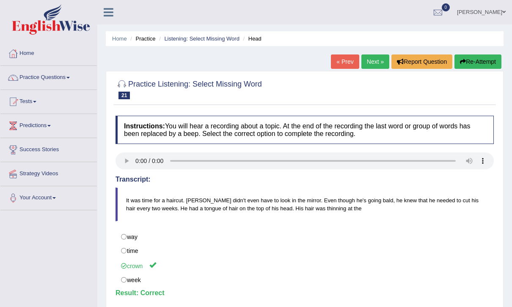
click at [375, 64] on link "Next »" at bounding box center [375, 62] width 28 height 14
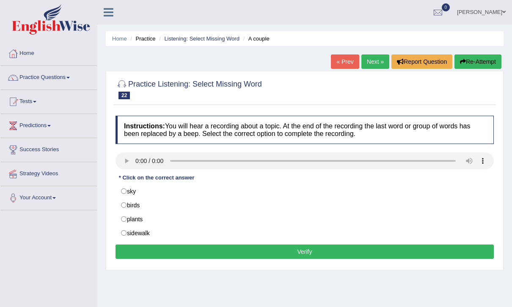
click at [136, 156] on audio at bounding box center [304, 161] width 378 height 17
click at [166, 213] on label "plants" at bounding box center [304, 219] width 378 height 14
radio input "true"
click at [299, 249] on button "Verify" at bounding box center [304, 252] width 378 height 14
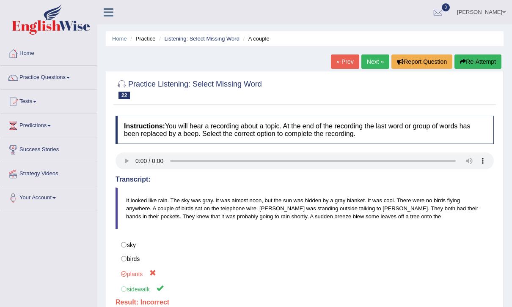
click at [490, 61] on button "Re-Attempt" at bounding box center [477, 62] width 47 height 14
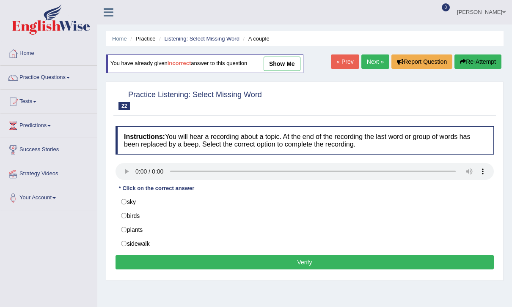
click at [331, 227] on label "plants" at bounding box center [304, 230] width 378 height 14
radio input "true"
click at [352, 231] on label "plants" at bounding box center [304, 230] width 378 height 14
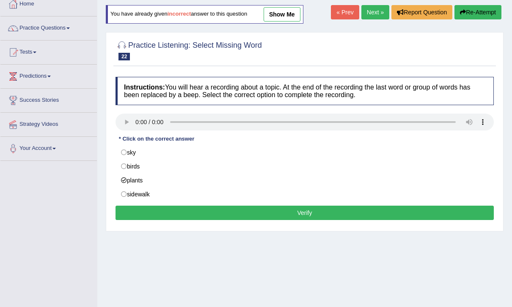
click at [349, 181] on label "plants" at bounding box center [304, 180] width 378 height 14
click at [344, 239] on div "Home Practice Listening: Select Missing Word A couple You have already given in…" at bounding box center [304, 162] width 414 height 423
click at [330, 190] on label "sidewalk" at bounding box center [304, 194] width 378 height 14
radio input "true"
click at [345, 214] on button "Verify" at bounding box center [304, 213] width 378 height 14
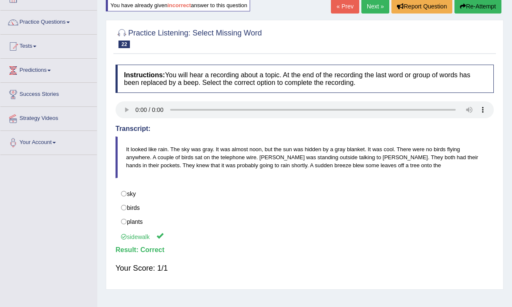
scroll to position [0, 0]
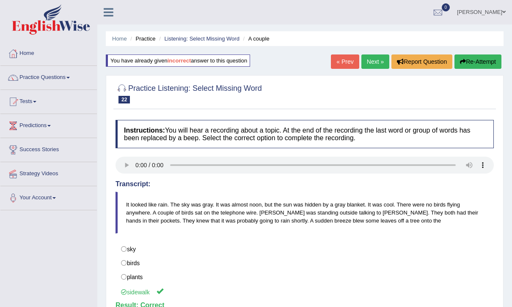
click at [377, 58] on link "Next »" at bounding box center [375, 62] width 28 height 14
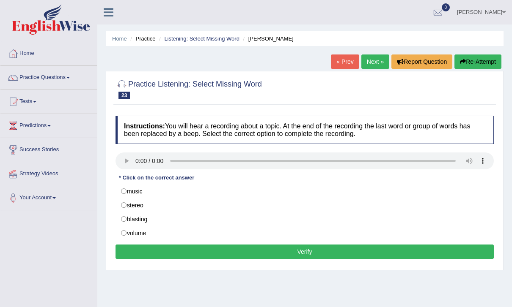
click at [127, 159] on audio at bounding box center [304, 161] width 378 height 17
click at [346, 179] on div "Instructions: You will hear a recording about a topic. At the end of the record…" at bounding box center [304, 189] width 382 height 154
click at [350, 184] on label "music" at bounding box center [304, 191] width 378 height 14
radio input "true"
click at [366, 252] on button "Verify" at bounding box center [304, 252] width 378 height 14
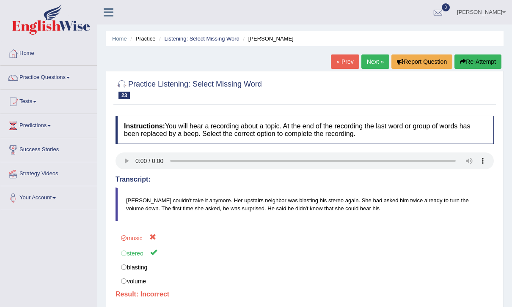
click at [362, 240] on label "music" at bounding box center [304, 238] width 378 height 16
click at [484, 57] on button "Re-Attempt" at bounding box center [477, 62] width 47 height 14
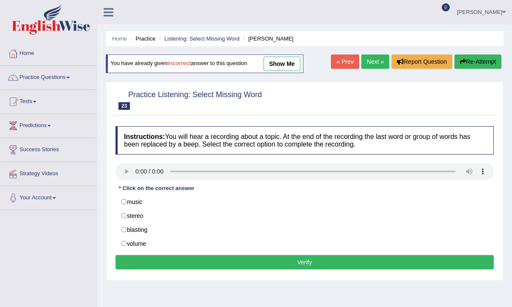
click at [384, 195] on label "music" at bounding box center [304, 202] width 378 height 14
radio input "true"
click at [387, 209] on label "music" at bounding box center [304, 202] width 378 height 14
click at [386, 206] on label "music" at bounding box center [304, 202] width 378 height 14
click at [173, 206] on label "music" at bounding box center [304, 202] width 378 height 14
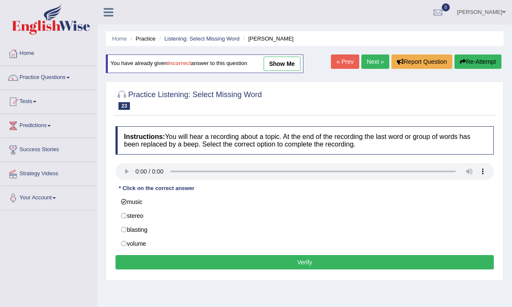
click at [192, 207] on label "music" at bounding box center [304, 202] width 378 height 14
click at [143, 213] on label "stereo" at bounding box center [304, 216] width 378 height 14
radio input "true"
click at [265, 256] on button "Verify" at bounding box center [304, 262] width 378 height 14
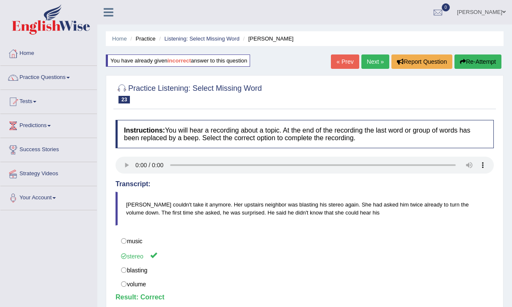
click at [376, 59] on link "Next »" at bounding box center [375, 62] width 28 height 14
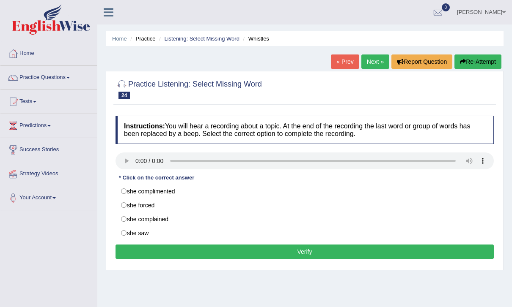
click at [129, 158] on audio at bounding box center [304, 161] width 378 height 17
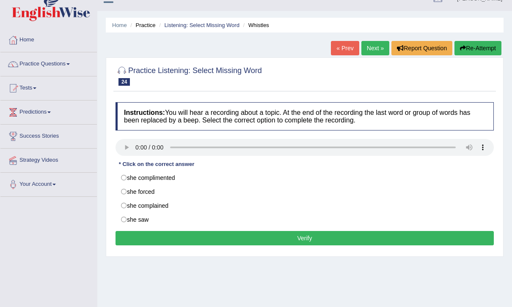
scroll to position [16, 0]
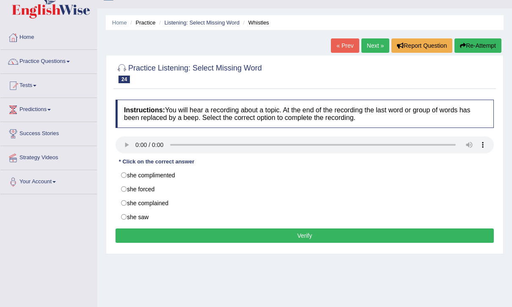
click at [137, 140] on audio at bounding box center [304, 145] width 378 height 17
click at [252, 190] on label "she forced" at bounding box center [304, 189] width 378 height 14
radio input "true"
click at [287, 198] on label "she complained" at bounding box center [304, 203] width 378 height 14
radio input "true"
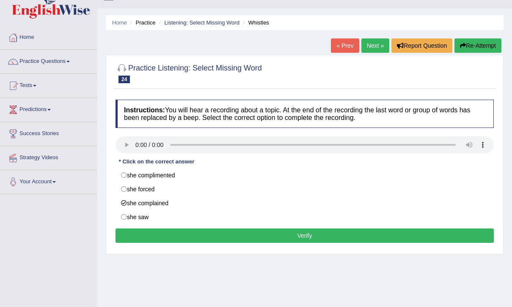
click at [338, 231] on button "Verify" at bounding box center [304, 236] width 378 height 14
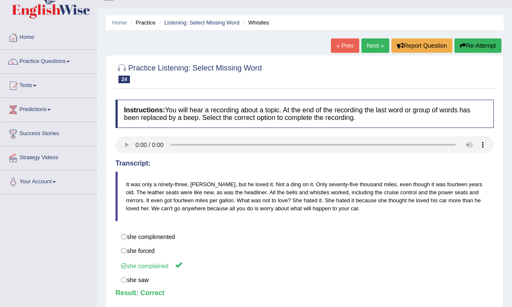
click at [371, 45] on link "Next »" at bounding box center [375, 45] width 28 height 14
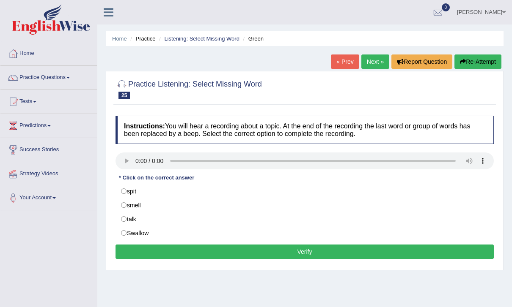
click at [140, 157] on audio at bounding box center [304, 161] width 378 height 17
click at [283, 227] on label "Swallow" at bounding box center [304, 233] width 378 height 14
radio input "true"
click at [311, 252] on button "Verify" at bounding box center [304, 252] width 378 height 14
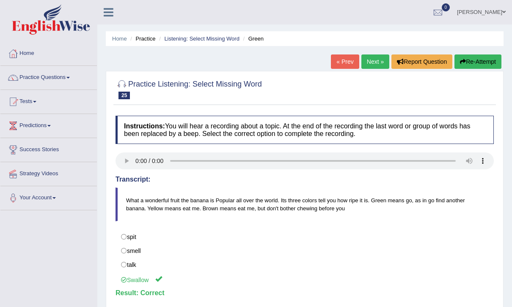
click at [371, 60] on link "Next »" at bounding box center [375, 62] width 28 height 14
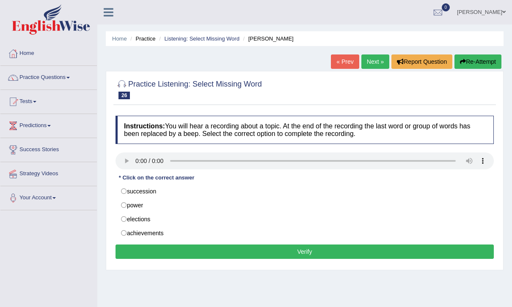
click at [128, 156] on audio at bounding box center [304, 161] width 378 height 17
click at [232, 196] on label "succession" at bounding box center [304, 191] width 378 height 14
radio input "true"
click at [135, 156] on audio at bounding box center [304, 161] width 378 height 17
click at [317, 217] on label "elections" at bounding box center [304, 219] width 378 height 14
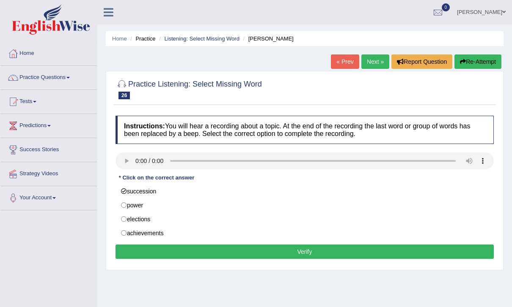
radio input "true"
click at [311, 184] on label "succession" at bounding box center [304, 191] width 378 height 14
radio input "true"
click at [314, 210] on label "power" at bounding box center [304, 205] width 378 height 14
radio input "true"
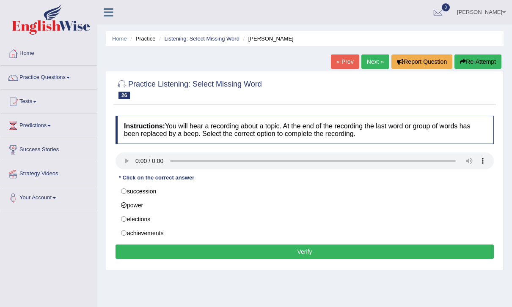
click at [318, 217] on label "elections" at bounding box center [304, 219] width 378 height 14
radio input "true"
click at [317, 192] on label "succession" at bounding box center [304, 191] width 378 height 14
radio input "true"
click at [324, 206] on label "power" at bounding box center [304, 205] width 378 height 14
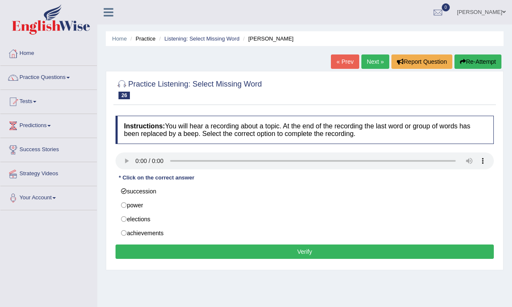
radio input "true"
click at [353, 249] on button "Verify" at bounding box center [304, 252] width 378 height 14
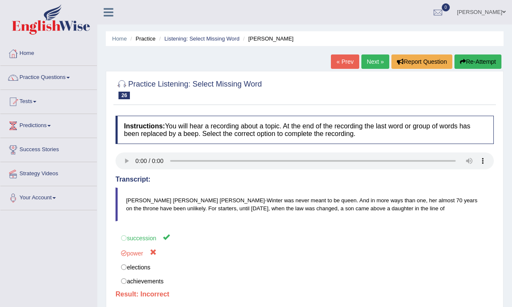
click at [482, 61] on button "Re-Attempt" at bounding box center [477, 62] width 47 height 14
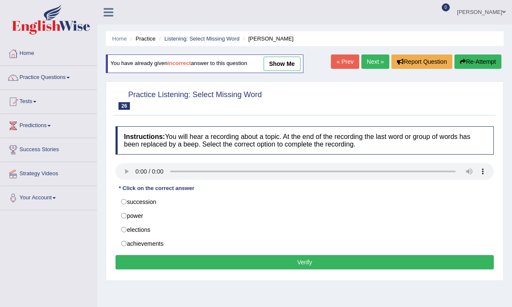
click at [371, 197] on label "succession" at bounding box center [304, 202] width 378 height 14
radio input "true"
click at [385, 258] on button "Verify" at bounding box center [304, 262] width 378 height 14
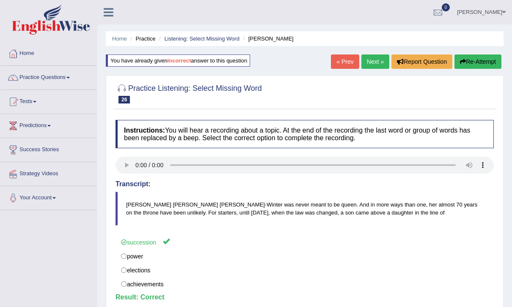
click at [375, 53] on div "Home Practice Listening: Select Missing Word [PERSON_NAME] You have already giv…" at bounding box center [304, 211] width 414 height 423
click at [371, 61] on link "Next »" at bounding box center [375, 62] width 28 height 14
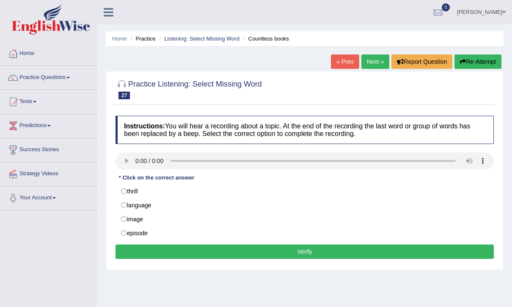
click at [139, 159] on audio at bounding box center [304, 161] width 378 height 17
click at [317, 185] on label "thrill" at bounding box center [304, 191] width 378 height 14
radio input "true"
click at [337, 231] on label "episode" at bounding box center [304, 233] width 378 height 14
radio input "true"
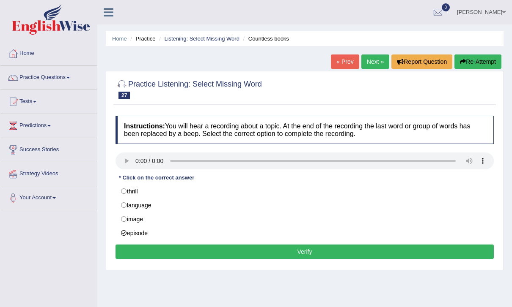
click at [318, 186] on label "thrill" at bounding box center [304, 191] width 378 height 14
radio input "true"
click at [327, 227] on label "episode" at bounding box center [304, 233] width 378 height 14
radio input "true"
click at [322, 189] on label "thrill" at bounding box center [304, 191] width 378 height 14
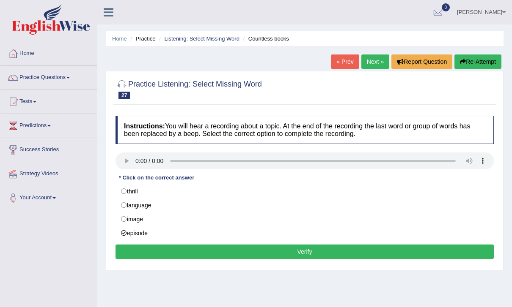
radio input "true"
click at [347, 248] on button "Verify" at bounding box center [304, 252] width 378 height 14
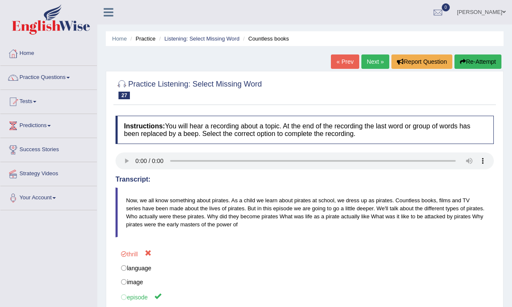
click at [484, 56] on button "Re-Attempt" at bounding box center [477, 62] width 47 height 14
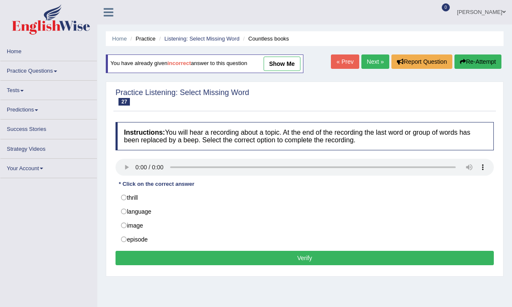
click at [364, 233] on label "episode" at bounding box center [304, 240] width 378 height 14
click at [132, 237] on input "episode" at bounding box center [129, 239] width 5 height 5
radio input "true"
click at [371, 253] on button "Verify" at bounding box center [304, 258] width 378 height 14
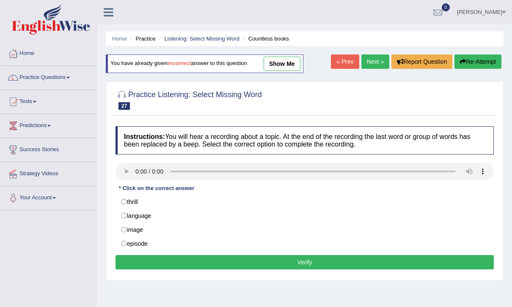
click at [368, 243] on label "episode" at bounding box center [304, 244] width 378 height 14
click at [374, 258] on button "Verify" at bounding box center [304, 262] width 378 height 14
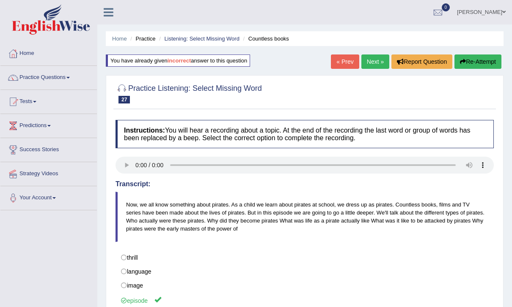
click at [374, 62] on link "Next »" at bounding box center [375, 62] width 28 height 14
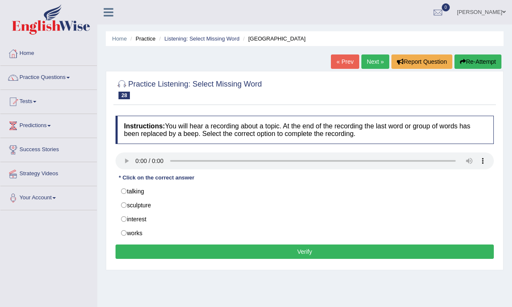
click at [140, 162] on audio at bounding box center [304, 161] width 378 height 17
click at [139, 162] on audio at bounding box center [304, 161] width 378 height 17
click at [277, 213] on label "interest" at bounding box center [304, 219] width 378 height 14
radio input "true"
click at [316, 251] on button "Verify" at bounding box center [304, 252] width 378 height 14
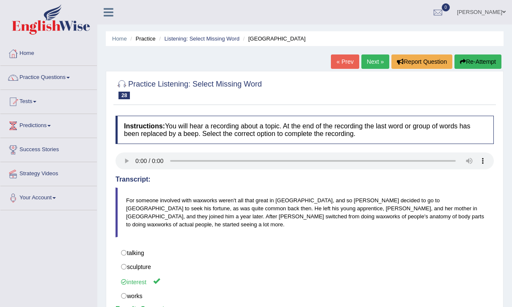
click at [374, 61] on link "Next »" at bounding box center [375, 62] width 28 height 14
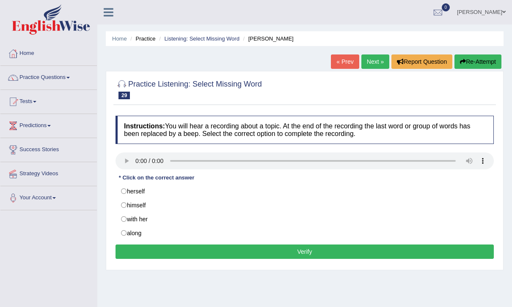
click at [139, 160] on audio at bounding box center [304, 161] width 378 height 17
click at [143, 156] on audio at bounding box center [304, 161] width 378 height 17
click at [139, 160] on audio at bounding box center [304, 161] width 378 height 17
click at [272, 190] on label "herself" at bounding box center [304, 191] width 378 height 14
radio input "true"
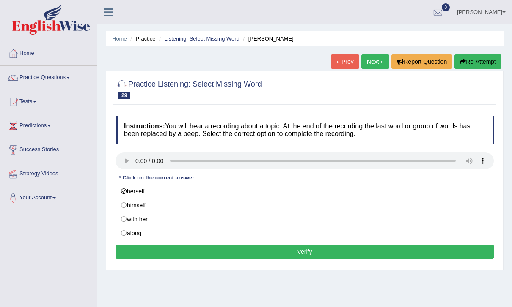
click at [322, 254] on button "Verify" at bounding box center [304, 252] width 378 height 14
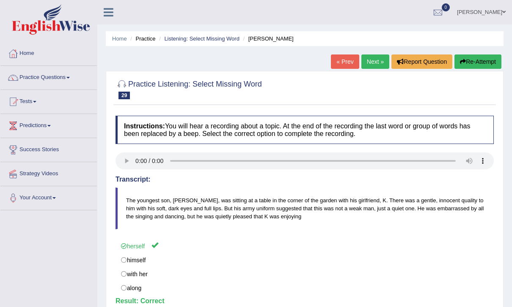
click at [375, 58] on link "Next »" at bounding box center [375, 62] width 28 height 14
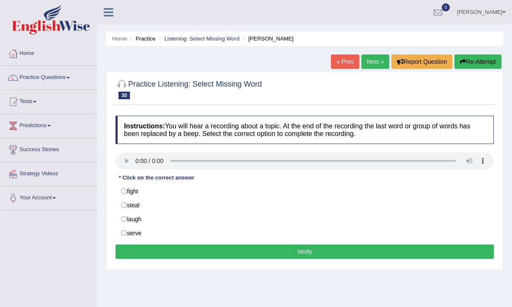
click at [125, 151] on div "Instructions: You will hear a recording about a topic. At the end of the record…" at bounding box center [304, 189] width 382 height 154
click at [140, 157] on audio at bounding box center [304, 161] width 378 height 17
click at [222, 179] on div "Instructions: You will hear a recording about a topic. At the end of the record…" at bounding box center [304, 189] width 382 height 154
click at [222, 185] on label "fight" at bounding box center [304, 191] width 378 height 14
radio input "true"
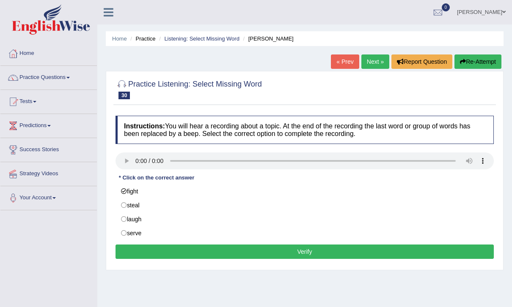
click at [292, 254] on button "Verify" at bounding box center [304, 252] width 378 height 14
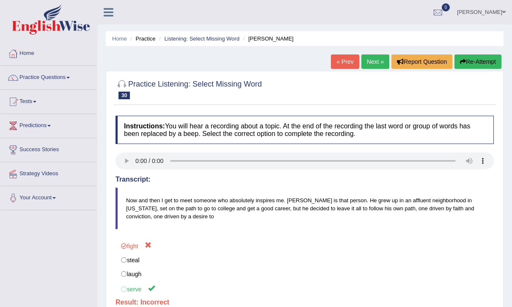
click at [374, 57] on link "Next »" at bounding box center [375, 62] width 28 height 14
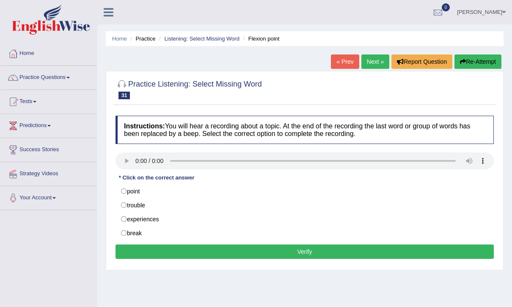
click at [125, 156] on audio at bounding box center [304, 161] width 378 height 17
click at [136, 157] on audio at bounding box center [304, 161] width 378 height 17
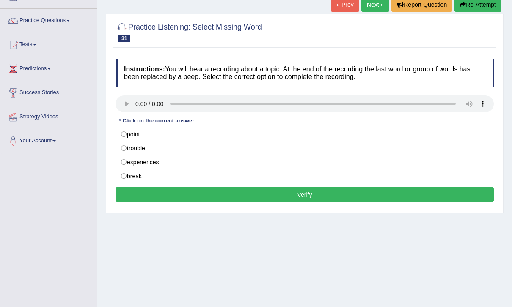
scroll to position [60, 0]
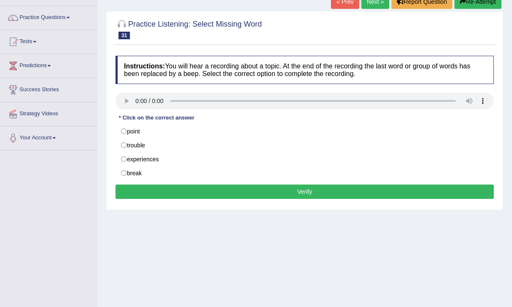
click at [139, 102] on audio at bounding box center [304, 101] width 378 height 17
click at [255, 144] on label "trouble" at bounding box center [304, 145] width 378 height 14
radio input "true"
click at [261, 157] on label "experiences" at bounding box center [304, 159] width 378 height 14
radio input "true"
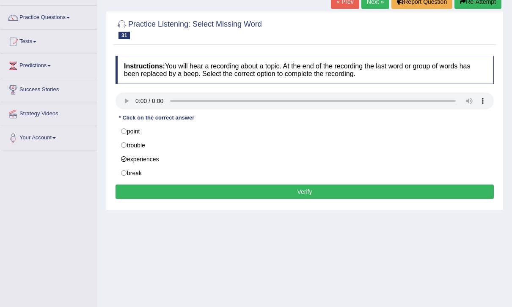
click at [283, 192] on button "Verify" at bounding box center [304, 192] width 378 height 14
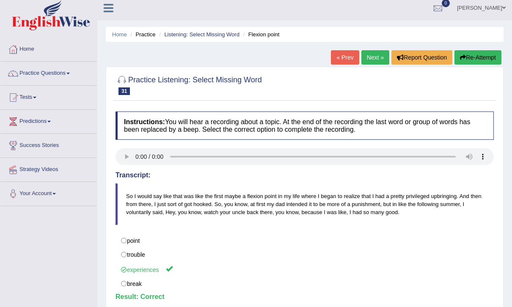
scroll to position [0, 0]
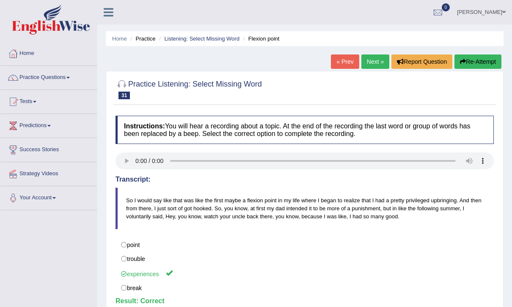
click at [142, 37] on li "Practice" at bounding box center [141, 39] width 27 height 8
click at [123, 36] on link "Home" at bounding box center [119, 39] width 15 height 6
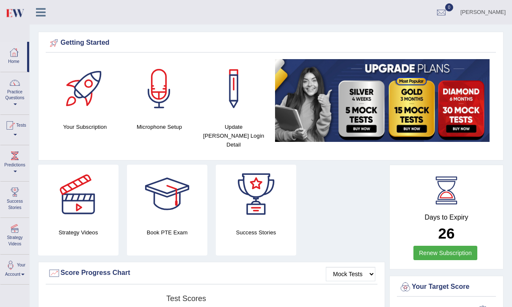
click at [39, 13] on icon at bounding box center [41, 12] width 10 height 11
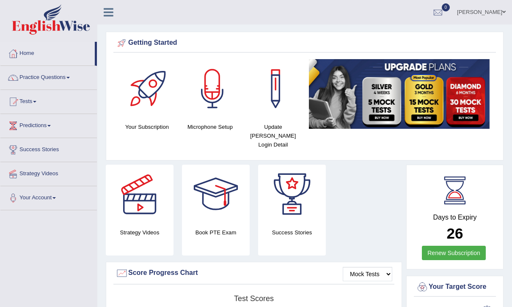
click at [113, 7] on link at bounding box center [108, 11] width 22 height 13
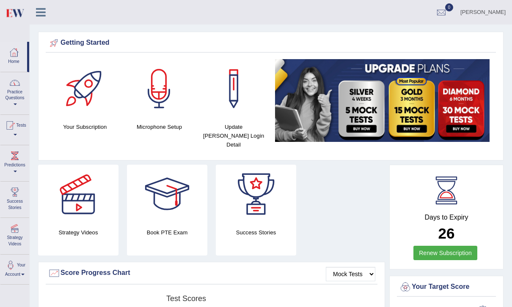
click at [17, 91] on link "Practice Questions" at bounding box center [14, 92] width 29 height 40
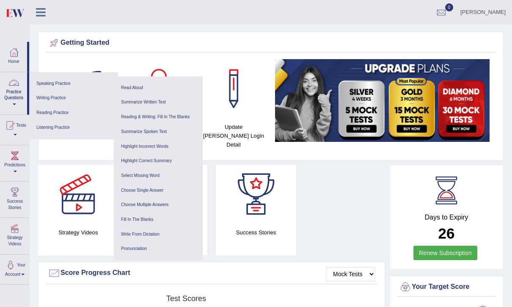
click at [91, 121] on link "Listening Practice" at bounding box center [73, 128] width 80 height 15
click at [170, 184] on link "Choose Single Answer" at bounding box center [158, 191] width 80 height 15
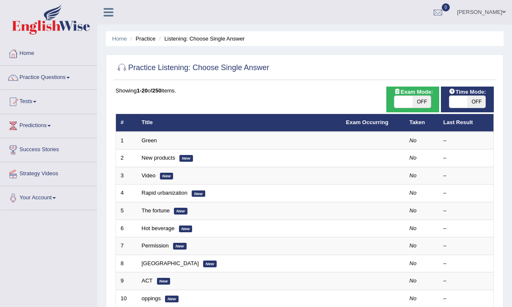
click at [107, 11] on icon at bounding box center [109, 12] width 10 height 11
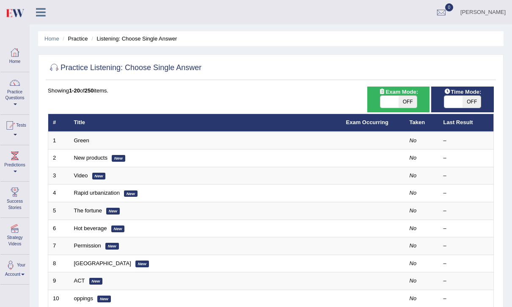
click at [15, 86] on div at bounding box center [14, 83] width 13 height 13
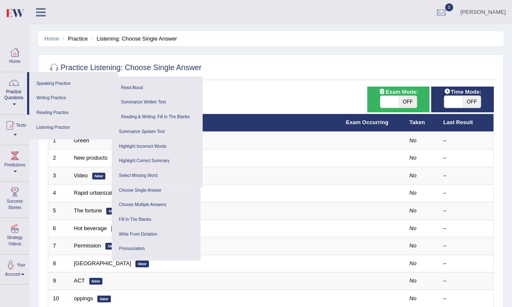
click at [100, 121] on link "Listening Practice" at bounding box center [72, 128] width 78 height 15
click at [154, 173] on link "Select Missing Word" at bounding box center [156, 176] width 80 height 15
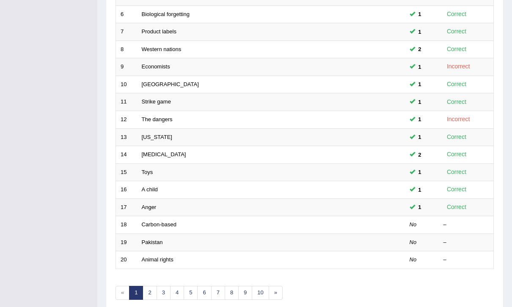
scroll to position [220, 0]
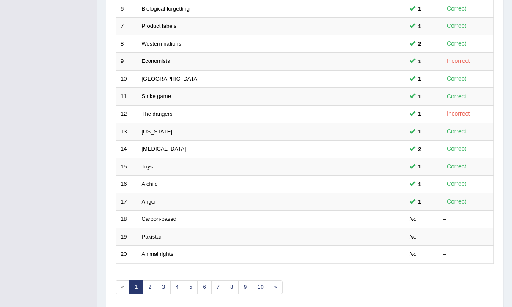
click at [152, 283] on link "2" at bounding box center [150, 288] width 14 height 14
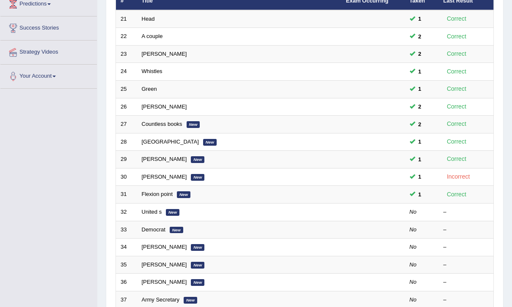
scroll to position [122, 0]
click at [394, 209] on td at bounding box center [372, 212] width 63 height 18
click at [161, 209] on link "United s" at bounding box center [152, 212] width 20 height 6
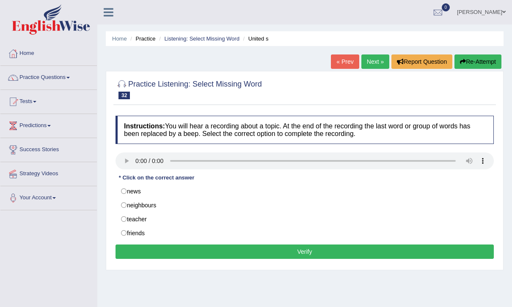
click at [138, 159] on audio at bounding box center [304, 161] width 378 height 17
click at [163, 187] on label "news" at bounding box center [304, 191] width 378 height 14
radio input "true"
click at [341, 258] on button "Verify" at bounding box center [304, 252] width 378 height 14
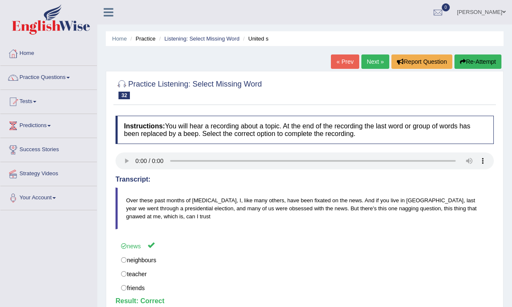
click at [371, 59] on link "Next »" at bounding box center [375, 62] width 28 height 14
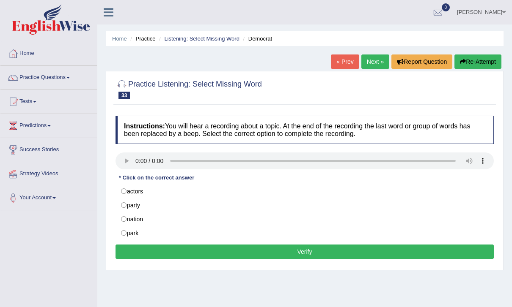
click at [140, 156] on audio at bounding box center [304, 161] width 378 height 17
click at [143, 156] on audio at bounding box center [304, 161] width 378 height 17
click at [136, 163] on audio at bounding box center [304, 161] width 378 height 17
click at [139, 162] on audio at bounding box center [304, 161] width 378 height 17
click at [177, 210] on label "party" at bounding box center [304, 205] width 378 height 14
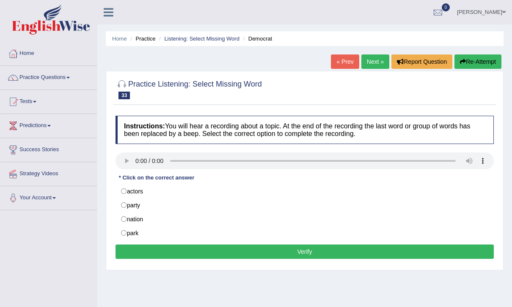
radio input "true"
click at [242, 249] on button "Verify" at bounding box center [304, 252] width 378 height 14
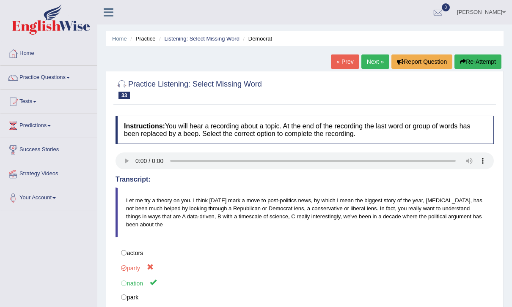
click at [120, 38] on link "Home" at bounding box center [119, 39] width 15 height 6
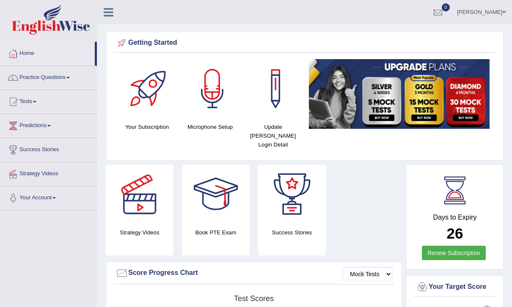
click at [118, 1] on div at bounding box center [112, 9] width 30 height 19
click at [106, 12] on icon at bounding box center [109, 12] width 10 height 11
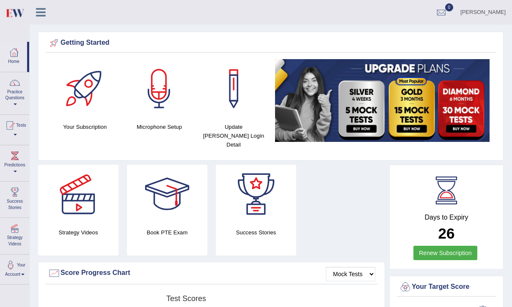
click at [19, 88] on div at bounding box center [14, 83] width 13 height 13
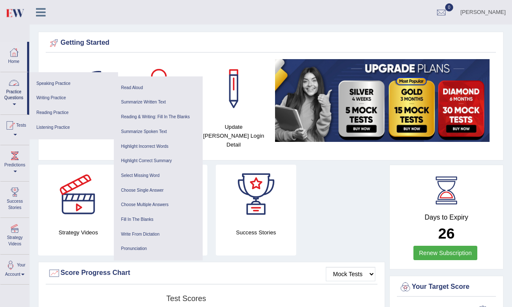
click at [88, 126] on link "Listening Practice" at bounding box center [73, 128] width 80 height 15
click at [159, 171] on link "Select Missing Word" at bounding box center [158, 176] width 80 height 15
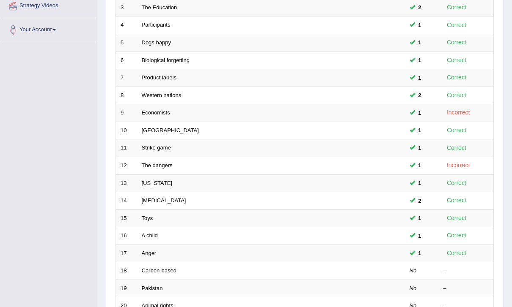
scroll to position [220, 0]
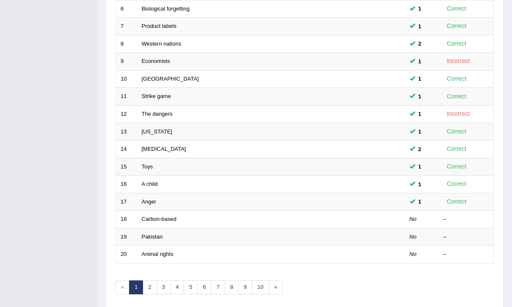
click at [278, 282] on link "»" at bounding box center [276, 288] width 14 height 14
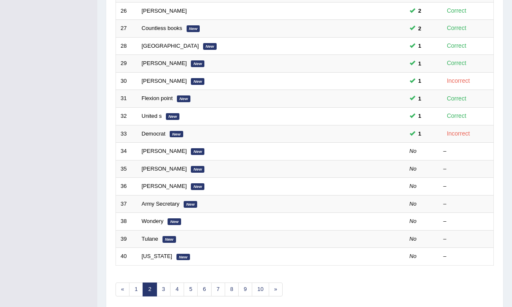
scroll to position [220, 0]
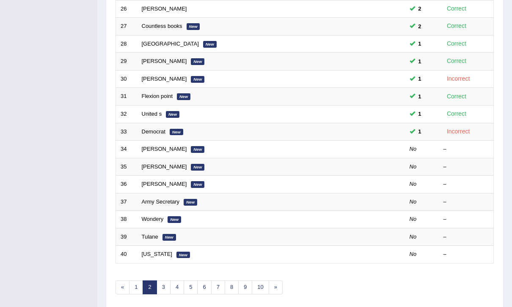
click at [121, 285] on link "«" at bounding box center [122, 288] width 14 height 14
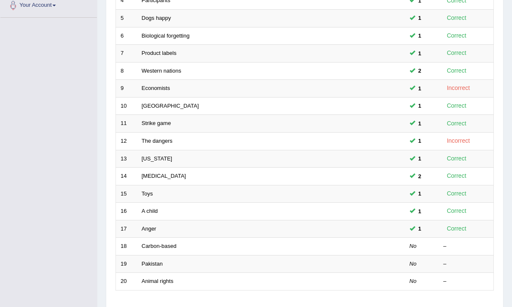
scroll to position [220, 0]
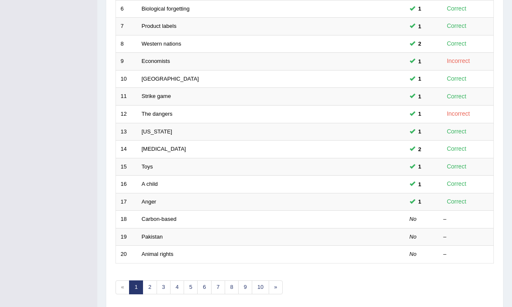
click at [274, 283] on link "»" at bounding box center [276, 288] width 14 height 14
